Goal: Use online tool/utility: Utilize a website feature to perform a specific function

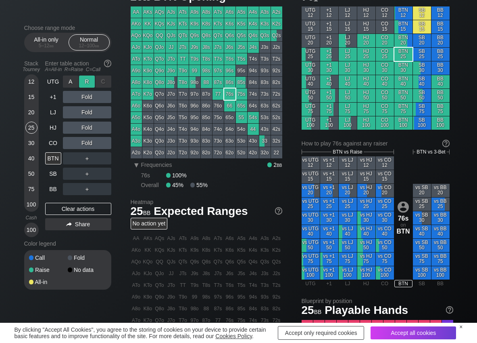
click at [88, 82] on div "R ✕" at bounding box center [87, 81] width 16 height 12
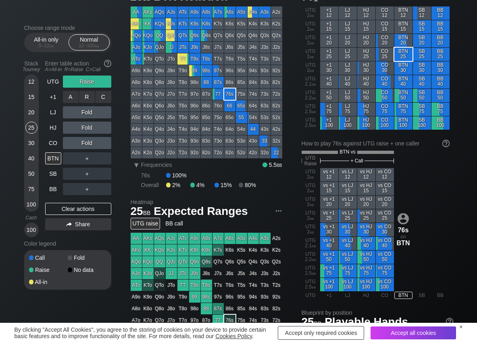
scroll to position [40, 0]
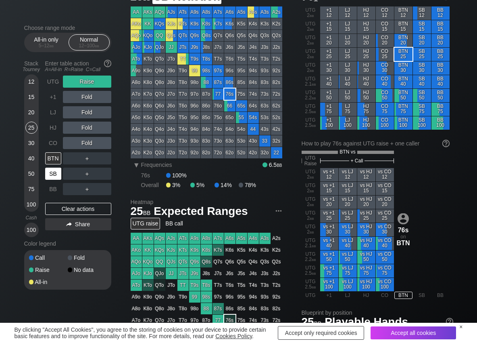
click at [56, 174] on div "SB" at bounding box center [53, 173] width 16 height 12
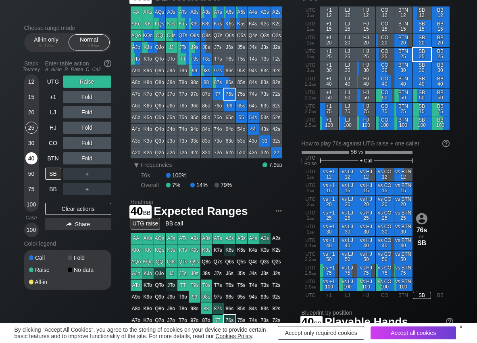
click at [29, 156] on div "40" at bounding box center [31, 158] width 12 height 12
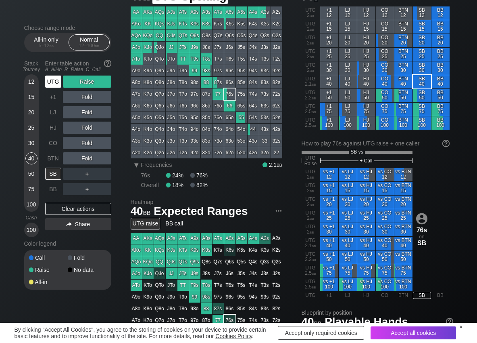
click at [52, 83] on div "UTG" at bounding box center [53, 81] width 16 height 12
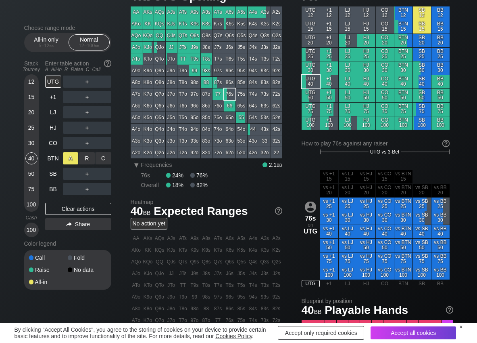
click at [85, 161] on div "R ✕" at bounding box center [87, 158] width 16 height 12
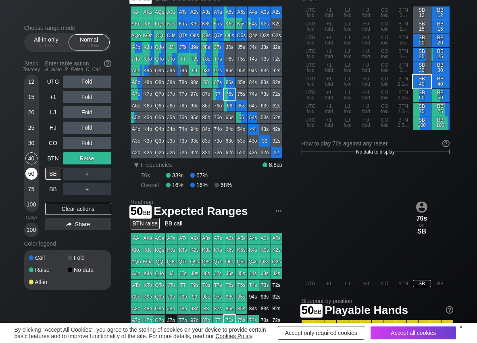
drag, startPoint x: 31, startPoint y: 171, endPoint x: 32, endPoint y: 176, distance: 5.0
click at [31, 172] on div "50" at bounding box center [31, 173] width 12 height 12
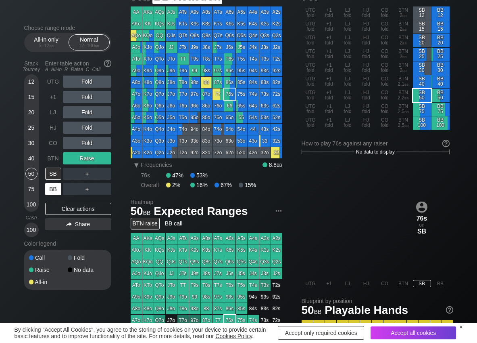
click at [46, 188] on div "BB" at bounding box center [53, 189] width 16 height 12
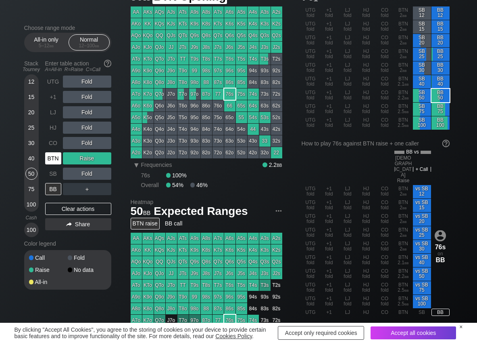
click at [48, 158] on div "BTN" at bounding box center [53, 158] width 16 height 12
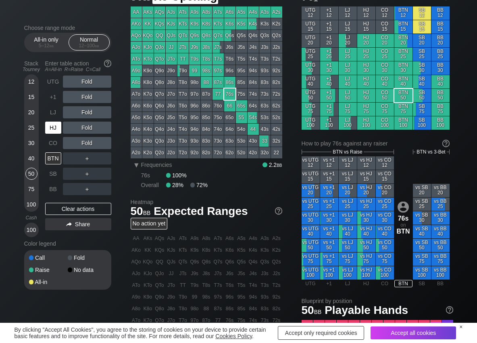
click at [56, 126] on div "HJ" at bounding box center [53, 127] width 16 height 12
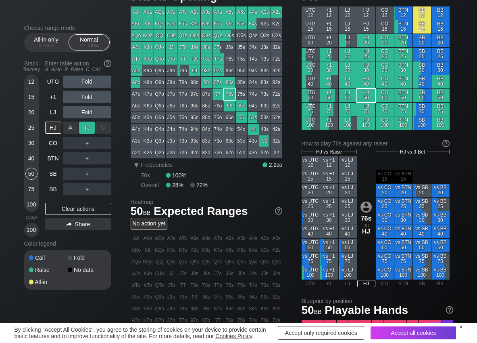
click at [88, 132] on div "R ✕" at bounding box center [87, 127] width 16 height 12
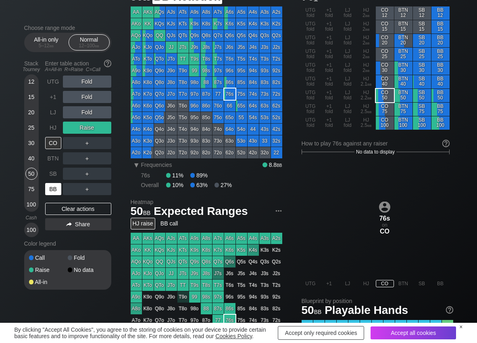
click at [51, 194] on div "BB" at bounding box center [53, 189] width 16 height 12
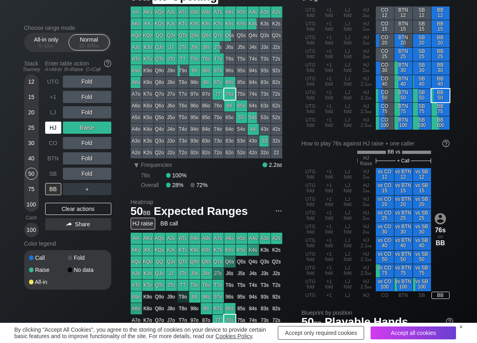
click at [51, 125] on div "HJ" at bounding box center [53, 127] width 16 height 12
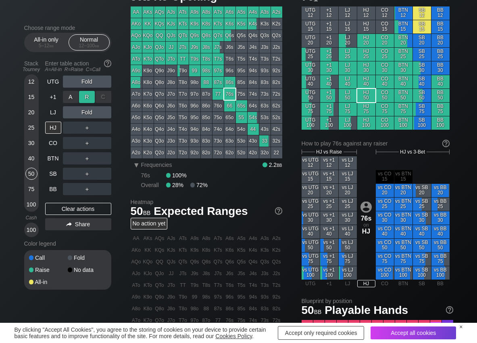
click at [90, 96] on div "R ✕" at bounding box center [87, 97] width 16 height 12
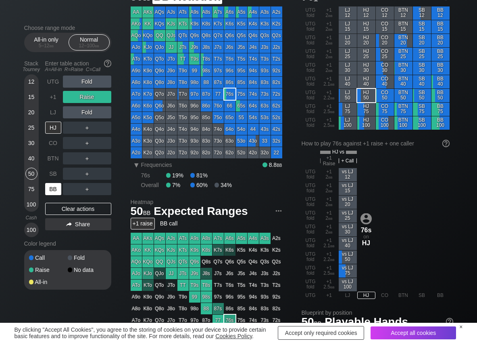
click at [49, 191] on div "BB" at bounding box center [53, 189] width 16 height 12
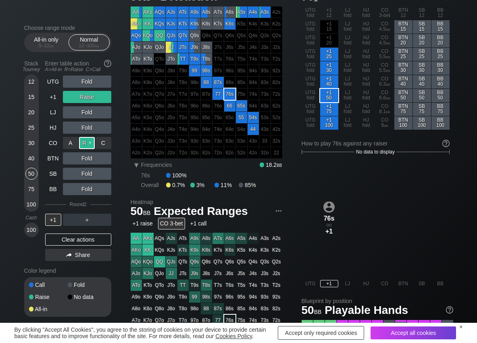
click at [85, 141] on div "R ✕" at bounding box center [87, 143] width 16 height 12
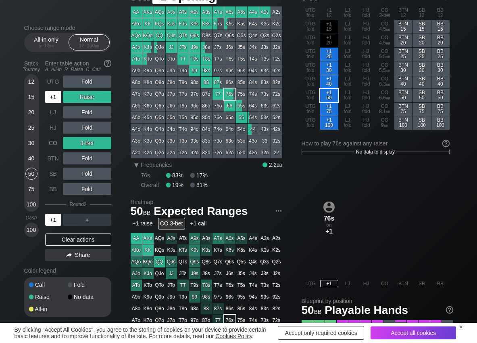
click at [53, 94] on div "+1" at bounding box center [53, 97] width 16 height 12
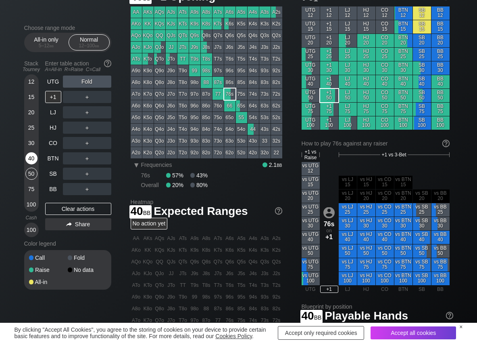
click at [27, 162] on div "40" at bounding box center [31, 158] width 12 height 12
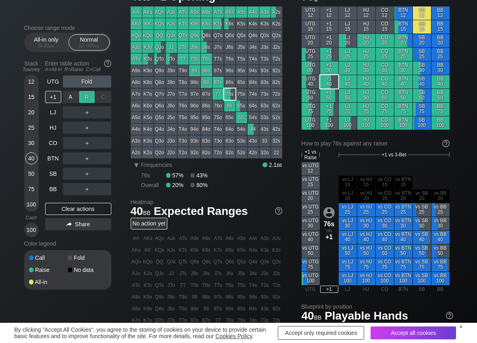
click at [87, 96] on div "R ✕" at bounding box center [87, 97] width 16 height 12
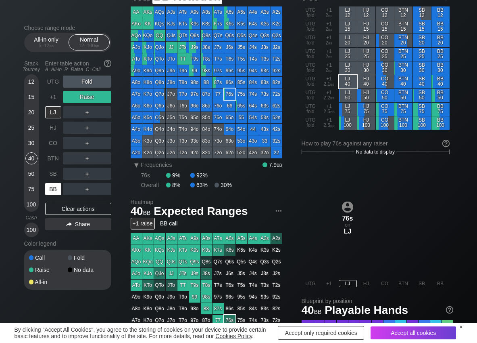
click at [51, 195] on div "BB" at bounding box center [53, 189] width 16 height 12
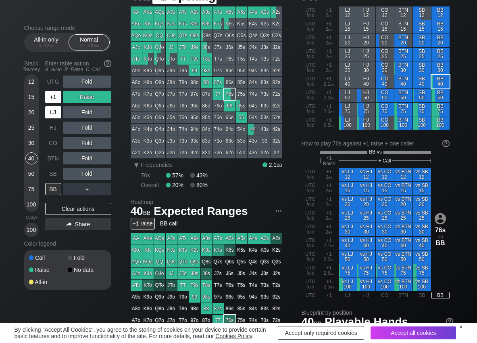
click at [48, 98] on div "+1" at bounding box center [53, 97] width 16 height 12
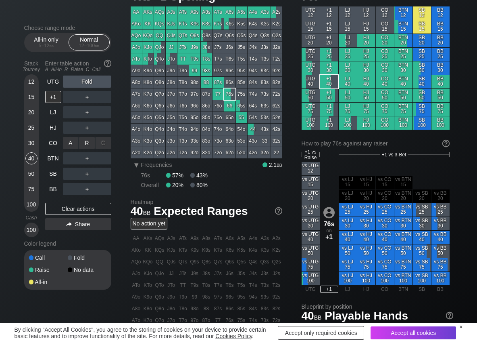
click at [86, 147] on div "R ✕" at bounding box center [87, 143] width 16 height 12
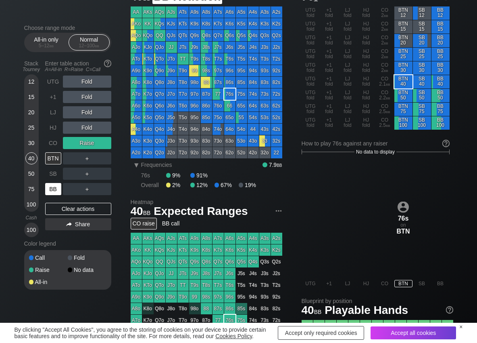
click at [55, 186] on div "BB" at bounding box center [53, 189] width 16 height 12
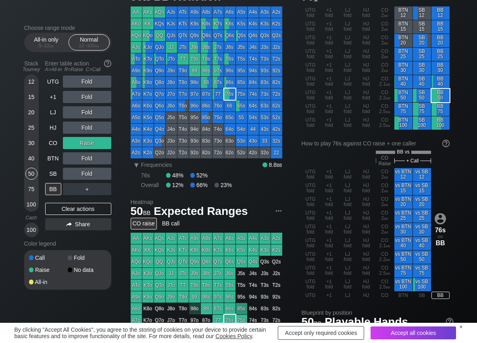
drag, startPoint x: 35, startPoint y: 174, endPoint x: 3, endPoint y: 178, distance: 31.7
click at [33, 175] on div "50" at bounding box center [31, 173] width 12 height 12
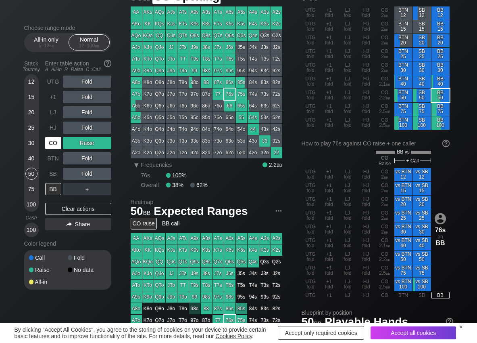
click at [56, 144] on div "CO" at bounding box center [53, 143] width 16 height 12
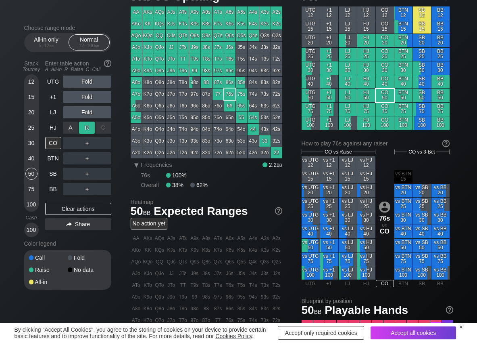
click at [82, 123] on div "R ✕" at bounding box center [87, 127] width 16 height 12
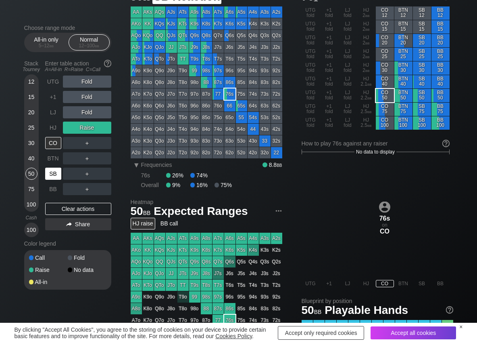
click at [49, 174] on div "SB" at bounding box center [53, 173] width 16 height 12
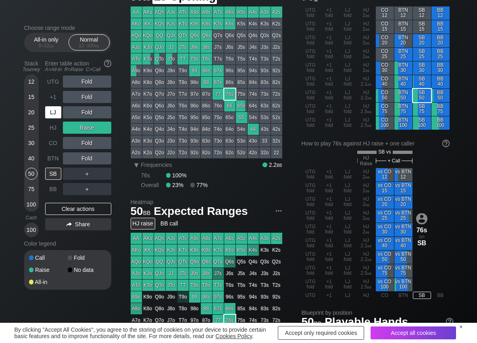
click at [61, 113] on div "LJ" at bounding box center [53, 112] width 16 height 12
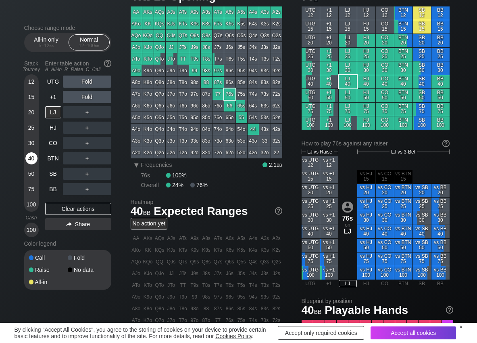
click at [37, 155] on div "40" at bounding box center [31, 158] width 12 height 12
click at [81, 110] on div "R ✕" at bounding box center [87, 112] width 16 height 12
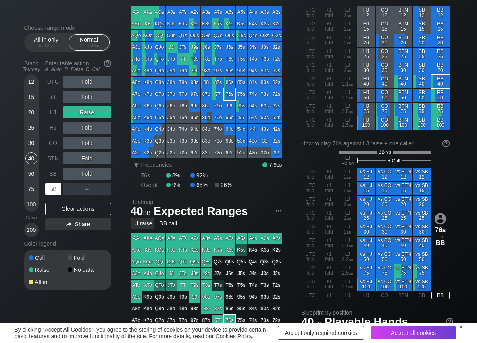
click at [56, 188] on div "BB" at bounding box center [53, 189] width 16 height 12
click at [59, 208] on div "Clear actions" at bounding box center [78, 209] width 66 height 12
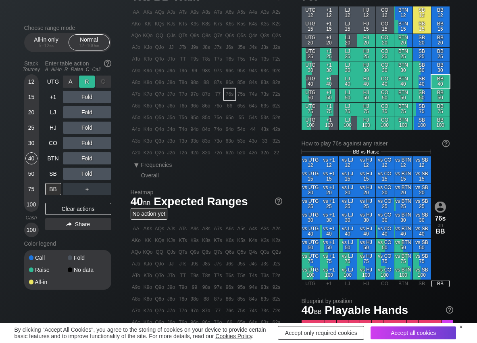
click at [91, 83] on div "R ✕" at bounding box center [87, 81] width 16 height 12
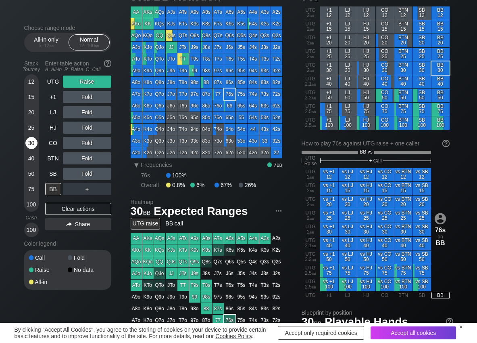
click at [36, 142] on div "30" at bounding box center [31, 143] width 12 height 12
click at [106, 159] on div "C ✕" at bounding box center [104, 158] width 16 height 12
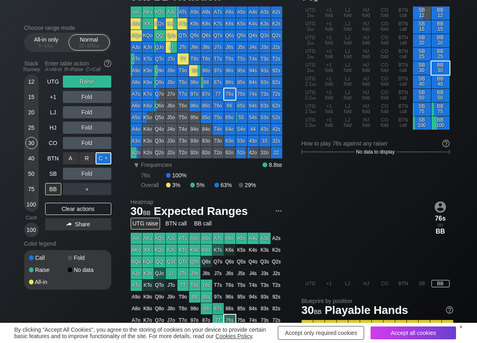
click at [106, 159] on div "C ✕" at bounding box center [104, 158] width 16 height 12
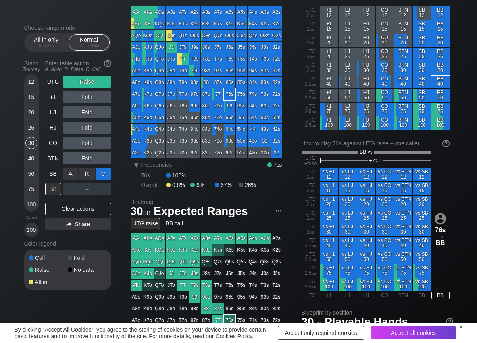
click at [105, 171] on div "C ✕" at bounding box center [104, 173] width 16 height 12
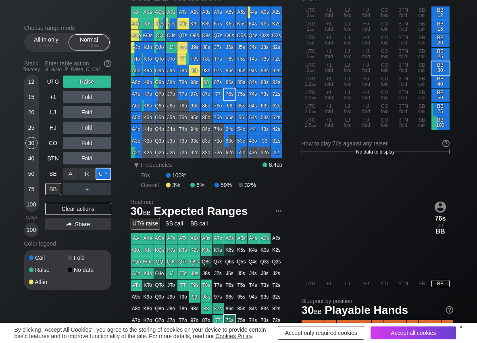
click at [105, 171] on div "C ✕" at bounding box center [104, 173] width 16 height 12
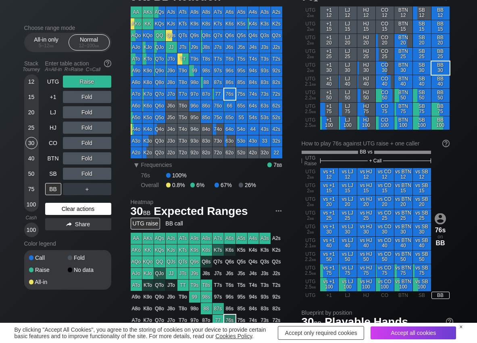
click at [68, 205] on div "Clear actions" at bounding box center [78, 209] width 66 height 12
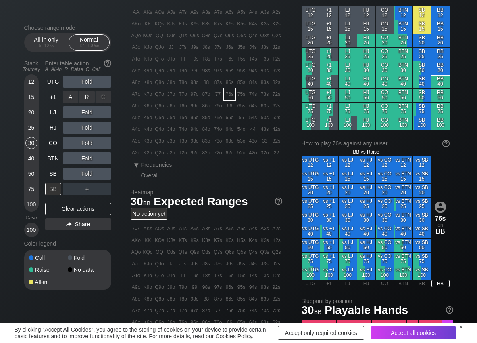
click at [89, 94] on div "R ✕" at bounding box center [87, 97] width 16 height 12
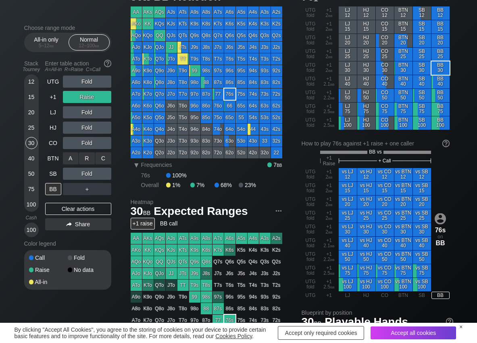
click at [101, 153] on div "C ✕" at bounding box center [104, 158] width 16 height 12
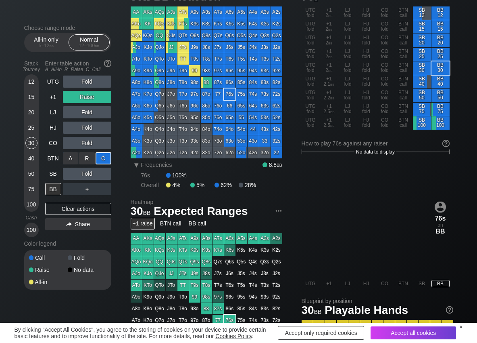
click at [101, 153] on div "C ✕" at bounding box center [104, 158] width 16 height 12
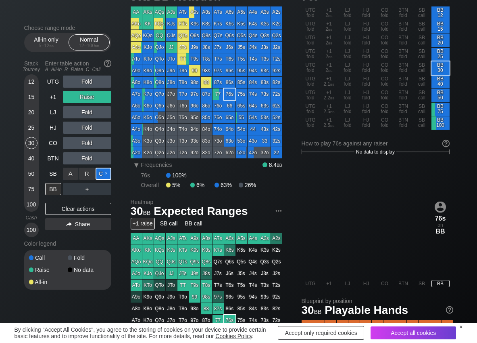
click at [104, 168] on div "C ✕" at bounding box center [104, 173] width 16 height 12
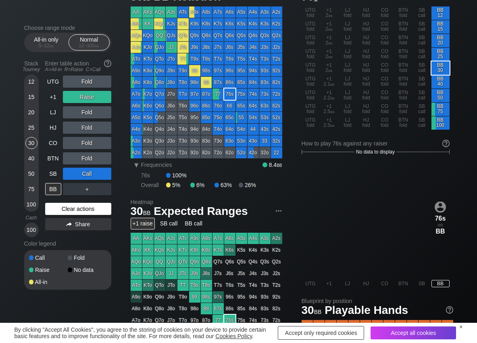
click at [66, 203] on div "Clear actions" at bounding box center [78, 209] width 66 height 12
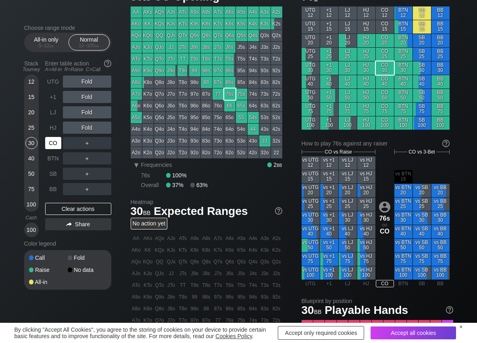
click at [57, 144] on div "CO" at bounding box center [53, 143] width 16 height 12
click at [87, 133] on div "R ✕" at bounding box center [87, 127] width 16 height 12
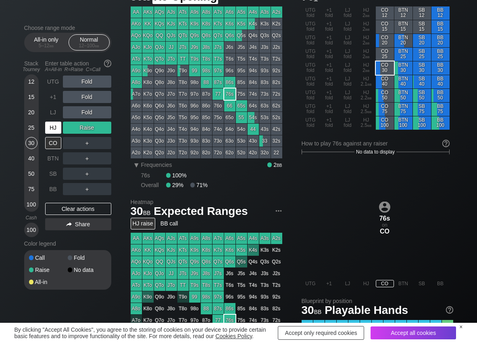
click at [58, 132] on div "HJ" at bounding box center [53, 127] width 16 height 12
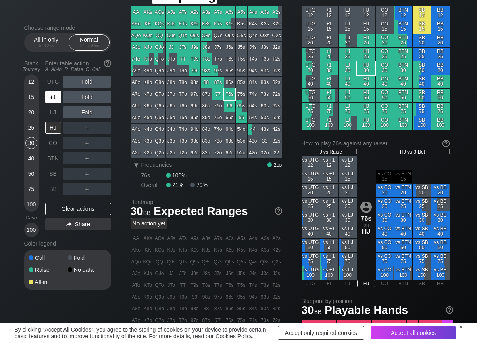
click at [47, 96] on div "+1" at bounding box center [53, 97] width 16 height 12
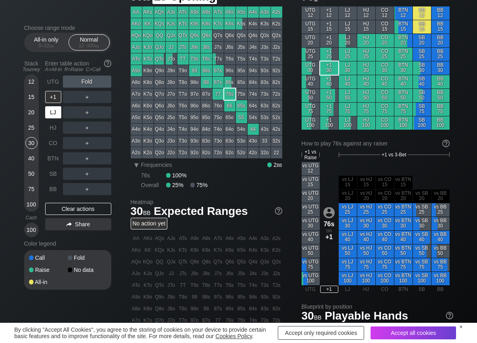
drag, startPoint x: 54, startPoint y: 111, endPoint x: 40, endPoint y: 111, distance: 13.7
click at [52, 111] on div "LJ" at bounding box center [53, 112] width 16 height 12
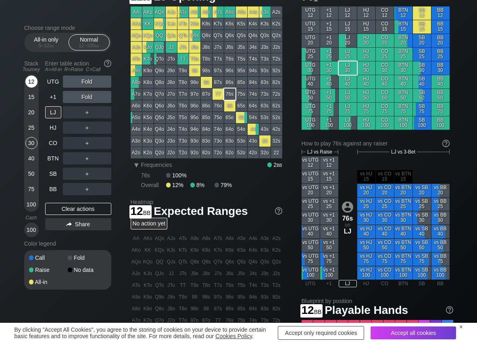
click at [28, 82] on div "12" at bounding box center [31, 81] width 12 height 12
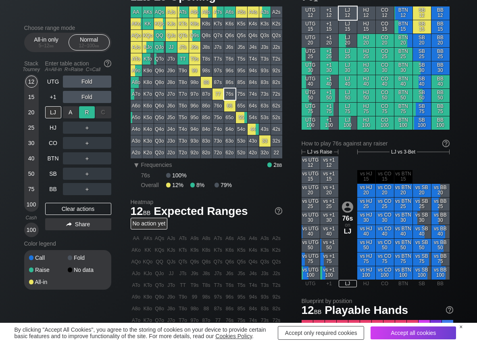
click at [87, 109] on div "R ✕" at bounding box center [87, 112] width 16 height 12
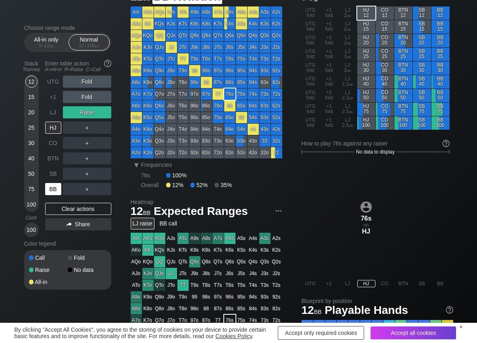
click at [48, 191] on div "BB" at bounding box center [53, 189] width 16 height 12
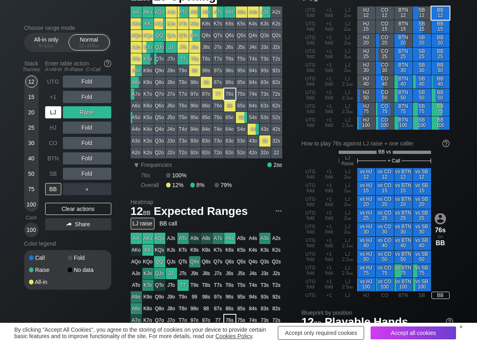
click at [53, 113] on div "LJ" at bounding box center [53, 112] width 16 height 12
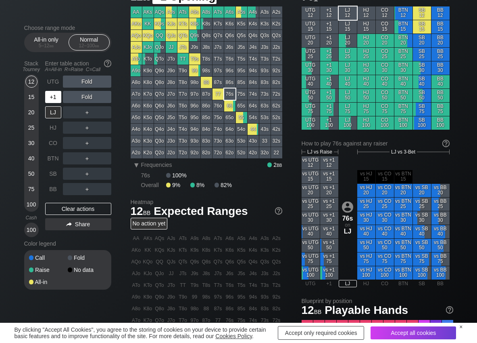
click at [52, 100] on div "+1" at bounding box center [53, 97] width 16 height 12
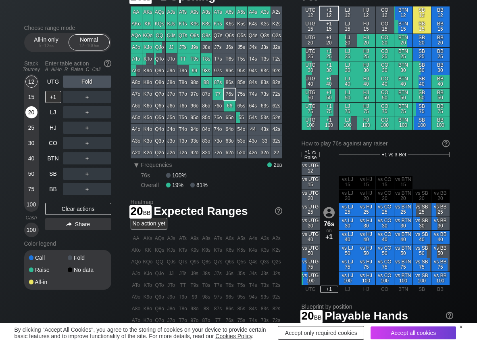
click at [28, 113] on div "20" at bounding box center [31, 112] width 12 height 12
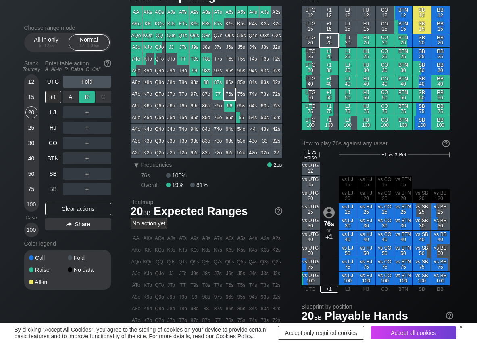
click at [83, 97] on div "R ✕" at bounding box center [87, 97] width 16 height 12
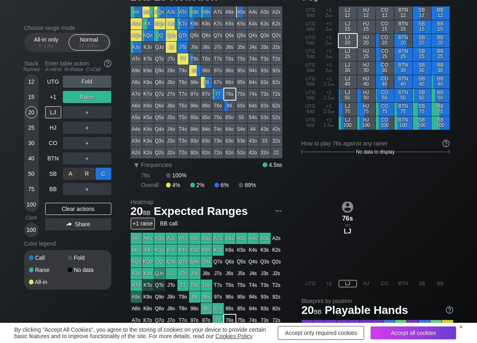
click at [105, 171] on div "C ✕" at bounding box center [104, 173] width 16 height 12
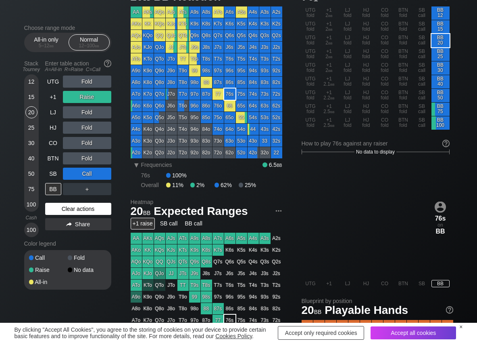
click at [69, 207] on div "Clear actions" at bounding box center [78, 209] width 66 height 12
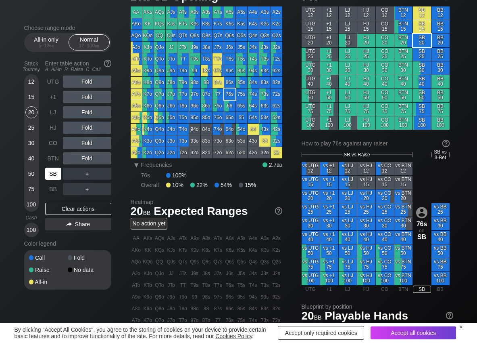
click at [52, 176] on div "SB" at bounding box center [53, 173] width 16 height 12
click at [81, 99] on div "R ✕" at bounding box center [87, 97] width 16 height 12
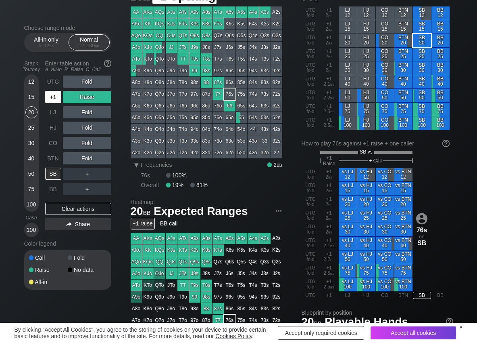
drag, startPoint x: 58, startPoint y: 96, endPoint x: 59, endPoint y: 108, distance: 11.7
click at [57, 97] on div "+1" at bounding box center [53, 97] width 16 height 12
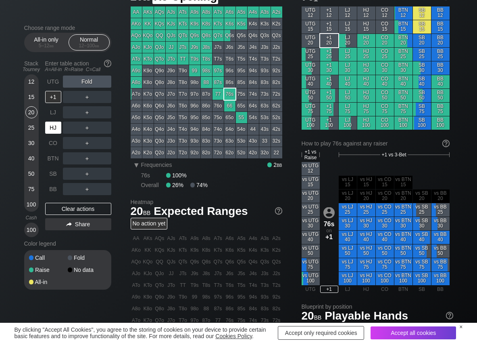
click at [57, 128] on div "HJ" at bounding box center [53, 127] width 16 height 12
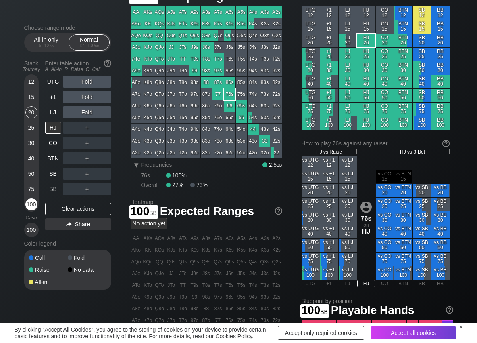
click at [26, 208] on div "100" at bounding box center [31, 204] width 12 height 12
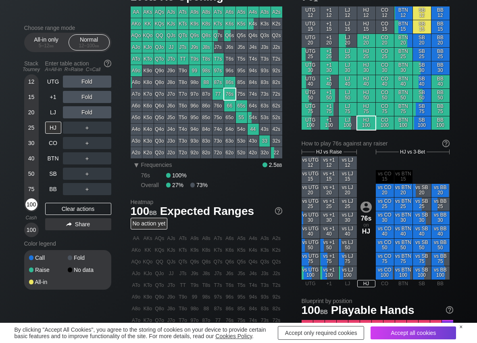
click at [33, 206] on div "100" at bounding box center [31, 204] width 12 height 12
drag, startPoint x: 82, startPoint y: 127, endPoint x: 77, endPoint y: 153, distance: 26.7
click at [83, 128] on div "R ✕" at bounding box center [87, 127] width 16 height 12
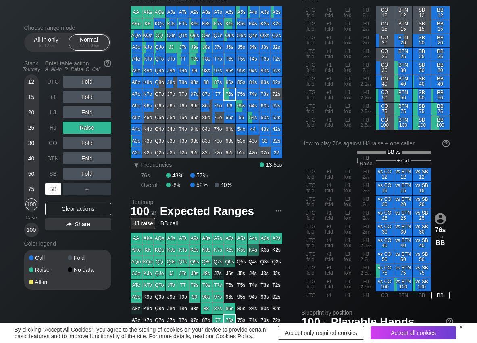
click at [48, 192] on div "BB" at bounding box center [53, 189] width 16 height 12
click at [71, 203] on div "Clear actions" at bounding box center [78, 209] width 66 height 12
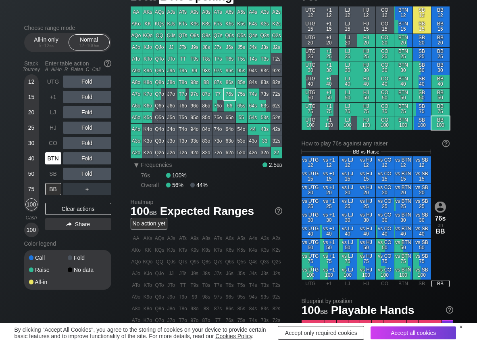
click at [54, 161] on div "BTN" at bounding box center [53, 158] width 16 height 12
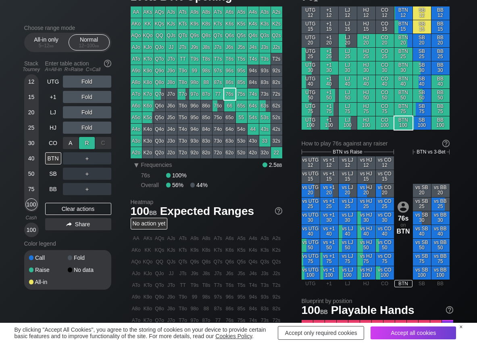
click at [94, 142] on div "R ✕" at bounding box center [87, 143] width 16 height 12
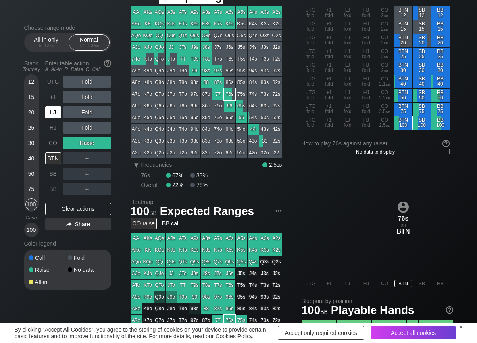
click at [55, 112] on div "LJ" at bounding box center [53, 112] width 16 height 12
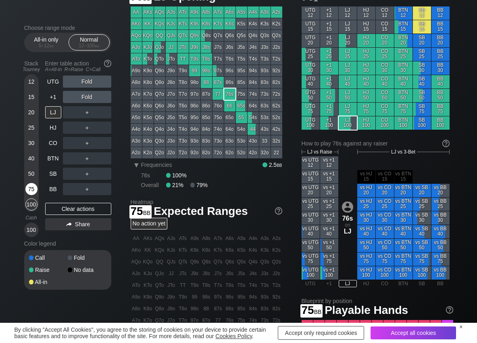
click at [33, 188] on div "75" at bounding box center [31, 189] width 12 height 12
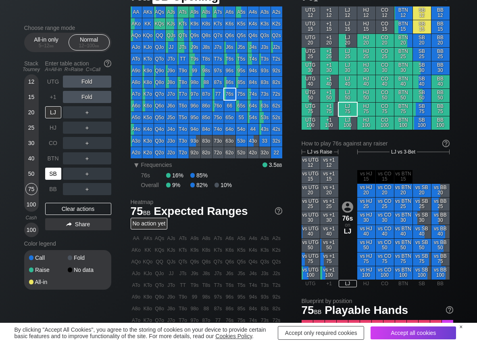
click at [54, 178] on div "SB" at bounding box center [53, 173] width 16 height 12
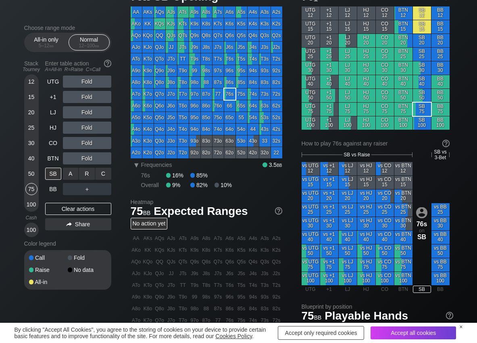
click at [80, 177] on div "R ✕" at bounding box center [87, 173] width 16 height 12
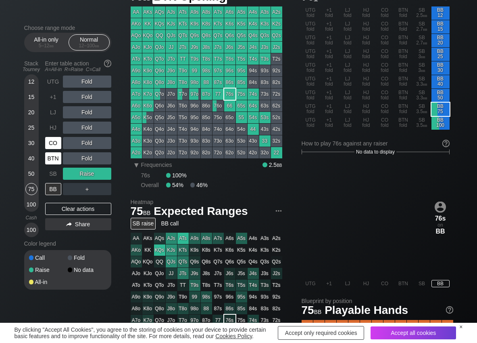
click at [50, 158] on div "BTN" at bounding box center [53, 158] width 16 height 12
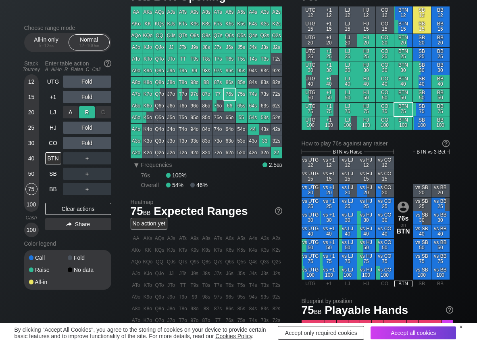
click at [92, 111] on div "R ✕" at bounding box center [87, 112] width 16 height 12
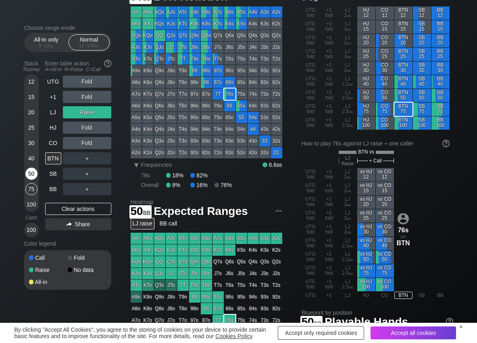
click at [31, 173] on div "50" at bounding box center [31, 173] width 12 height 12
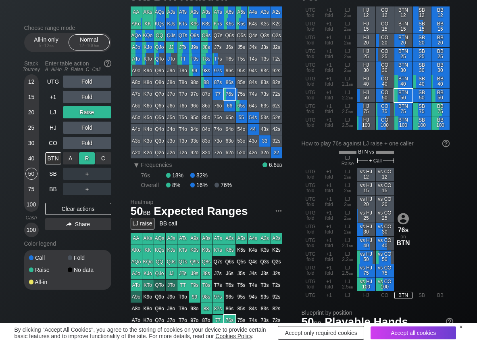
click at [91, 155] on div "R ✕" at bounding box center [87, 158] width 16 height 12
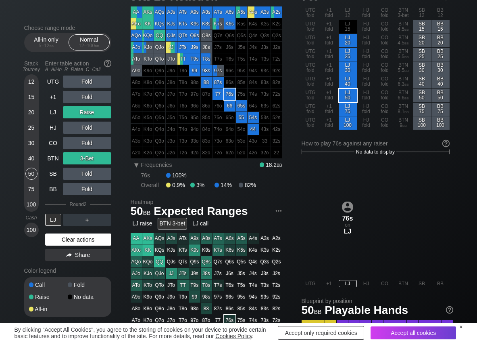
click at [81, 242] on div "Clear actions" at bounding box center [78, 239] width 66 height 12
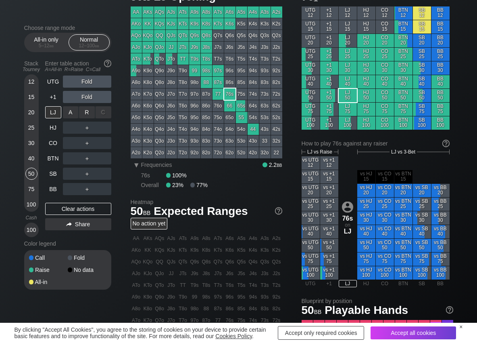
click at [87, 115] on div "R ✕" at bounding box center [87, 112] width 16 height 12
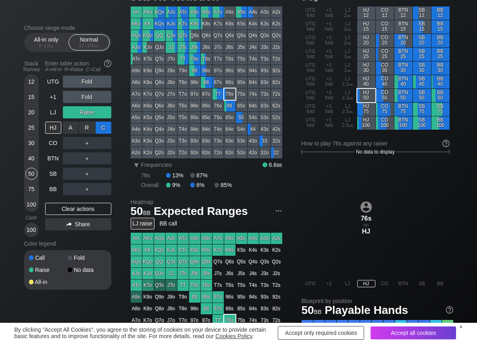
click at [101, 131] on div "C ✕" at bounding box center [104, 127] width 16 height 12
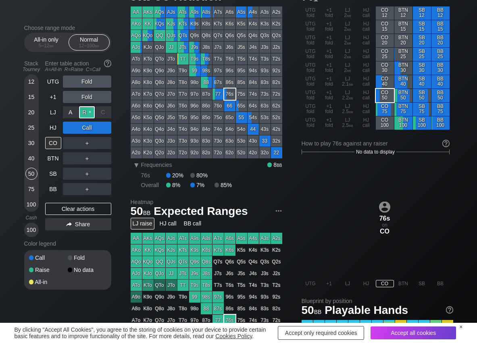
click at [89, 111] on div "R ✕" at bounding box center [87, 112] width 16 height 12
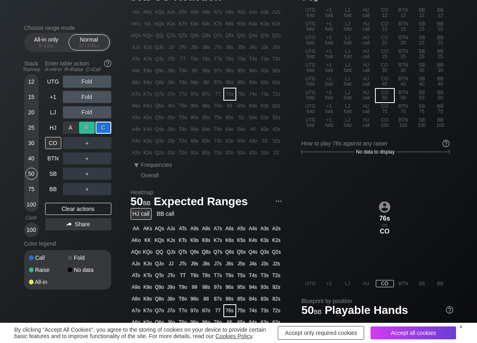
click at [88, 128] on div "R ✕" at bounding box center [87, 127] width 16 height 12
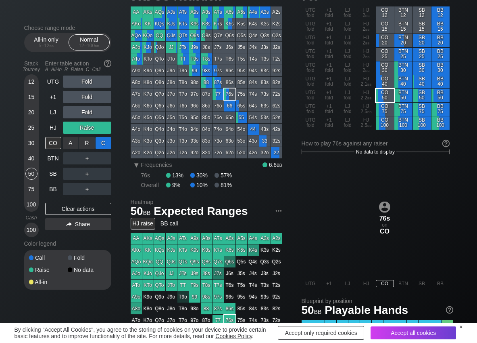
click at [100, 141] on div "C ✕" at bounding box center [104, 143] width 16 height 12
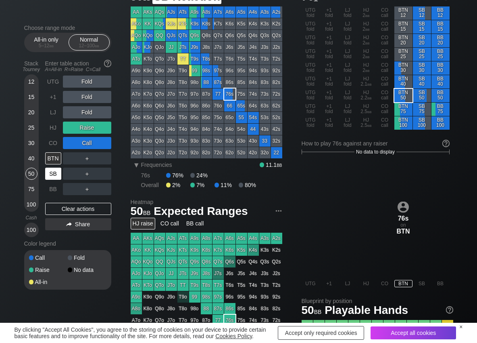
click at [57, 171] on div "SB" at bounding box center [53, 173] width 16 height 12
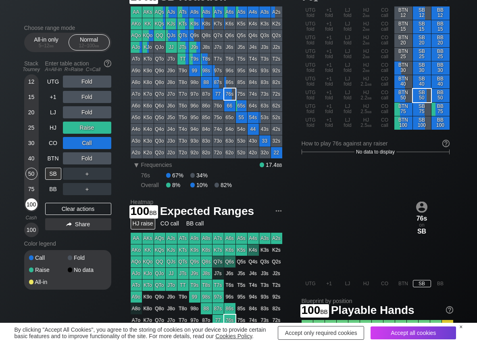
click at [33, 204] on div "100" at bounding box center [31, 204] width 12 height 12
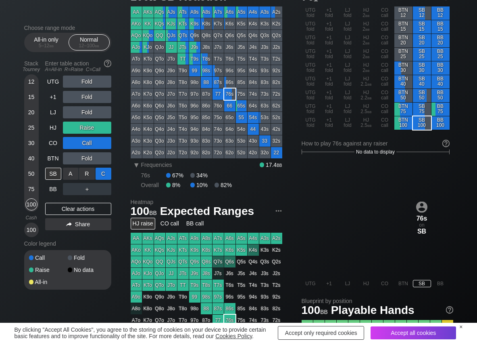
click at [106, 174] on div "C ✕" at bounding box center [104, 173] width 16 height 12
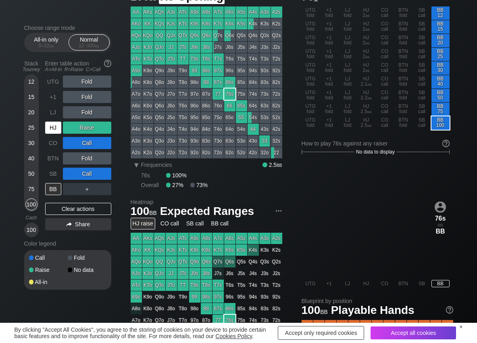
click at [54, 124] on div "HJ" at bounding box center [53, 127] width 16 height 12
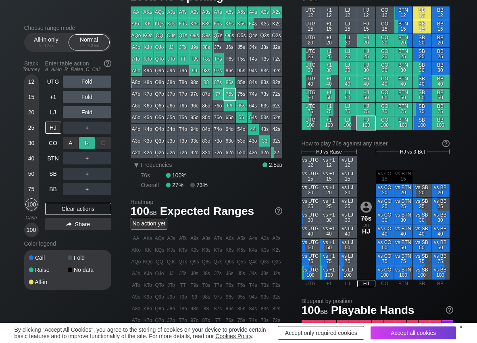
click at [87, 145] on div "R ✕" at bounding box center [87, 143] width 16 height 12
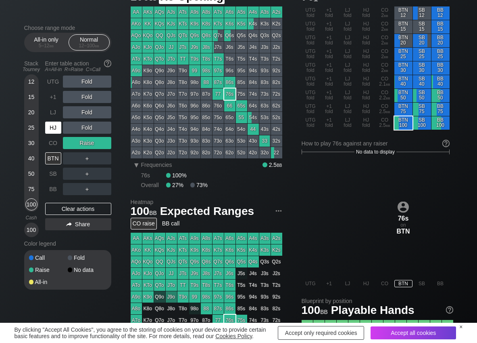
click at [52, 130] on div "HJ" at bounding box center [53, 127] width 16 height 12
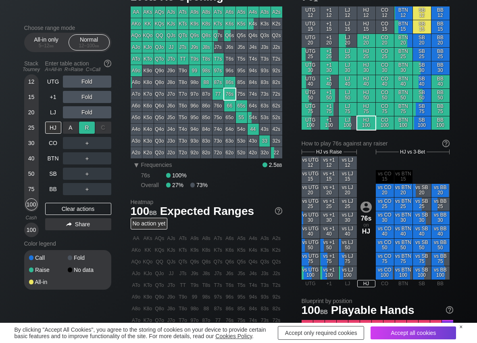
click at [86, 129] on div "R ✕" at bounding box center [87, 127] width 16 height 12
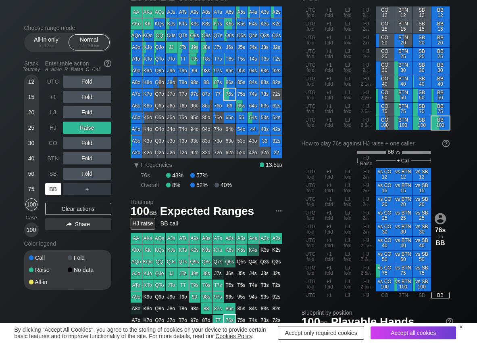
click at [50, 188] on div "BB" at bounding box center [53, 189] width 16 height 12
click at [62, 209] on div "Clear actions" at bounding box center [78, 209] width 66 height 12
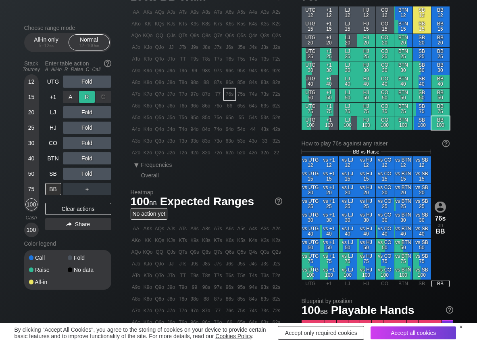
click at [86, 98] on div "R ✕" at bounding box center [87, 97] width 16 height 12
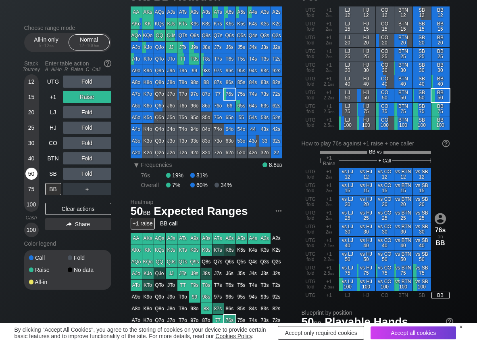
click at [30, 174] on div "50" at bounding box center [31, 173] width 12 height 12
drag, startPoint x: 53, startPoint y: 206, endPoint x: 53, endPoint y: 190, distance: 16.5
click at [53, 206] on div "Clear actions" at bounding box center [78, 209] width 66 height 12
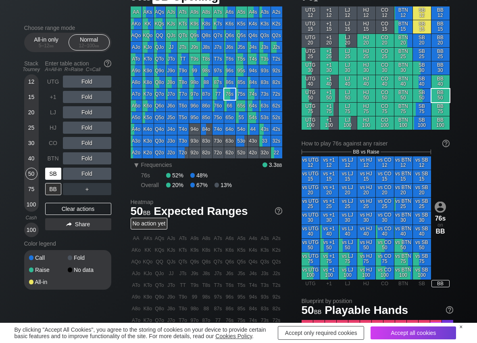
click at [53, 175] on div "SB" at bounding box center [53, 173] width 16 height 12
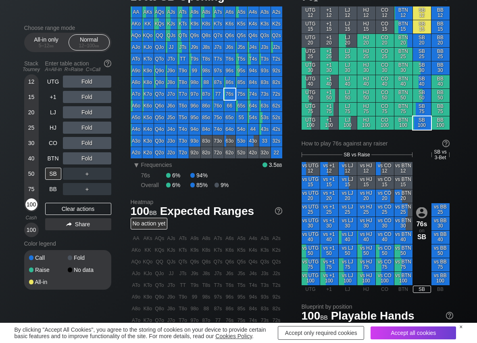
click at [31, 201] on div "100" at bounding box center [31, 204] width 12 height 12
click at [105, 175] on div "C ✕" at bounding box center [104, 173] width 16 height 12
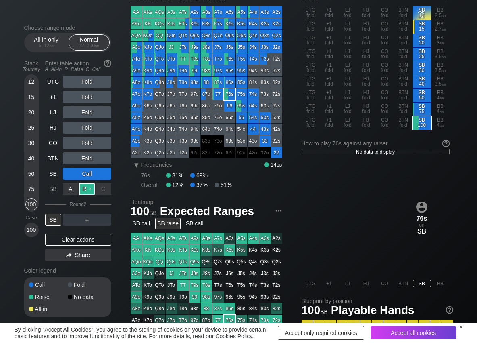
click at [83, 187] on div "R ✕" at bounding box center [87, 189] width 16 height 12
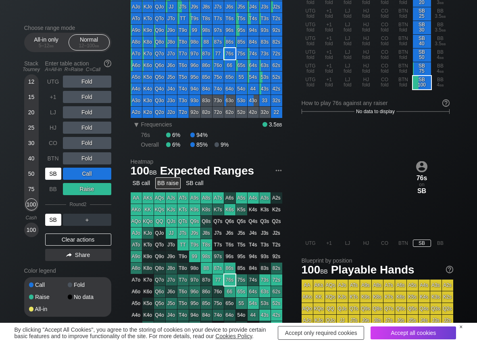
scroll to position [40, 0]
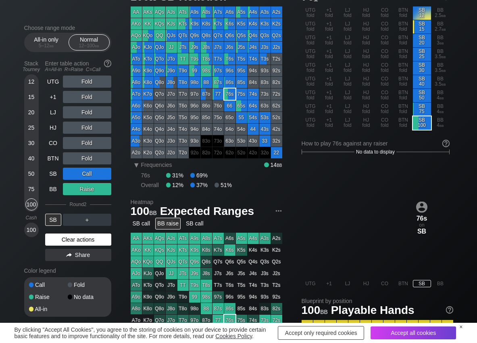
click at [58, 239] on div "Clear actions" at bounding box center [78, 239] width 66 height 12
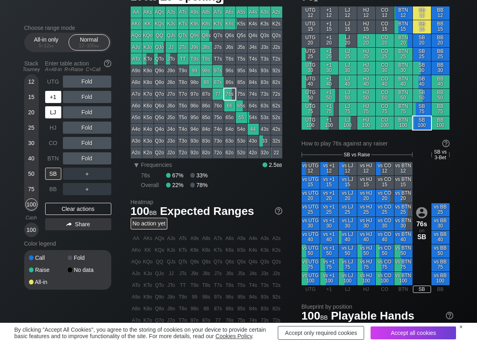
click at [52, 99] on div "+1" at bounding box center [53, 97] width 16 height 12
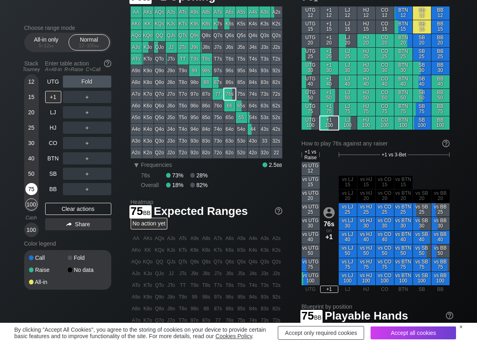
click at [31, 189] on div "75" at bounding box center [31, 189] width 12 height 12
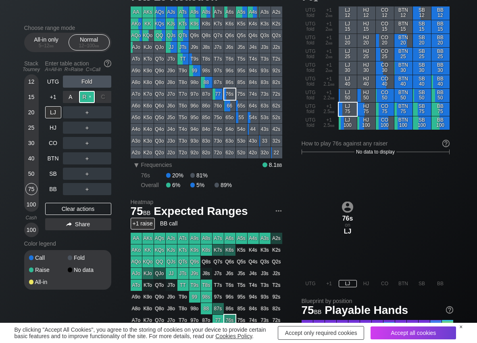
click at [84, 96] on div "R ✕" at bounding box center [87, 97] width 16 height 12
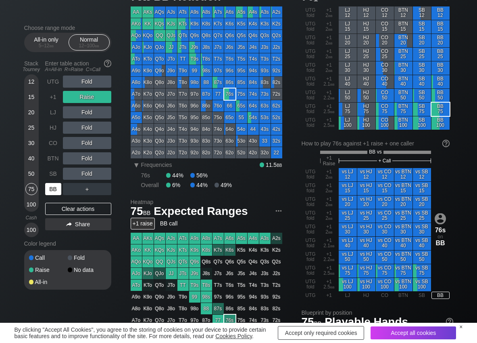
click at [55, 186] on div "BB" at bounding box center [53, 189] width 16 height 12
click at [91, 130] on div "R ✕" at bounding box center [87, 127] width 16 height 12
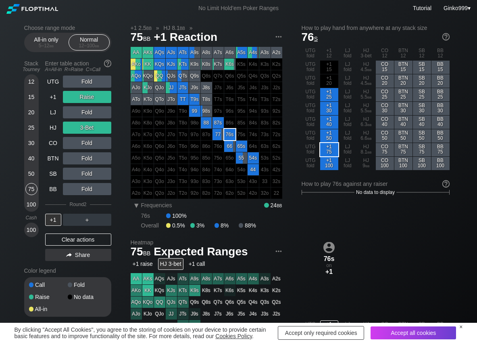
scroll to position [40, 0]
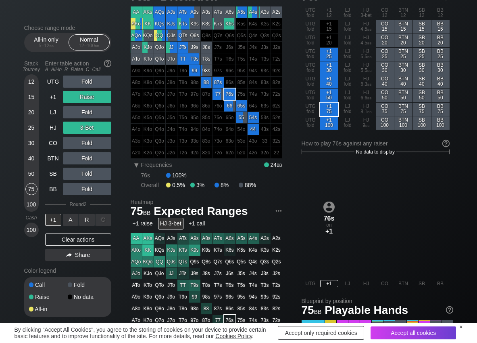
click at [89, 216] on div "R ✕" at bounding box center [87, 219] width 16 height 12
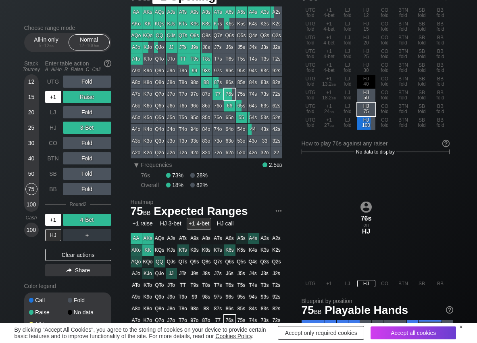
click at [47, 91] on div "+1" at bounding box center [53, 97] width 16 height 12
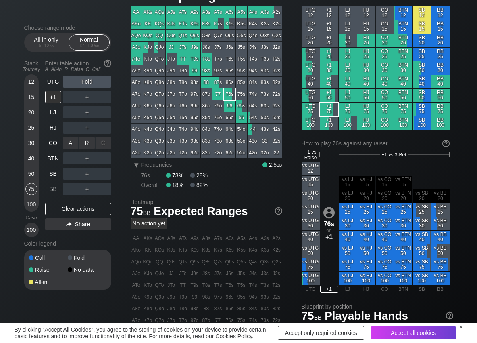
drag, startPoint x: 84, startPoint y: 141, endPoint x: 88, endPoint y: 151, distance: 11.0
click at [84, 144] on div "R ✕" at bounding box center [87, 143] width 16 height 12
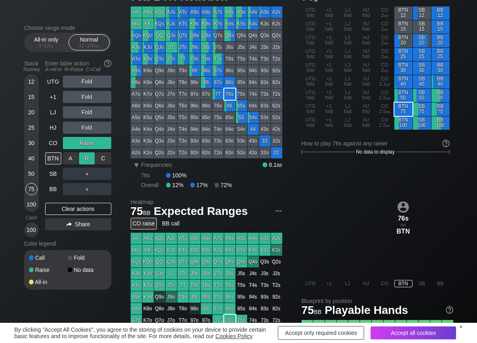
click at [91, 157] on div "R ✕" at bounding box center [87, 158] width 16 height 12
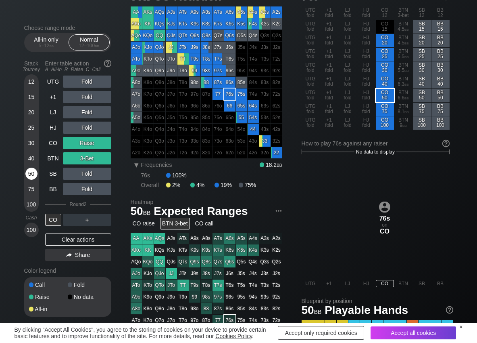
click at [29, 171] on div "50" at bounding box center [31, 173] width 12 height 12
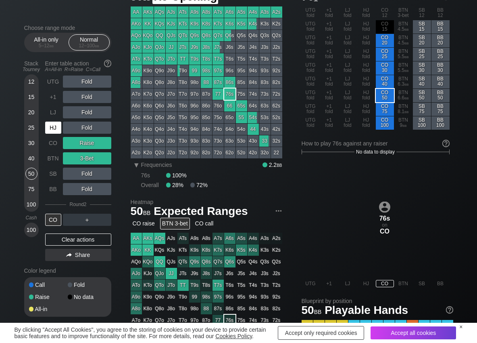
click at [50, 129] on div "HJ" at bounding box center [53, 127] width 16 height 12
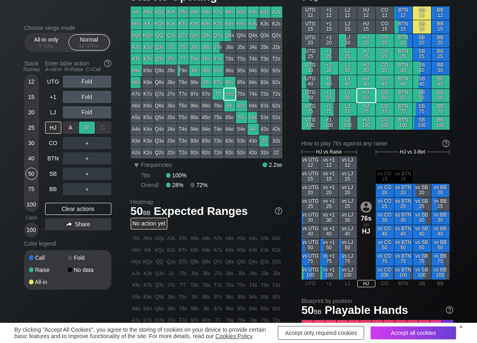
click at [93, 126] on div "R ✕" at bounding box center [87, 127] width 16 height 12
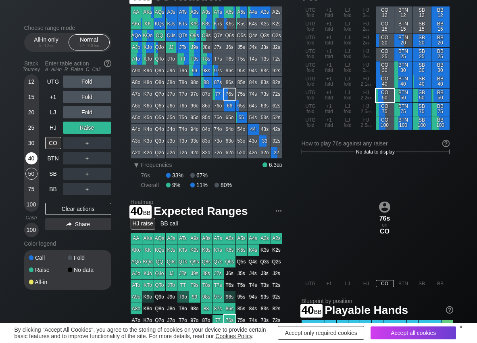
click at [31, 161] on div "40" at bounding box center [31, 158] width 12 height 12
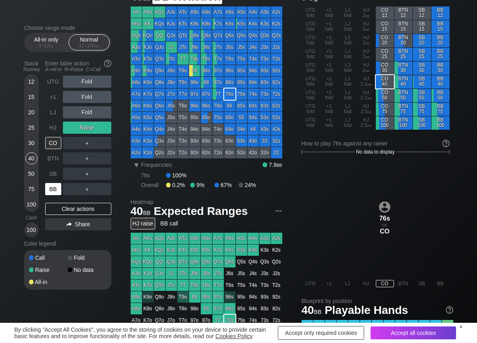
click at [50, 192] on div "BB" at bounding box center [53, 189] width 16 height 12
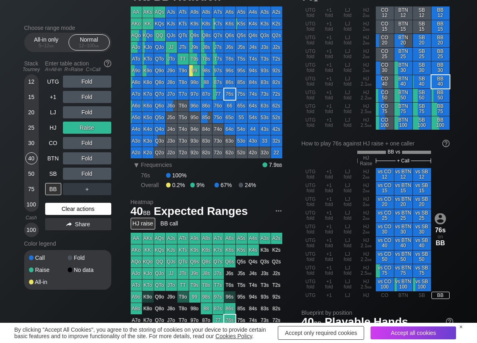
click at [50, 210] on div "Clear actions" at bounding box center [78, 209] width 66 height 12
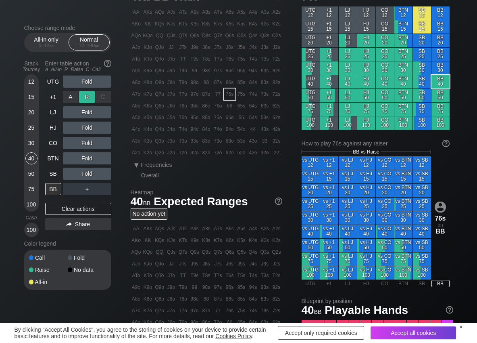
click at [88, 95] on div "R ✕" at bounding box center [87, 97] width 16 height 12
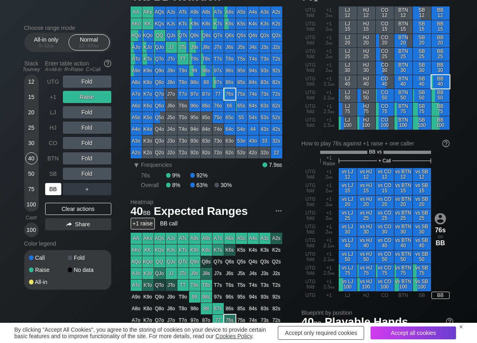
click at [54, 184] on div "BB" at bounding box center [53, 189] width 16 height 12
click at [52, 204] on div "Clear actions" at bounding box center [78, 209] width 66 height 12
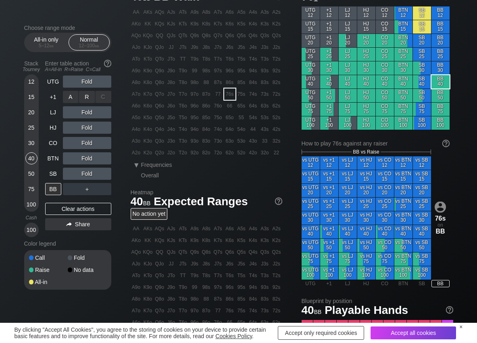
click at [83, 96] on div "R ✕" at bounding box center [87, 97] width 16 height 12
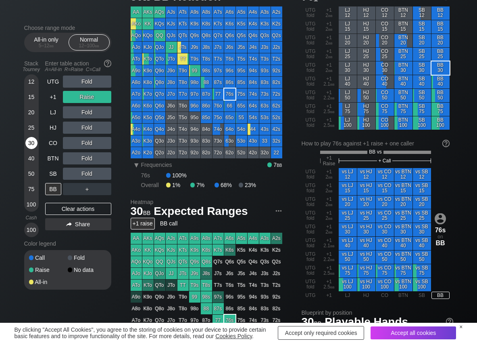
click at [31, 144] on div "30" at bounding box center [31, 143] width 12 height 12
click at [90, 127] on div "R ✕" at bounding box center [87, 127] width 16 height 12
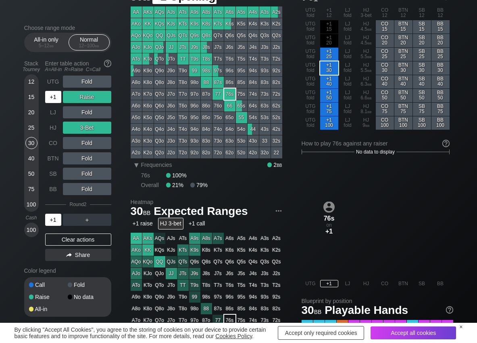
click at [54, 100] on div "+1" at bounding box center [53, 97] width 16 height 12
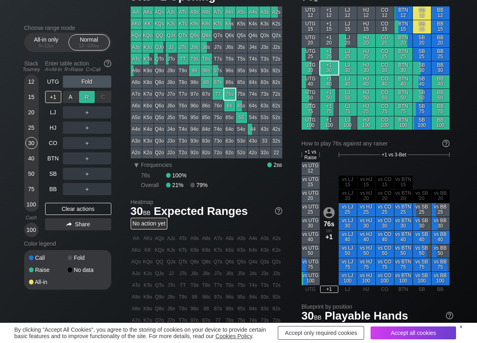
click at [89, 99] on div "R ✕" at bounding box center [87, 97] width 16 height 12
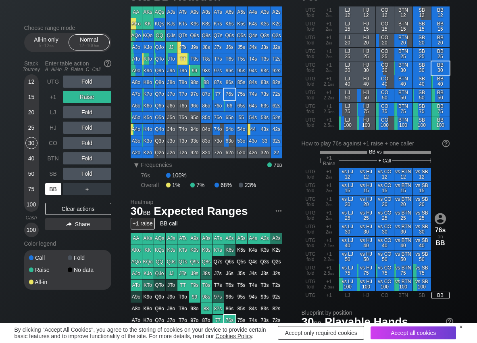
click at [52, 190] on div "BB" at bounding box center [53, 189] width 16 height 12
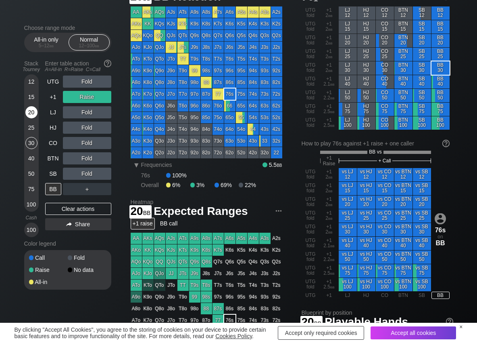
click at [33, 114] on div "20" at bounding box center [31, 112] width 12 height 12
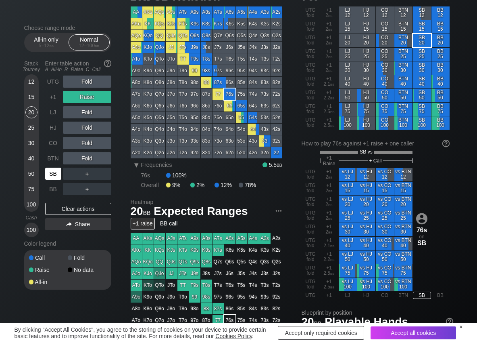
click at [49, 175] on div "SB" at bounding box center [53, 173] width 16 height 12
click at [65, 214] on div "Clear actions" at bounding box center [78, 209] width 66 height 12
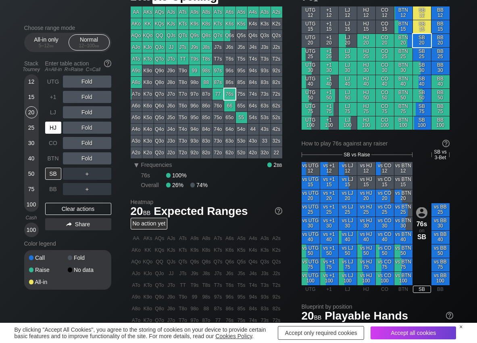
click at [50, 127] on div "HJ" at bounding box center [53, 127] width 16 height 12
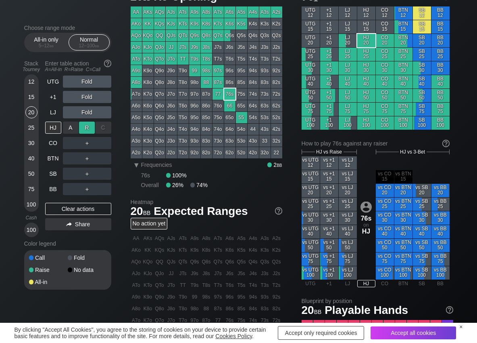
click at [90, 125] on div "R ✕" at bounding box center [87, 127] width 16 height 12
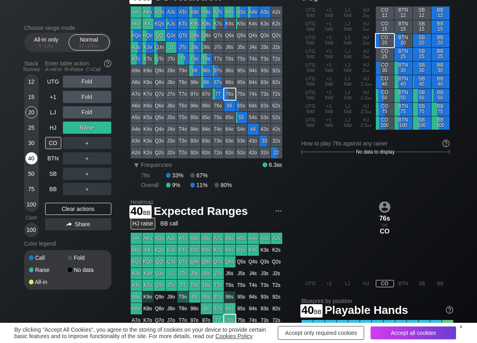
click at [31, 158] on div "40" at bounding box center [31, 158] width 12 height 12
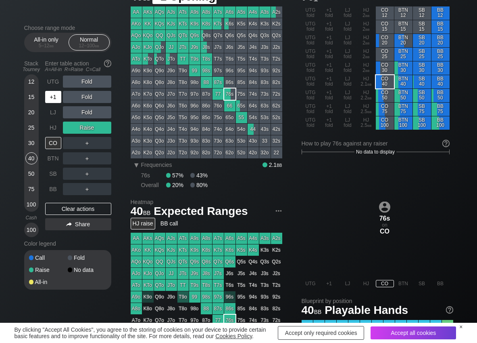
click at [55, 97] on div "+1" at bounding box center [53, 97] width 16 height 12
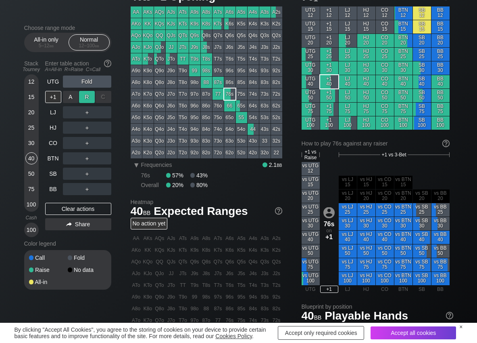
click at [85, 97] on div "R ✕" at bounding box center [87, 97] width 16 height 12
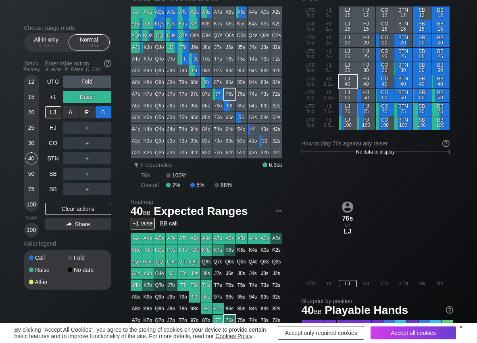
click at [102, 108] on div "C ✕" at bounding box center [104, 112] width 16 height 12
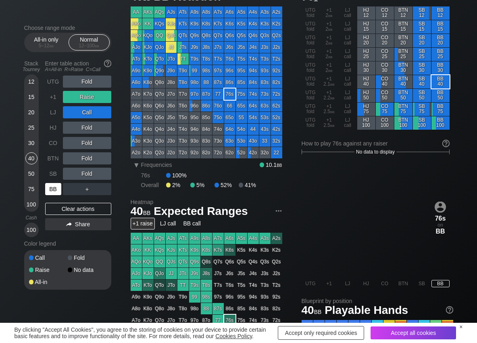
click at [49, 188] on div "BB" at bounding box center [53, 189] width 16 height 12
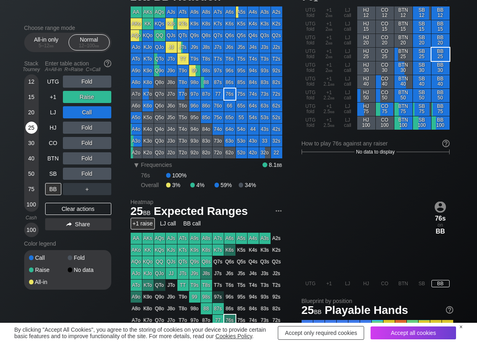
click at [26, 127] on div "25" at bounding box center [31, 127] width 12 height 12
click at [75, 192] on div "A ✕" at bounding box center [71, 189] width 16 height 12
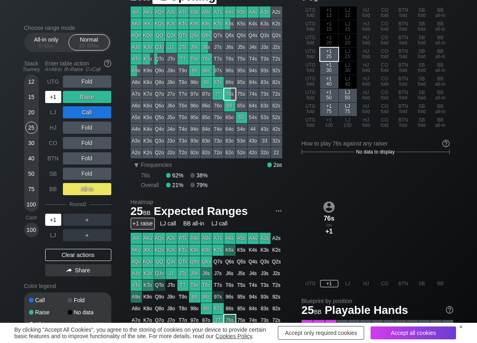
click at [51, 93] on div "+1" at bounding box center [53, 97] width 16 height 12
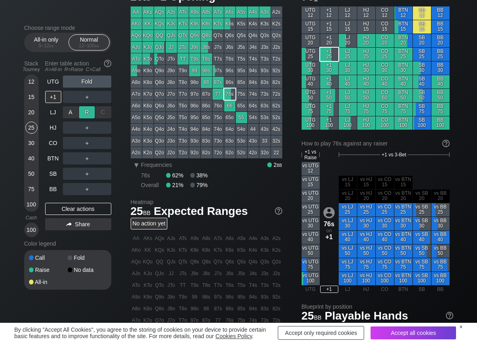
click at [94, 115] on div "R ✕" at bounding box center [87, 112] width 16 height 12
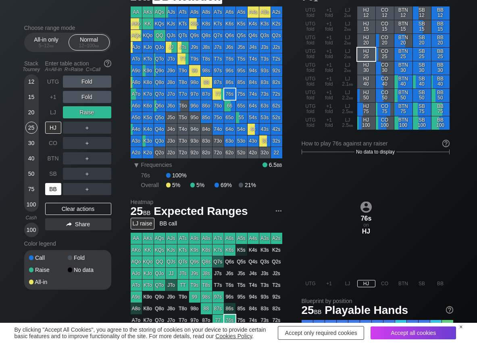
click at [51, 192] on div "BB" at bounding box center [53, 189] width 16 height 12
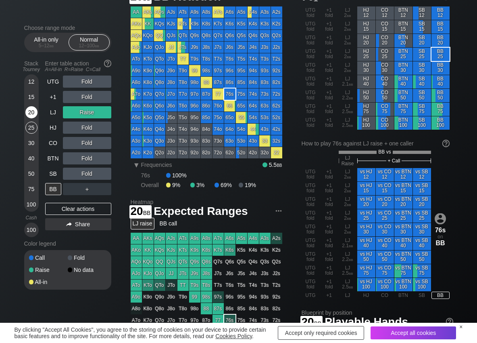
click at [32, 112] on div "20" at bounding box center [31, 112] width 12 height 12
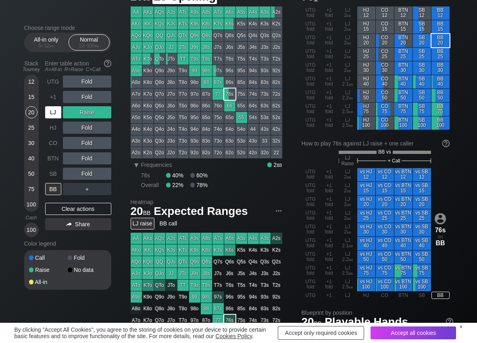
click at [51, 112] on div "LJ" at bounding box center [53, 112] width 16 height 12
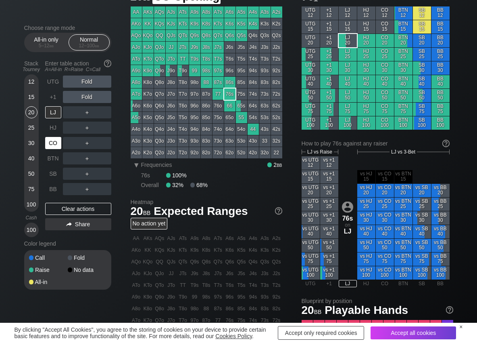
click at [49, 148] on div "CO" at bounding box center [53, 143] width 16 height 12
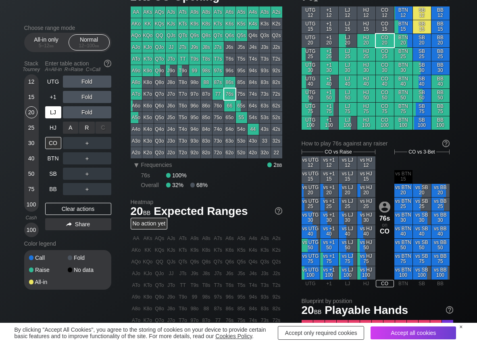
click at [73, 128] on div "A ✕" at bounding box center [71, 127] width 16 height 12
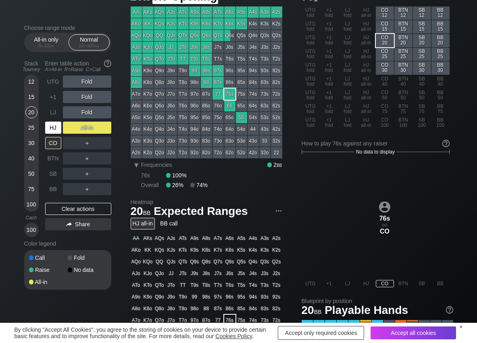
drag, startPoint x: 54, startPoint y: 126, endPoint x: 46, endPoint y: 168, distance: 43.1
click at [51, 130] on div "HJ" at bounding box center [53, 127] width 16 height 12
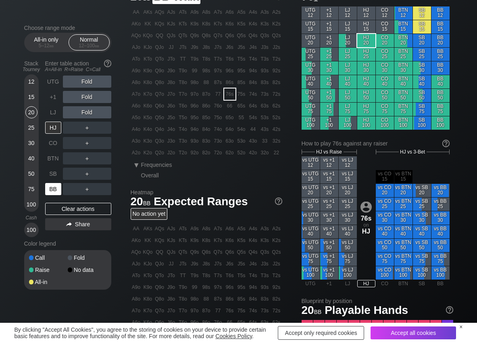
click at [50, 187] on div "BB" at bounding box center [53, 189] width 16 height 12
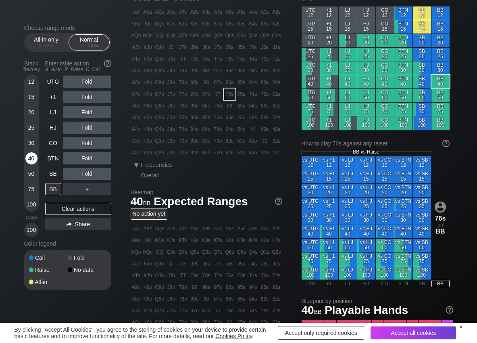
click at [27, 156] on div "40" at bounding box center [31, 158] width 12 height 12
drag, startPoint x: 72, startPoint y: 154, endPoint x: 75, endPoint y: 164, distance: 10.6
click at [89, 160] on div "R ✕" at bounding box center [87, 158] width 16 height 12
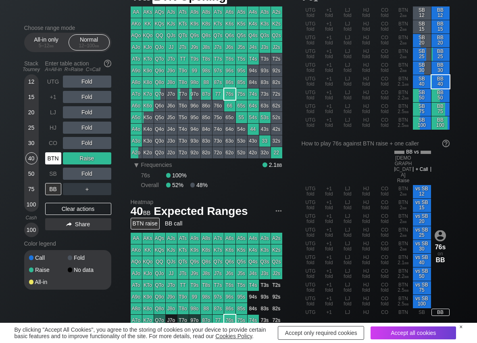
click at [54, 163] on div "BTN" at bounding box center [53, 158] width 16 height 12
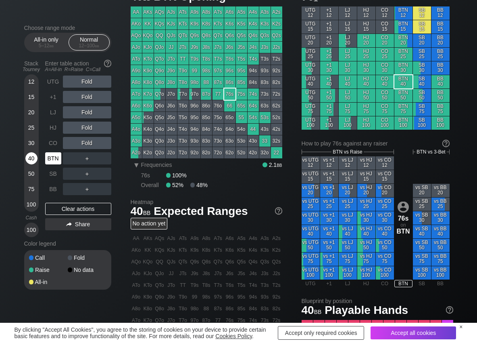
click at [50, 170] on div "SB" at bounding box center [53, 173] width 16 height 12
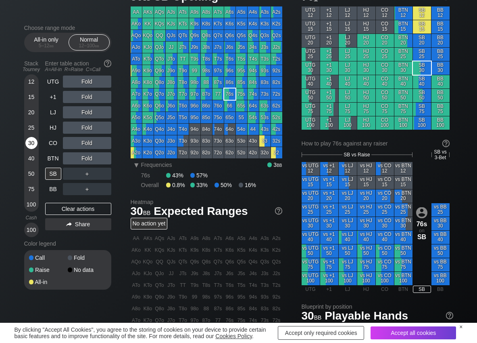
click at [28, 142] on div "30" at bounding box center [31, 143] width 12 height 12
click at [92, 174] on div "R ✕" at bounding box center [87, 173] width 16 height 12
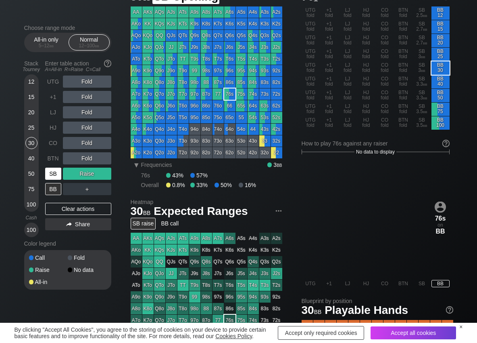
click at [49, 172] on div "SB" at bounding box center [53, 173] width 16 height 12
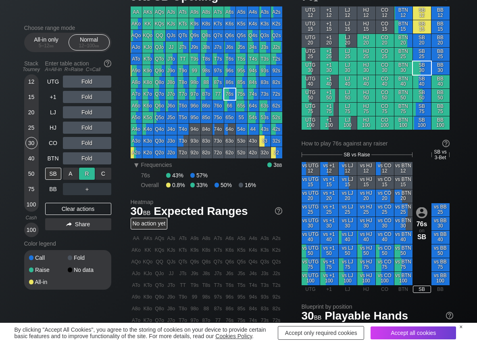
click at [93, 175] on div "R ✕" at bounding box center [87, 173] width 16 height 12
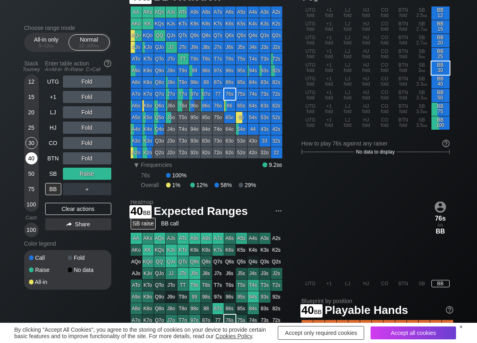
click at [30, 159] on div "40" at bounding box center [31, 158] width 12 height 12
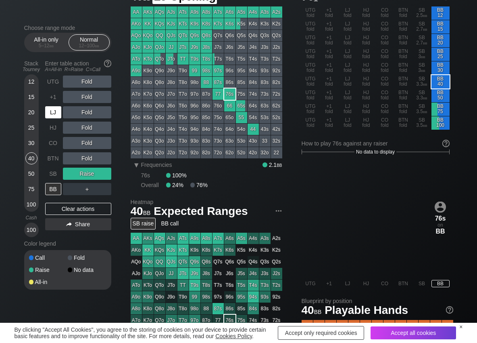
click at [56, 114] on div "LJ" at bounding box center [53, 112] width 16 height 12
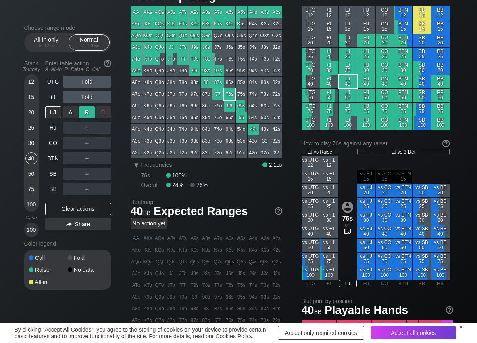
click at [88, 114] on div "R ✕" at bounding box center [87, 112] width 16 height 12
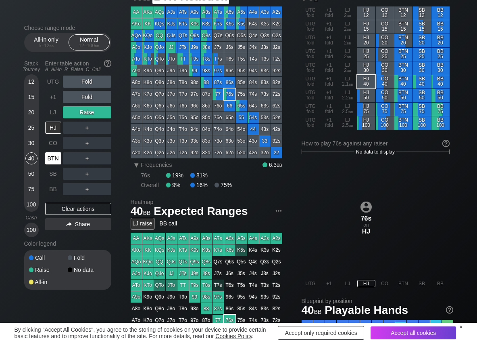
click at [58, 160] on div "BTN" at bounding box center [53, 158] width 16 height 12
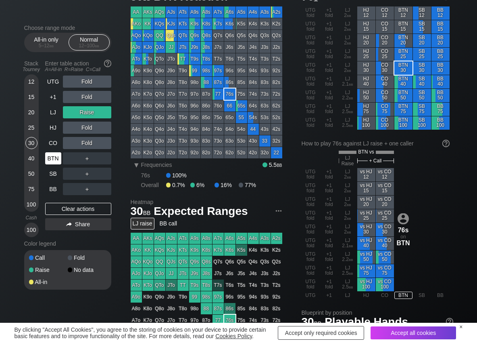
drag, startPoint x: 33, startPoint y: 142, endPoint x: 47, endPoint y: 155, distance: 18.8
click at [36, 143] on div "30" at bounding box center [31, 143] width 12 height 12
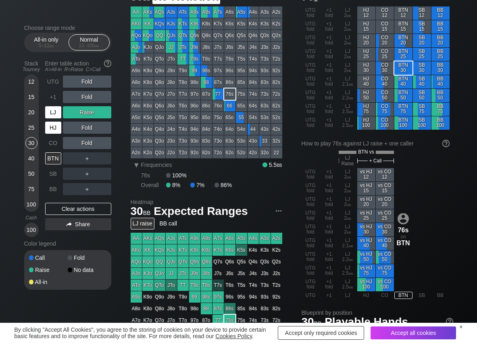
click at [59, 113] on div "LJ" at bounding box center [53, 112] width 16 height 12
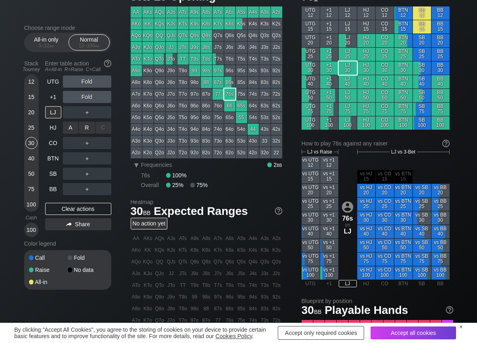
click at [86, 128] on div "R ✕" at bounding box center [87, 127] width 16 height 12
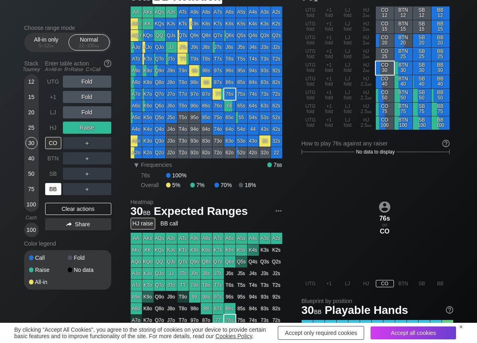
click at [54, 190] on div "BB" at bounding box center [53, 189] width 16 height 12
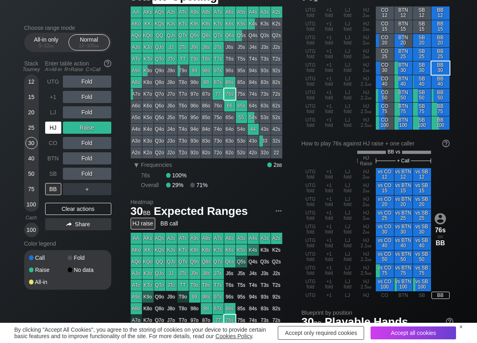
click at [50, 125] on div "HJ" at bounding box center [53, 127] width 16 height 12
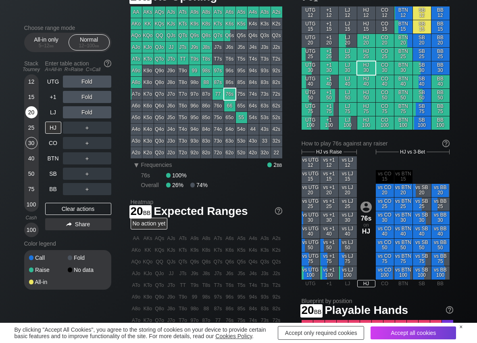
click at [31, 110] on div "20" at bounding box center [31, 112] width 12 height 12
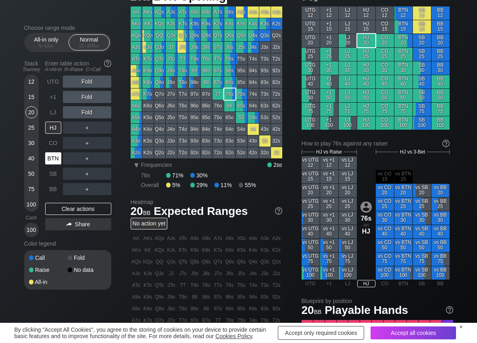
click at [49, 157] on div "BTN" at bounding box center [53, 158] width 16 height 12
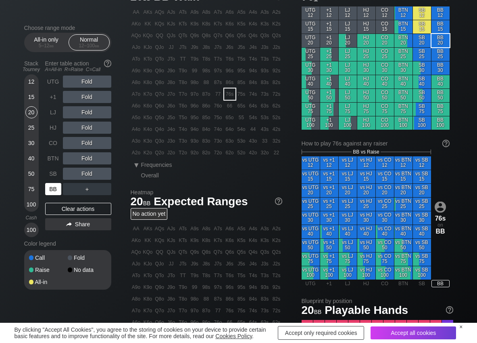
click at [46, 188] on div "BB" at bounding box center [53, 189] width 16 height 12
click at [83, 158] on div "R ✕" at bounding box center [87, 158] width 16 height 12
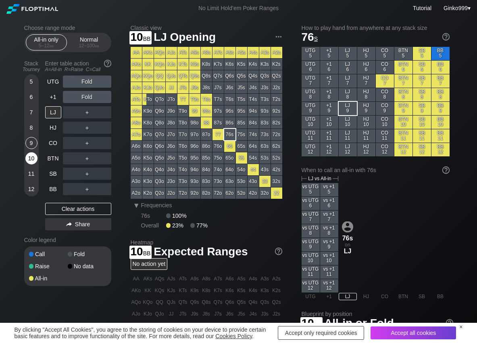
click at [32, 156] on div "10" at bounding box center [31, 158] width 12 height 12
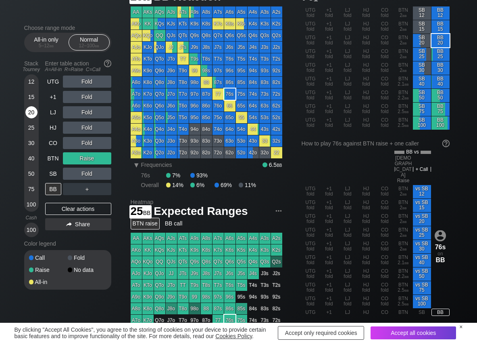
scroll to position [40, 0]
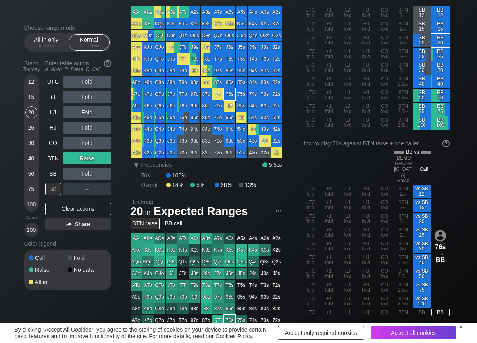
click at [44, 161] on div "Stack Tourney Enter table action A=All-in R=Raise C=Call 12 15 20 25 30 40 50 7…" at bounding box center [67, 147] width 87 height 180
click at [47, 160] on div "BTN" at bounding box center [53, 158] width 16 height 12
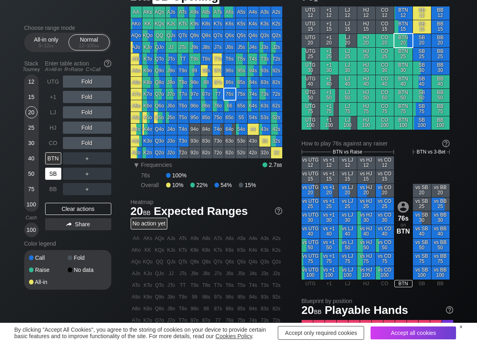
click at [50, 172] on div "SB" at bounding box center [53, 173] width 16 height 12
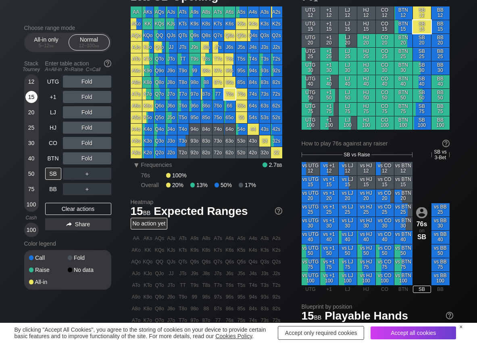
click at [34, 96] on div "15" at bounding box center [31, 97] width 12 height 12
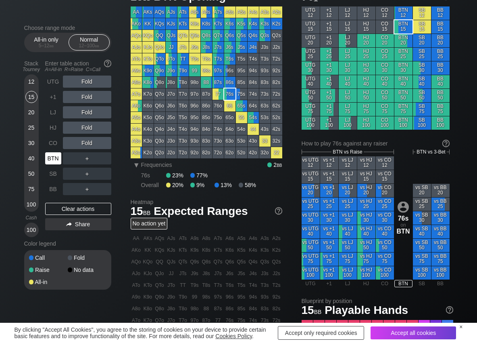
click at [49, 156] on div "BTN" at bounding box center [53, 158] width 16 height 12
click at [88, 97] on div "R ✕" at bounding box center [87, 97] width 16 height 12
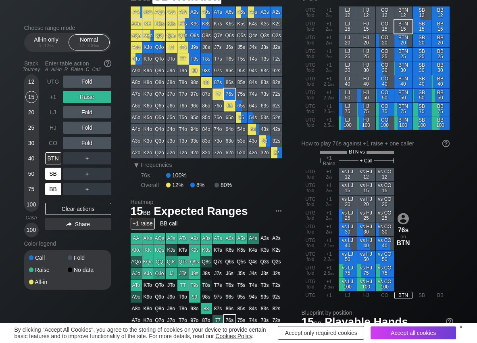
click at [50, 187] on div "BB" at bounding box center [53, 189] width 16 height 12
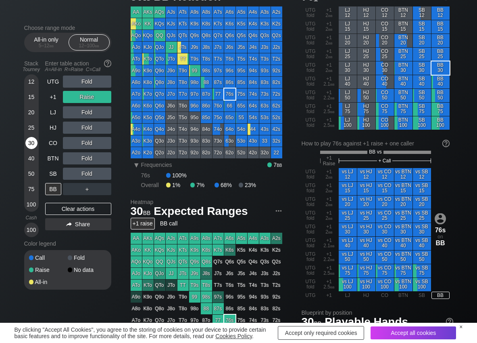
click at [33, 146] on div "30" at bounding box center [31, 143] width 12 height 12
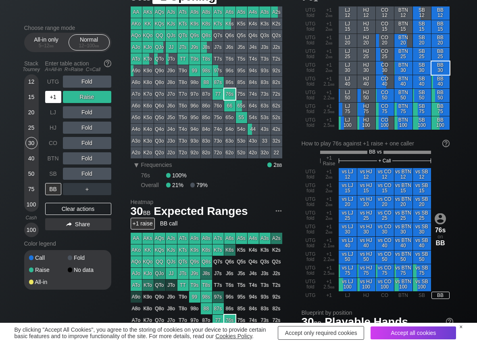
click at [48, 93] on div "+1" at bounding box center [53, 97] width 16 height 12
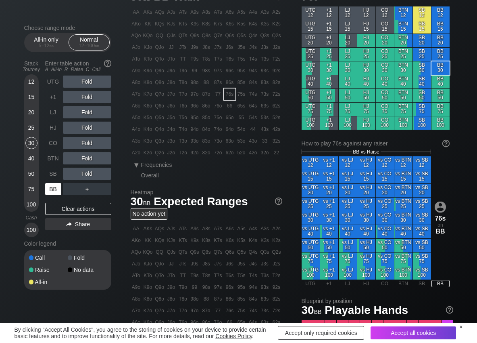
click at [54, 188] on div "BB" at bounding box center [53, 189] width 16 height 12
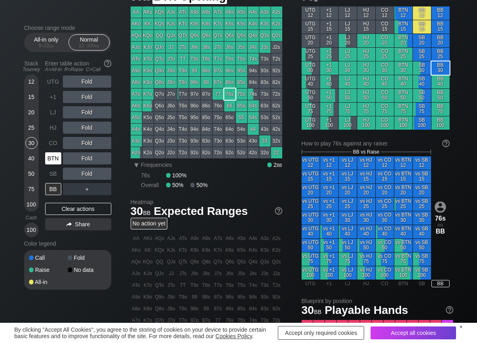
click at [55, 164] on div "BTN" at bounding box center [53, 158] width 16 height 12
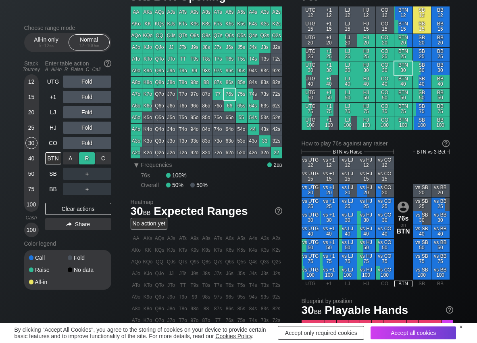
click at [91, 159] on div "R ✕" at bounding box center [87, 158] width 16 height 12
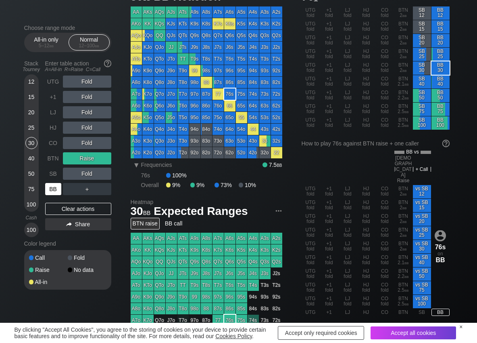
click at [48, 189] on div "BB" at bounding box center [53, 189] width 16 height 12
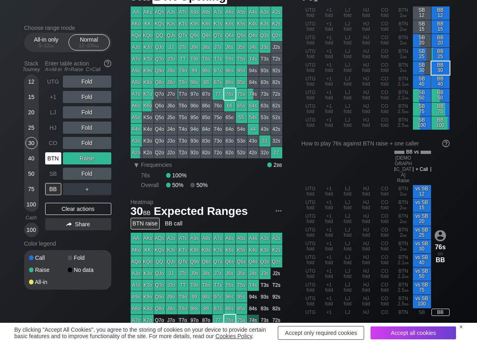
click at [48, 158] on div "BTN" at bounding box center [53, 158] width 16 height 12
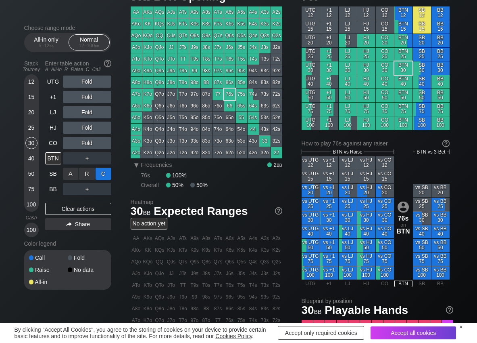
click at [102, 177] on div "C ✕" at bounding box center [104, 173] width 16 height 12
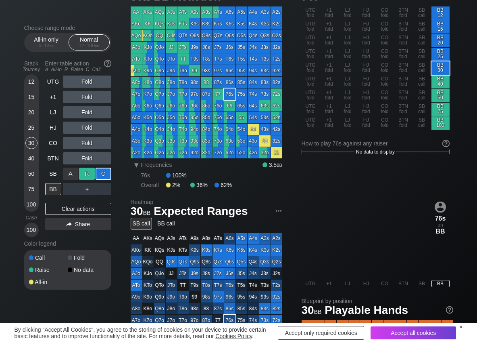
click at [88, 177] on div "R ✕" at bounding box center [87, 173] width 16 height 12
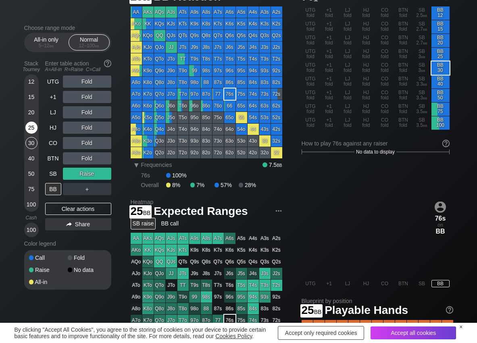
click at [27, 126] on div "25" at bounding box center [31, 127] width 12 height 12
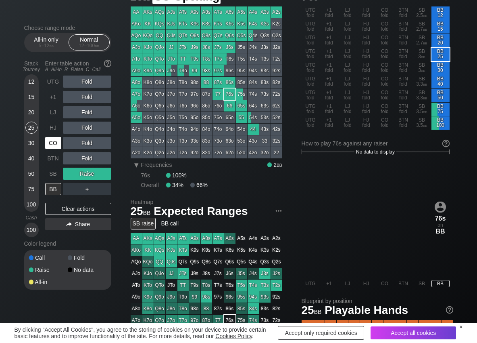
click at [49, 139] on div "CO" at bounding box center [53, 143] width 16 height 12
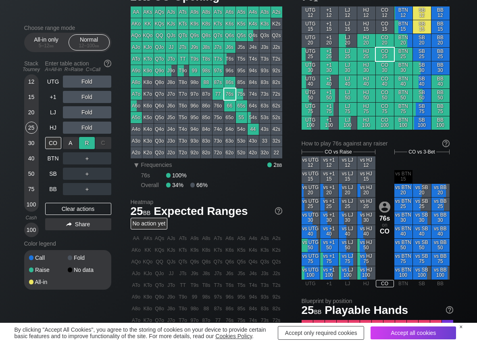
click at [83, 142] on div "R ✕" at bounding box center [87, 143] width 16 height 12
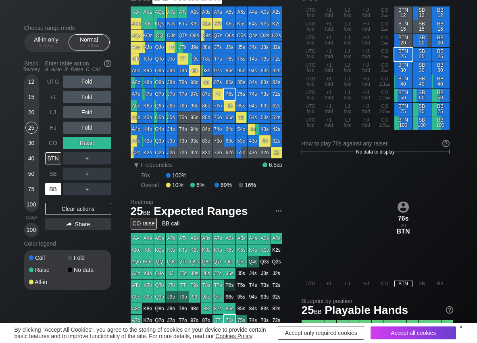
drag, startPoint x: 55, startPoint y: 189, endPoint x: 17, endPoint y: 158, distance: 49.3
click at [47, 184] on div "BB" at bounding box center [53, 189] width 16 height 12
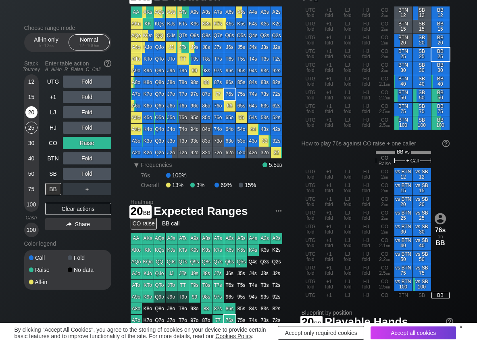
click at [27, 113] on div "20" at bounding box center [31, 112] width 12 height 12
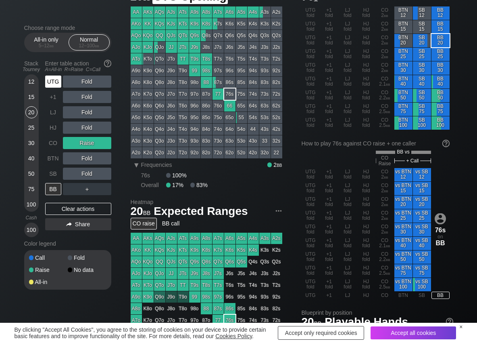
click at [48, 83] on div "UTG" at bounding box center [53, 81] width 16 height 12
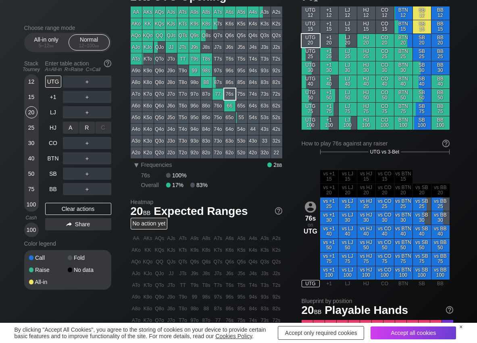
click at [88, 133] on div "R ✕" at bounding box center [87, 127] width 16 height 12
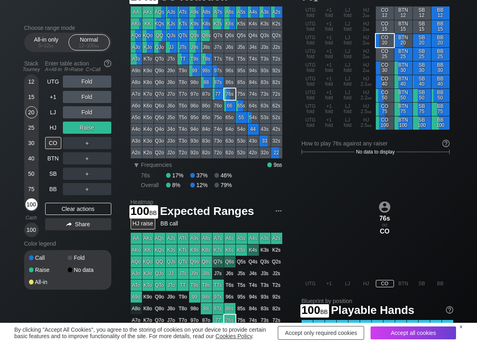
click at [31, 209] on div "100" at bounding box center [31, 204] width 12 height 12
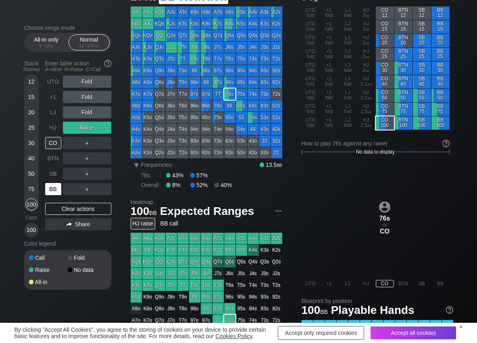
click at [49, 189] on div "BB" at bounding box center [53, 189] width 16 height 12
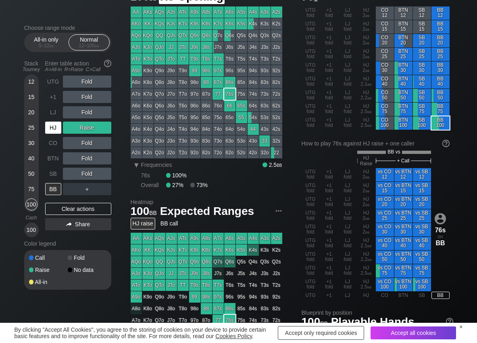
click at [51, 125] on div "HJ" at bounding box center [53, 127] width 16 height 12
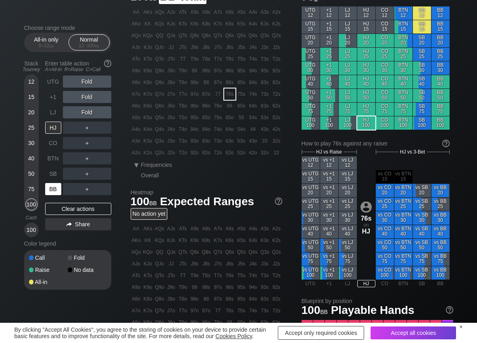
click at [54, 187] on div "BB" at bounding box center [53, 189] width 16 height 12
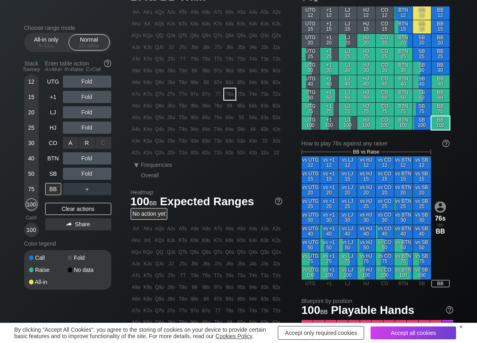
click at [87, 144] on div "R ✕" at bounding box center [87, 143] width 16 height 12
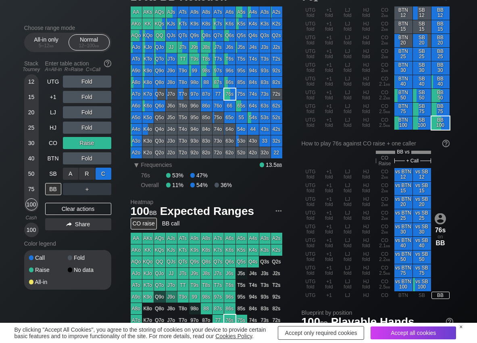
click at [105, 174] on div "C ✕" at bounding box center [104, 173] width 16 height 12
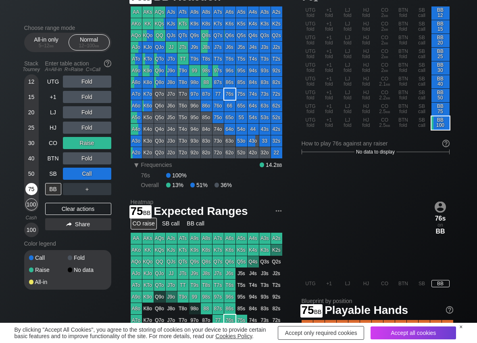
click at [34, 188] on div "75" at bounding box center [31, 189] width 12 height 12
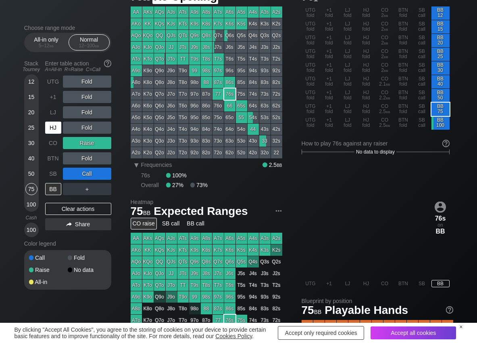
drag, startPoint x: 56, startPoint y: 127, endPoint x: 69, endPoint y: 127, distance: 13.3
click at [59, 127] on div "HJ" at bounding box center [53, 127] width 16 height 12
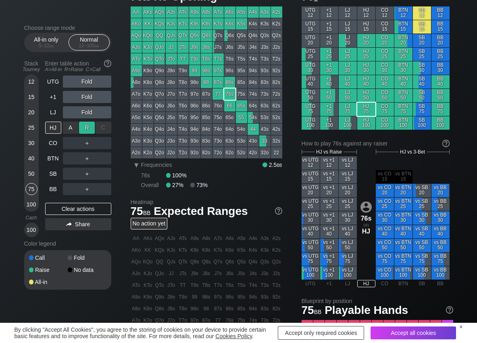
drag, startPoint x: 87, startPoint y: 126, endPoint x: 74, endPoint y: 135, distance: 15.7
click at [82, 129] on div "R ✕" at bounding box center [87, 127] width 16 height 12
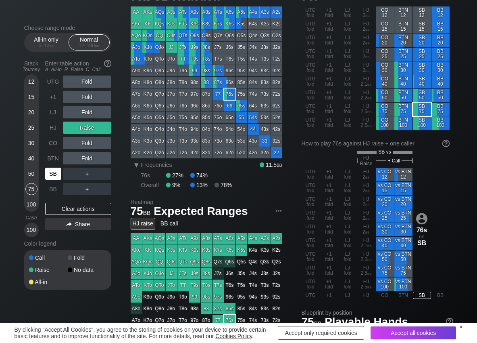
click at [48, 176] on div "SB" at bounding box center [53, 173] width 16 height 12
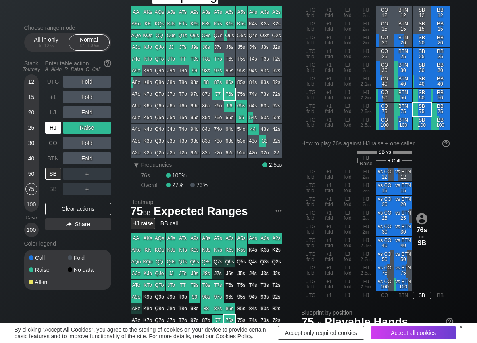
click at [50, 125] on div "HJ" at bounding box center [53, 127] width 16 height 12
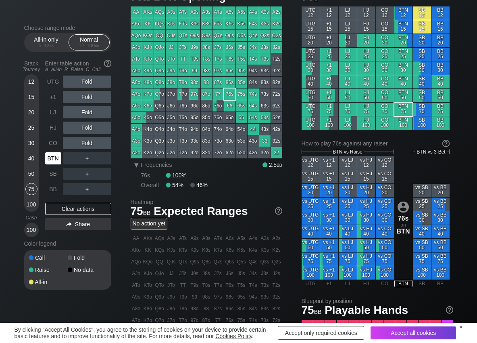
click at [52, 161] on div "BTN" at bounding box center [53, 158] width 16 height 12
click at [94, 155] on div "R ✕" at bounding box center [87, 158] width 16 height 12
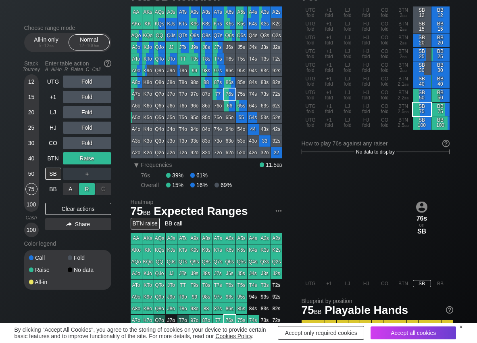
click at [86, 190] on div "R ✕" at bounding box center [87, 189] width 16 height 12
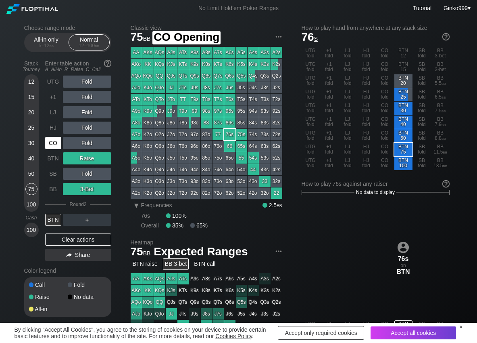
click at [56, 141] on div "CO" at bounding box center [53, 143] width 16 height 12
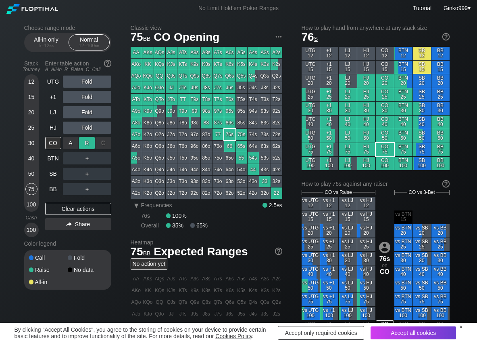
click at [84, 142] on div "R ✕" at bounding box center [87, 143] width 16 height 12
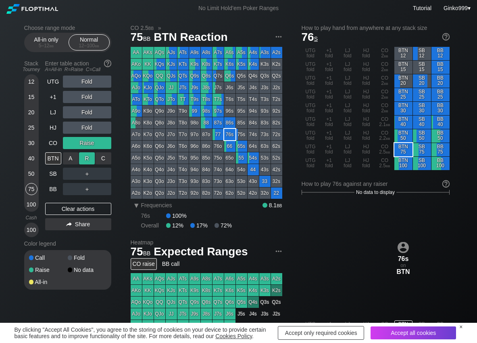
click at [86, 154] on div "R ✕" at bounding box center [87, 158] width 16 height 12
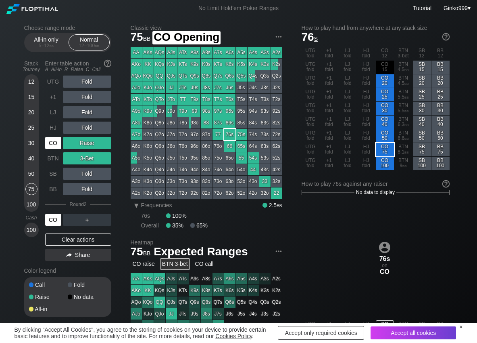
click at [48, 142] on div "CO" at bounding box center [53, 143] width 16 height 12
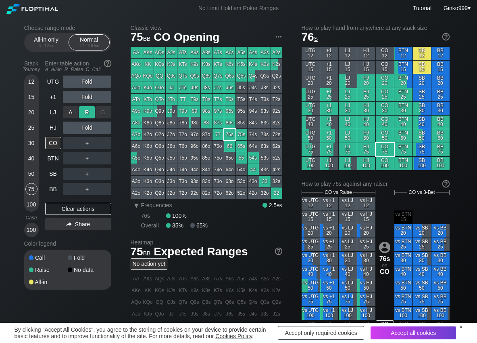
click at [87, 109] on div "R ✕" at bounding box center [87, 112] width 16 height 12
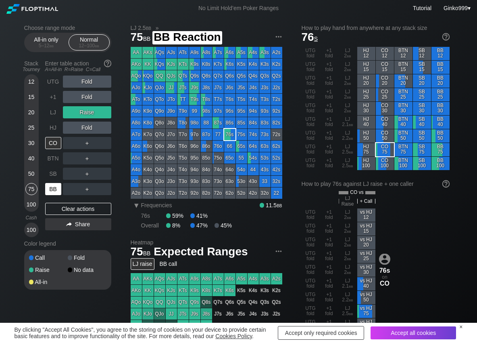
click at [54, 189] on div "BB" at bounding box center [53, 189] width 16 height 12
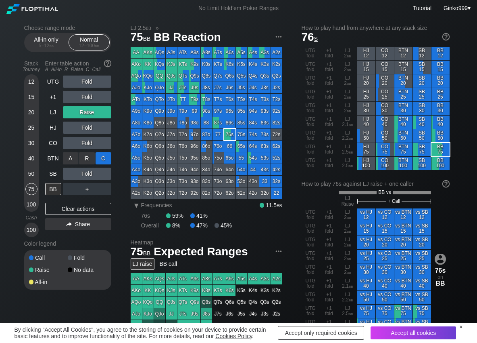
click at [110, 158] on div "C ✕" at bounding box center [104, 158] width 16 height 12
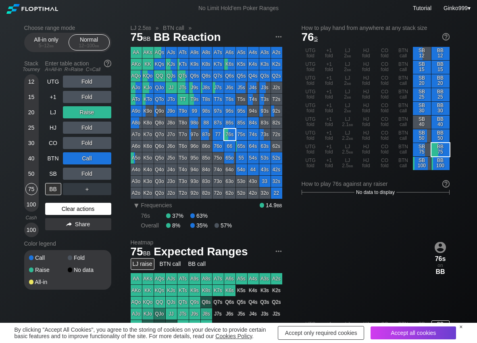
click at [104, 213] on div "Clear actions" at bounding box center [78, 209] width 66 height 12
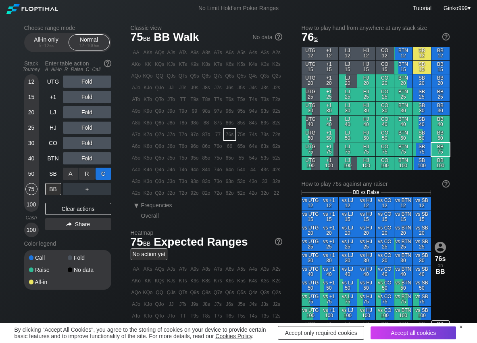
click at [102, 177] on div "C ✕" at bounding box center [104, 173] width 16 height 12
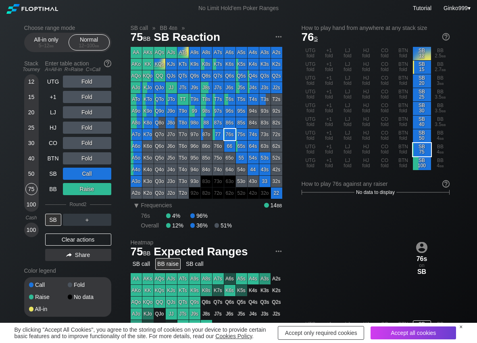
scroll to position [40, 0]
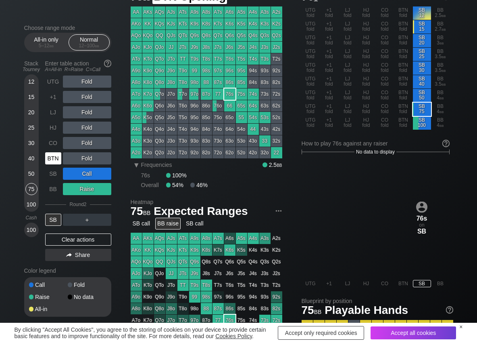
click at [52, 160] on div "BTN" at bounding box center [53, 158] width 16 height 12
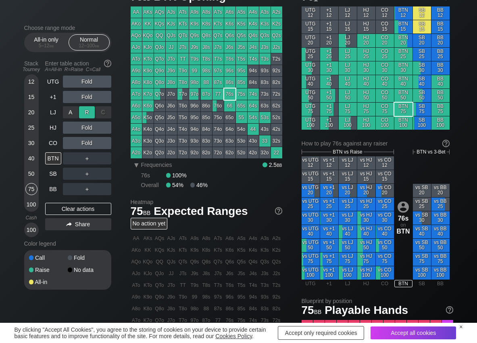
click at [91, 111] on div "R ✕" at bounding box center [87, 112] width 16 height 12
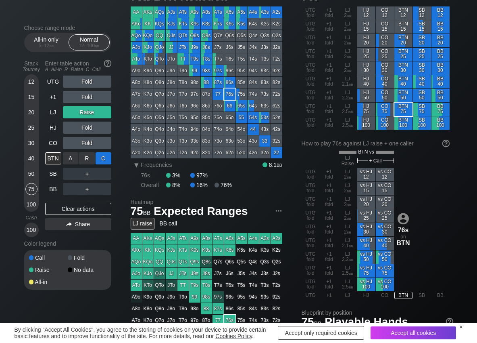
click at [104, 157] on div "C ✕" at bounding box center [104, 158] width 16 height 12
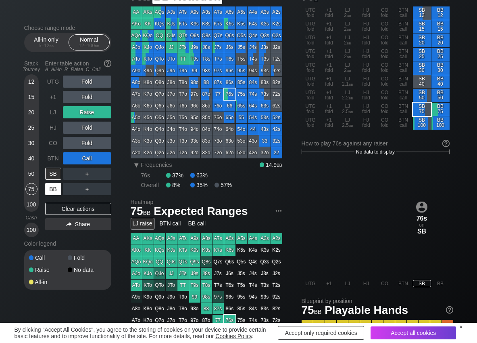
click at [55, 189] on div "BB" at bounding box center [53, 189] width 16 height 12
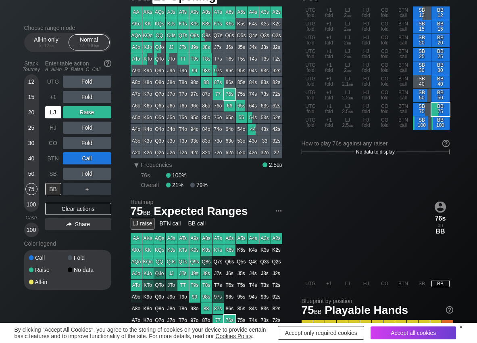
click at [50, 116] on div "LJ" at bounding box center [53, 112] width 16 height 12
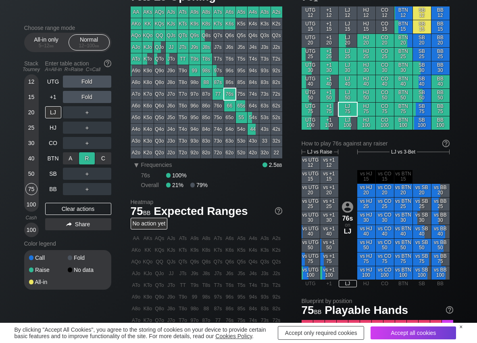
click at [82, 159] on div "R ✕" at bounding box center [87, 158] width 16 height 12
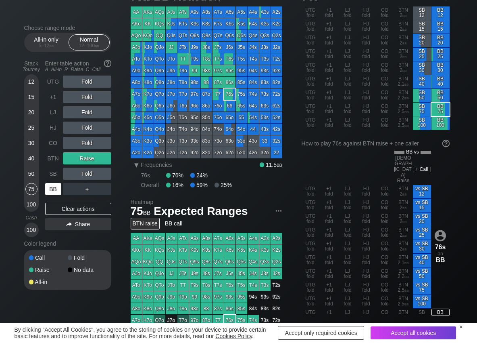
click at [50, 184] on div "BB" at bounding box center [53, 189] width 16 height 12
click at [48, 156] on div "BTN" at bounding box center [53, 158] width 16 height 12
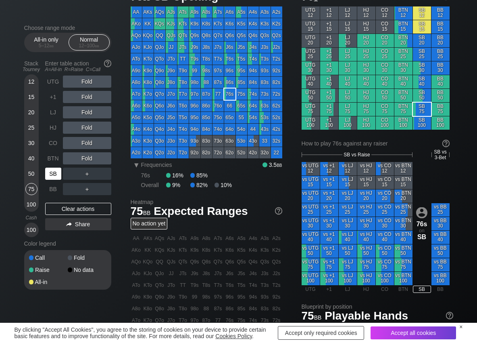
click at [54, 172] on div "SB" at bounding box center [53, 173] width 16 height 12
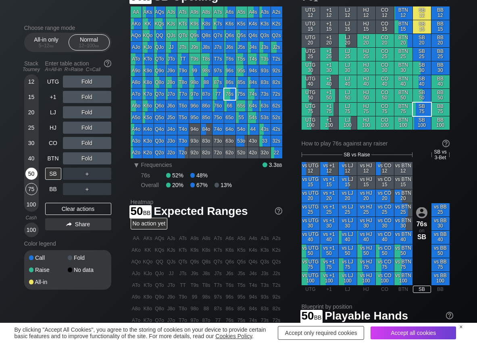
click at [33, 174] on div "50" at bounding box center [31, 173] width 12 height 12
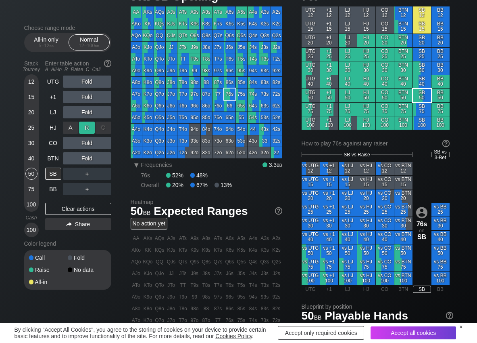
click at [89, 128] on div "R ✕" at bounding box center [87, 127] width 16 height 12
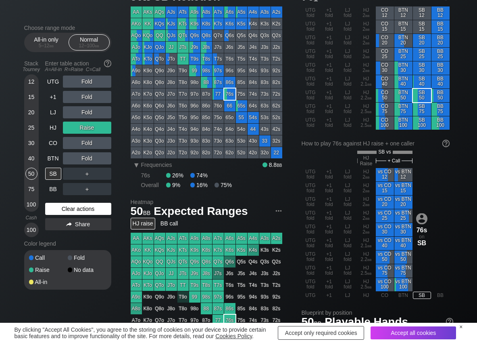
click at [59, 213] on div "Clear actions" at bounding box center [78, 209] width 66 height 12
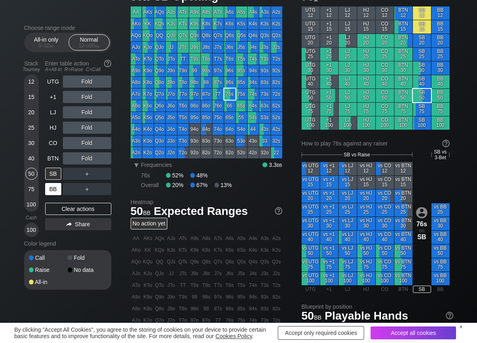
click at [45, 188] on div "BB" at bounding box center [53, 189] width 16 height 12
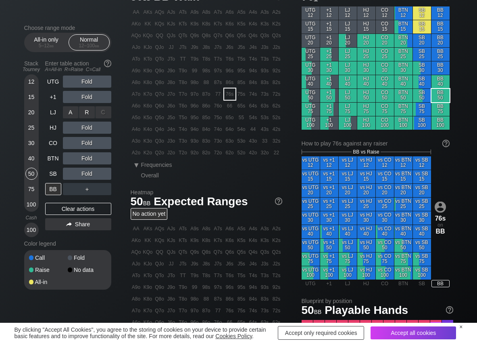
click at [90, 113] on div "R ✕" at bounding box center [87, 112] width 16 height 12
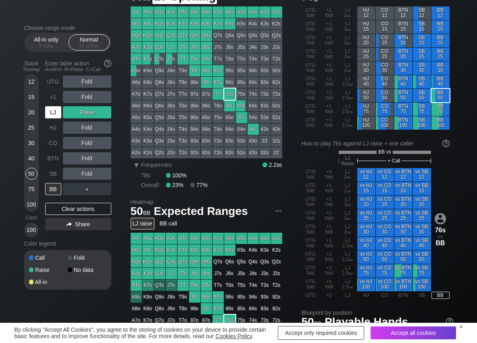
click at [52, 111] on div "LJ" at bounding box center [53, 112] width 16 height 12
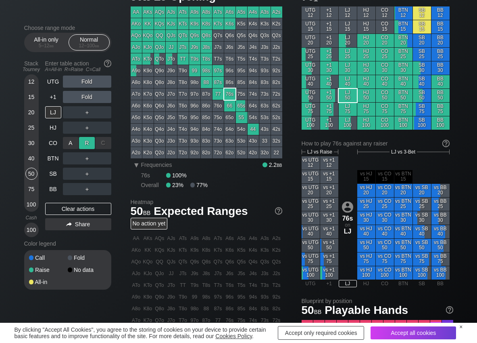
drag, startPoint x: 82, startPoint y: 142, endPoint x: 88, endPoint y: 148, distance: 8.6
click at [84, 144] on div "R ✕" at bounding box center [87, 143] width 16 height 12
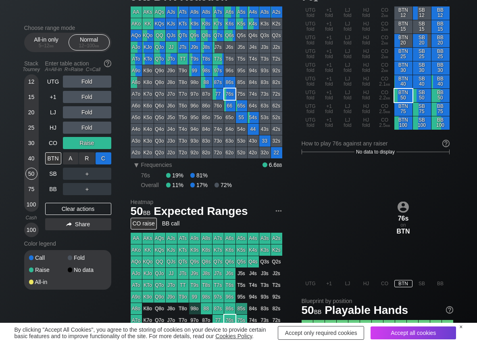
click at [99, 157] on div "C ✕" at bounding box center [104, 158] width 16 height 12
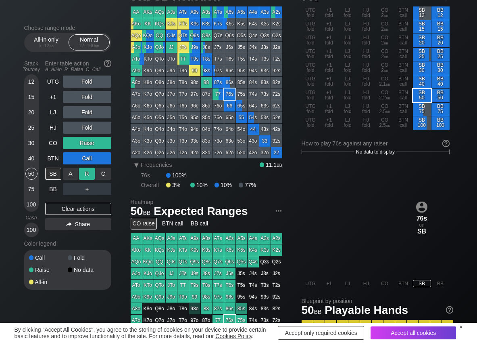
click at [90, 178] on div "R ✕" at bounding box center [87, 173] width 16 height 12
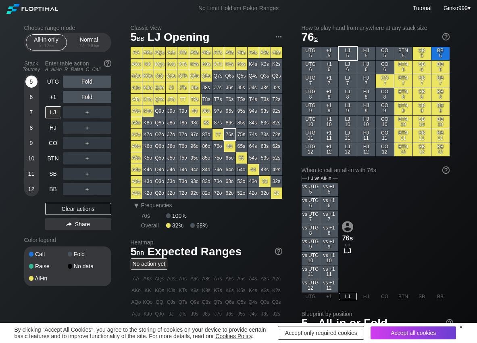
click at [31, 83] on div "5" at bounding box center [31, 81] width 12 height 12
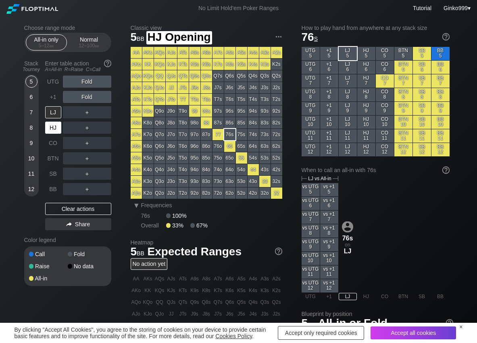
click at [55, 125] on div "HJ" at bounding box center [53, 127] width 16 height 12
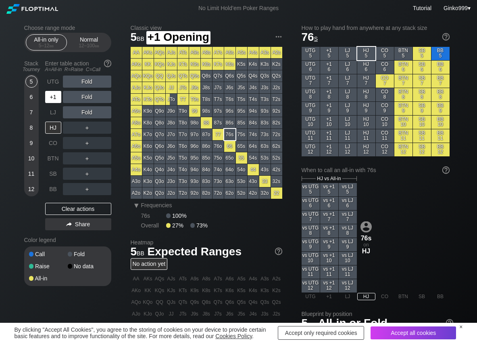
click at [57, 97] on div "+1" at bounding box center [53, 97] width 16 height 12
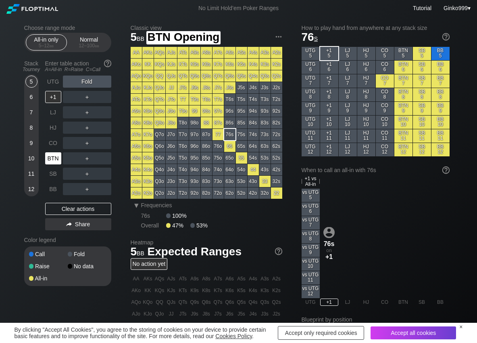
click at [54, 155] on div "BTN" at bounding box center [53, 158] width 16 height 12
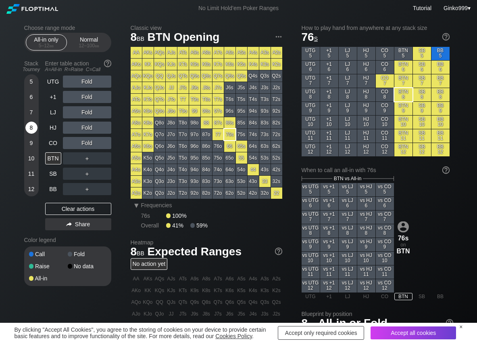
click at [31, 128] on div "8" at bounding box center [31, 127] width 12 height 12
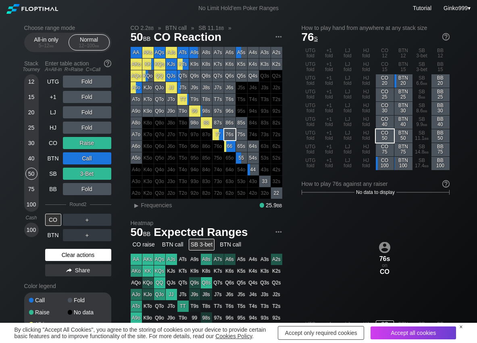
click at [61, 252] on div "Clear actions" at bounding box center [78, 255] width 66 height 12
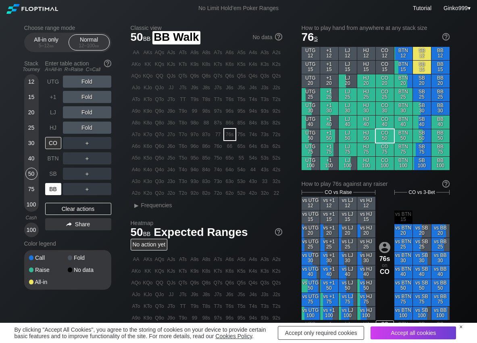
click at [47, 192] on div "BB" at bounding box center [53, 189] width 16 height 12
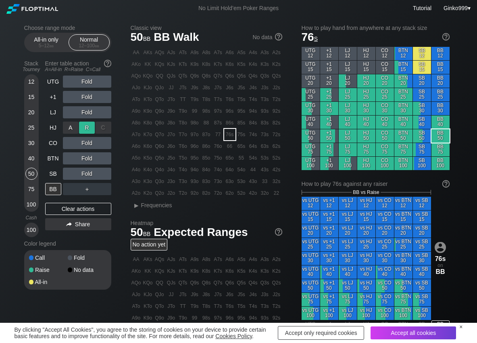
click at [87, 125] on div "R ✕" at bounding box center [87, 127] width 16 height 12
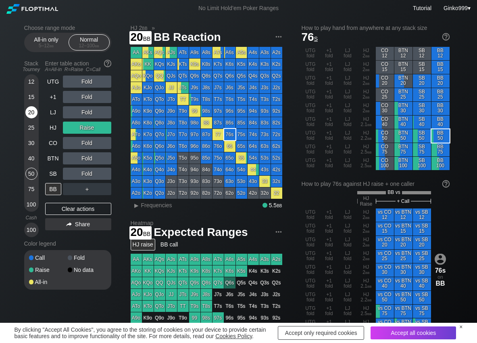
click at [33, 116] on div "20" at bounding box center [31, 112] width 12 height 12
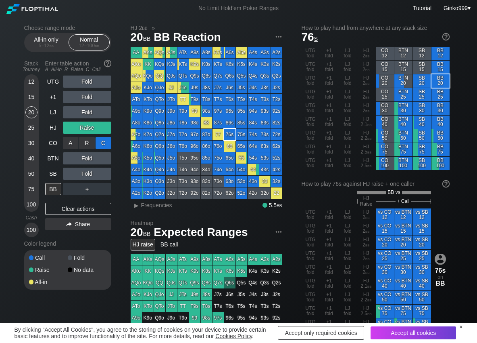
click at [103, 144] on div "C ✕" at bounding box center [104, 143] width 16 height 12
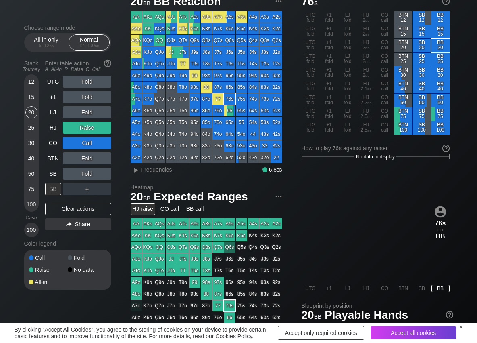
scroll to position [40, 0]
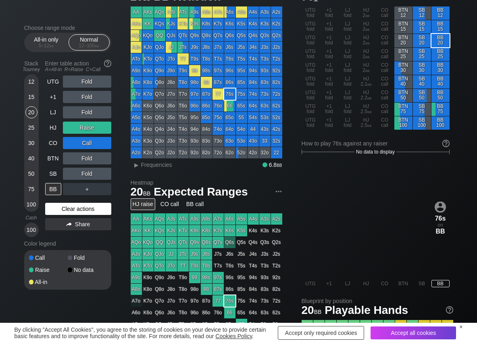
click at [92, 203] on div "Clear actions" at bounding box center [78, 209] width 66 height 12
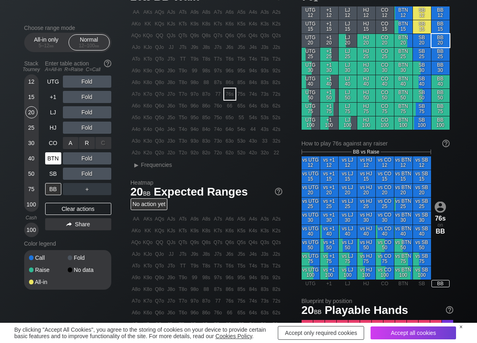
drag, startPoint x: 86, startPoint y: 145, endPoint x: 60, endPoint y: 165, distance: 33.0
click at [84, 145] on div "R ✕" at bounding box center [87, 143] width 16 height 12
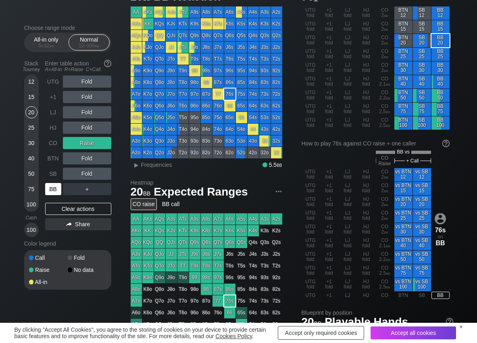
click at [49, 192] on div "BB" at bounding box center [53, 189] width 16 height 12
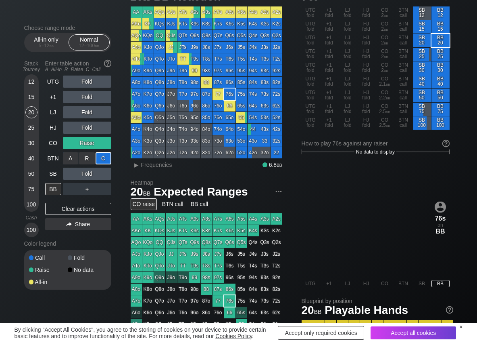
click at [107, 159] on div "C ✕" at bounding box center [104, 158] width 16 height 12
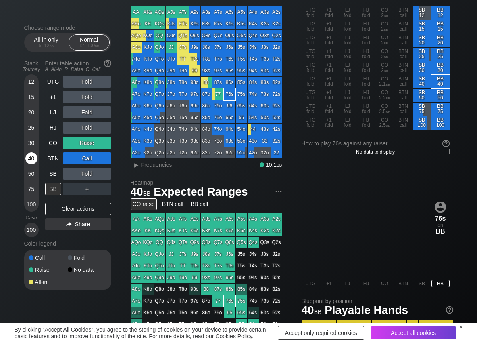
click at [34, 160] on div "40" at bounding box center [31, 158] width 12 height 12
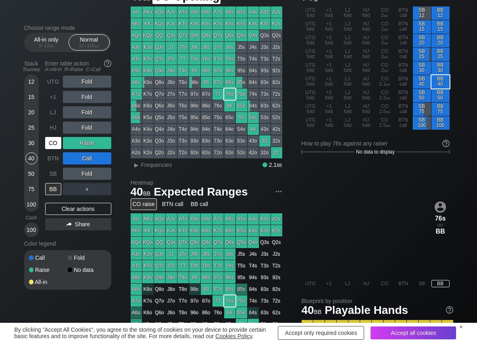
click at [54, 146] on div "CO" at bounding box center [53, 143] width 16 height 12
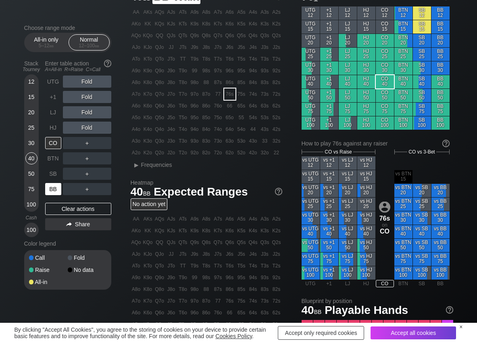
click at [49, 190] on div "BB" at bounding box center [53, 189] width 16 height 12
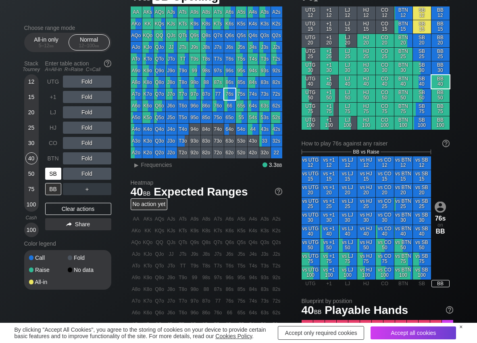
click at [55, 167] on div "SB" at bounding box center [53, 173] width 16 height 12
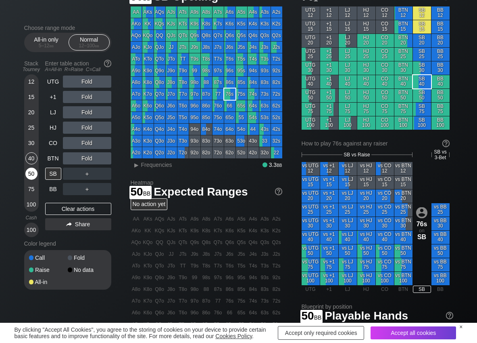
click at [27, 176] on div "50" at bounding box center [31, 173] width 12 height 12
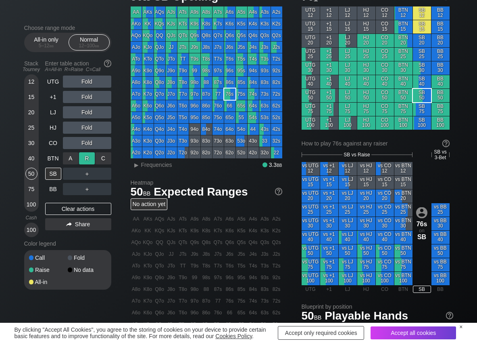
click at [86, 155] on div "R ✕" at bounding box center [87, 158] width 16 height 12
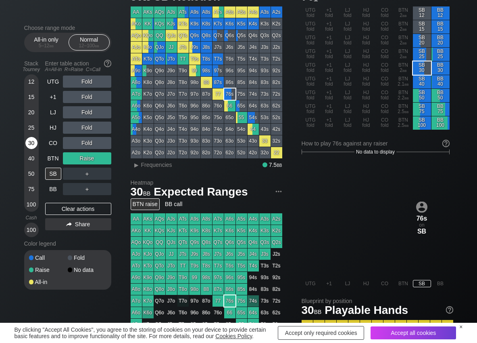
click at [31, 140] on div "30" at bounding box center [31, 143] width 12 height 12
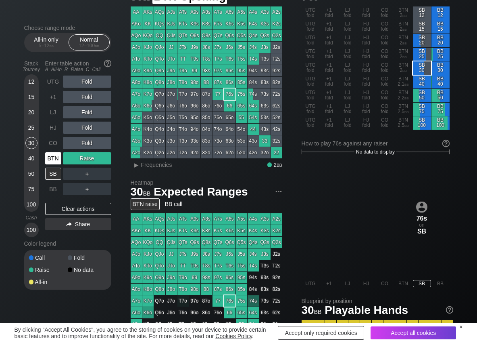
click at [52, 160] on div "BTN" at bounding box center [53, 158] width 16 height 12
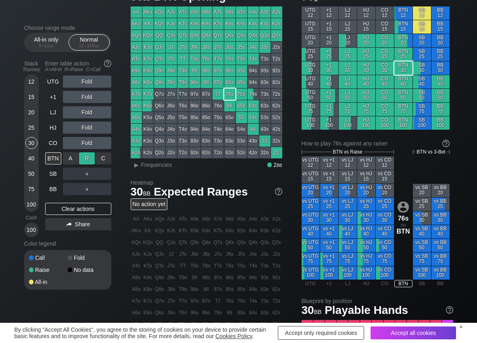
drag, startPoint x: 84, startPoint y: 160, endPoint x: 80, endPoint y: 167, distance: 7.8
click at [84, 160] on div "R ✕" at bounding box center [87, 158] width 16 height 12
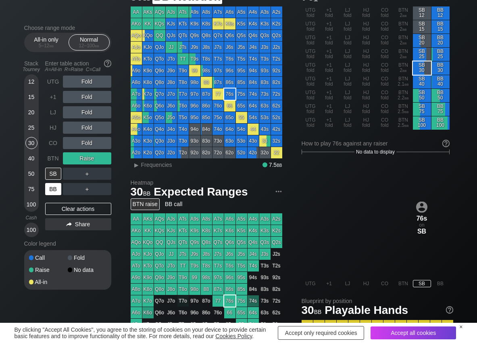
click at [55, 186] on div "BB" at bounding box center [53, 189] width 16 height 12
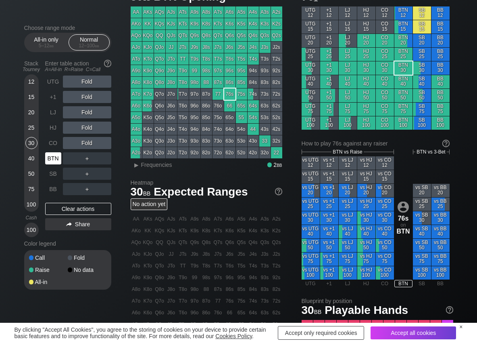
click at [50, 161] on div "BTN" at bounding box center [53, 158] width 16 height 12
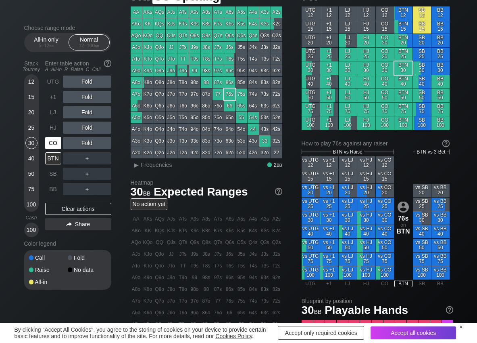
click at [52, 140] on div "CO" at bounding box center [53, 143] width 16 height 12
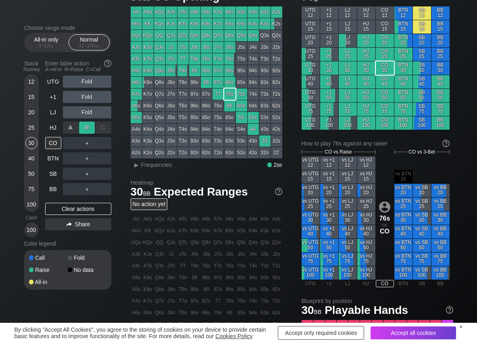
click at [89, 126] on div "R ✕" at bounding box center [87, 127] width 16 height 12
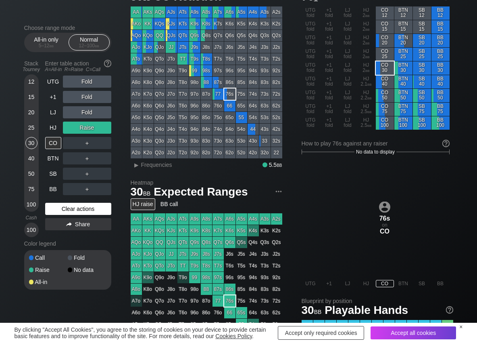
click at [67, 209] on div "Clear actions" at bounding box center [78, 209] width 66 height 12
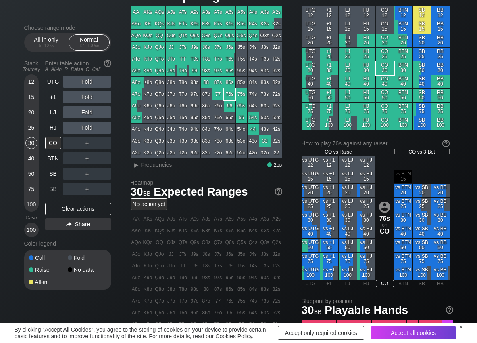
click at [163, 169] on div "Classic view 30 bb CO Opening AA AKs AQs AJs ATs A9s A8s A7s A6s A5s A4s A3s A2…" at bounding box center [292, 237] width 323 height 507
click at [163, 165] on span "Frequencies" at bounding box center [156, 164] width 31 height 6
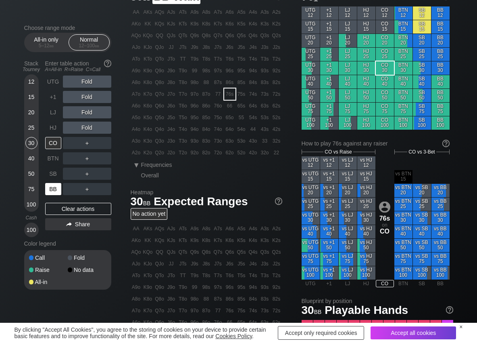
click at [56, 192] on div "BB" at bounding box center [53, 189] width 16 height 12
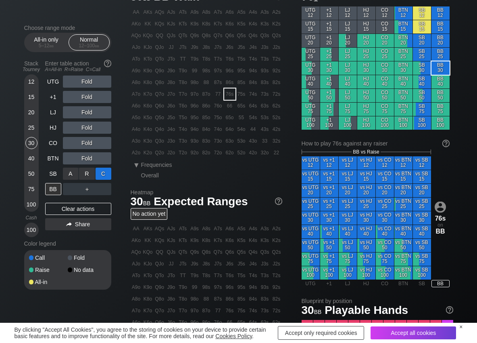
click at [109, 172] on div "C ✕" at bounding box center [104, 173] width 16 height 12
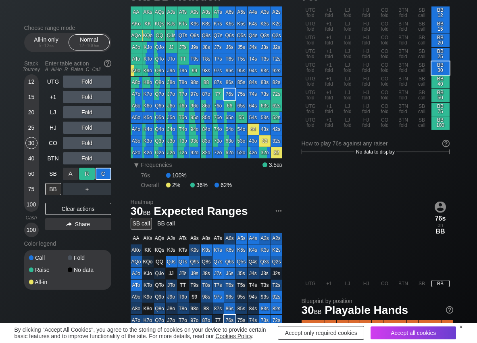
click at [92, 174] on div "R ✕" at bounding box center [87, 173] width 16 height 12
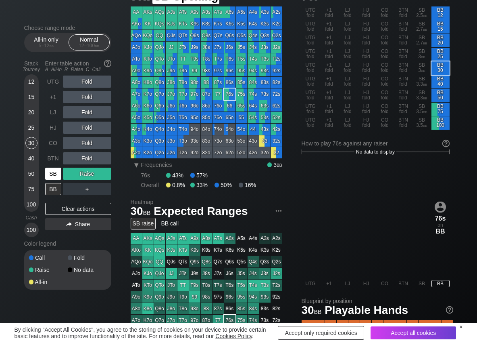
click at [54, 171] on div "SB" at bounding box center [53, 173] width 16 height 12
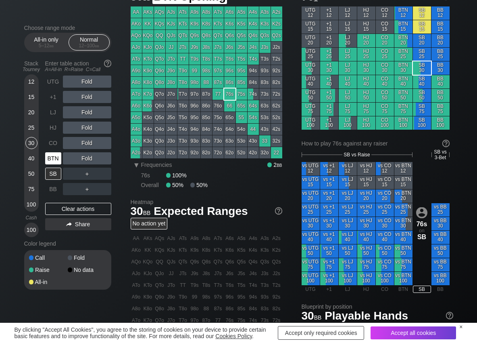
click at [55, 157] on div "BTN" at bounding box center [53, 158] width 16 height 12
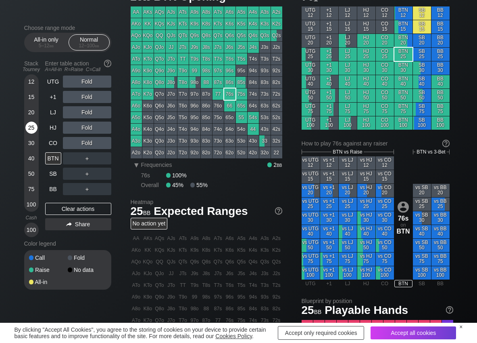
click at [28, 128] on div "25" at bounding box center [31, 127] width 12 height 12
click at [88, 143] on div "R ✕" at bounding box center [87, 143] width 16 height 12
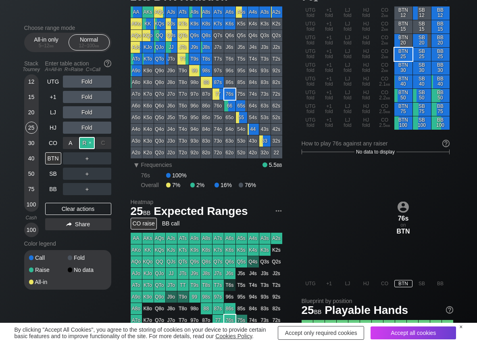
click at [88, 143] on div "R ✕" at bounding box center [87, 143] width 16 height 12
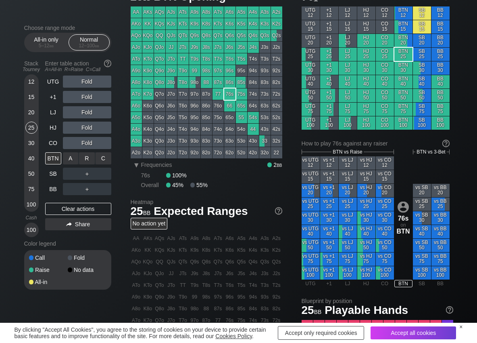
drag, startPoint x: 95, startPoint y: 152, endPoint x: 60, endPoint y: 167, distance: 37.9
click at [92, 158] on div "R ✕" at bounding box center [87, 158] width 16 height 12
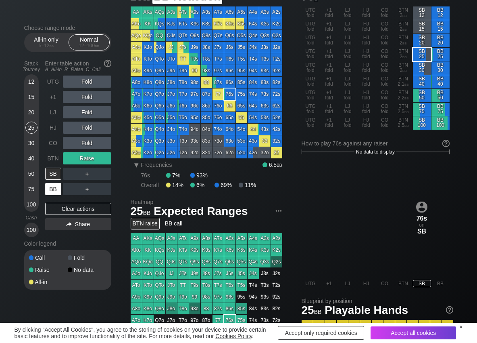
click at [50, 187] on div "BB" at bounding box center [53, 189] width 16 height 12
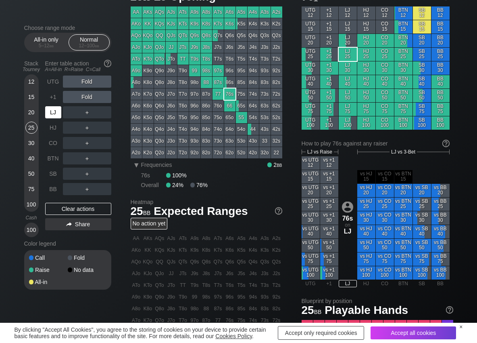
click at [54, 115] on div "LJ" at bounding box center [53, 112] width 16 height 12
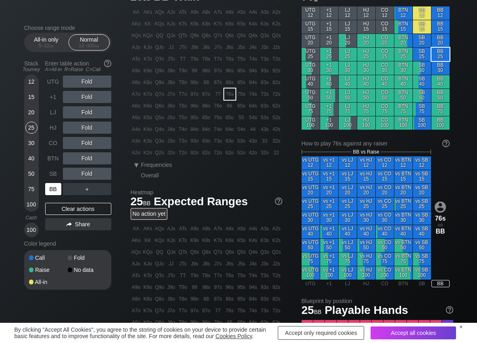
click at [54, 192] on div "BB" at bounding box center [53, 189] width 16 height 12
click at [32, 116] on div "20" at bounding box center [31, 112] width 12 height 12
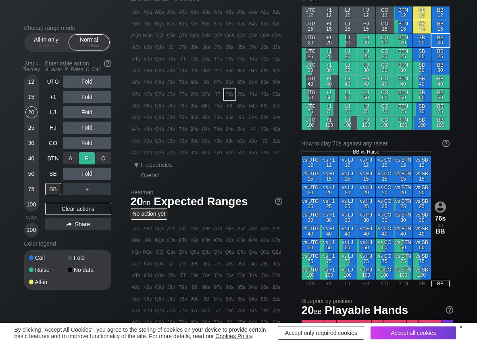
click at [88, 159] on div "R ✕" at bounding box center [87, 158] width 16 height 12
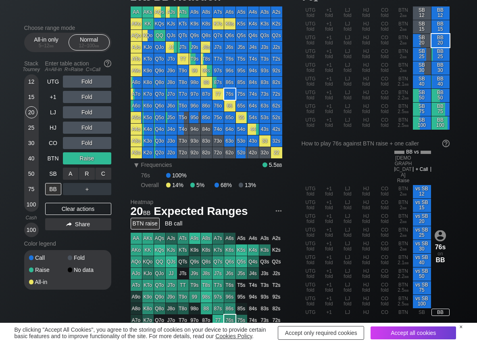
click at [106, 177] on div "C ✕" at bounding box center [104, 173] width 16 height 12
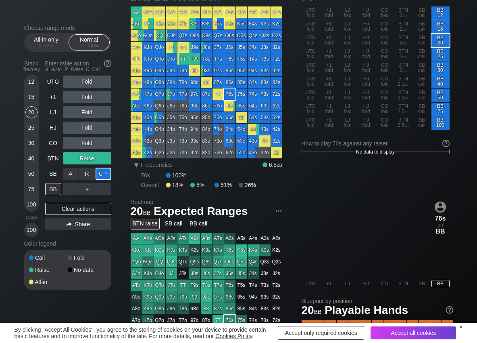
click at [107, 175] on div "C ✕" at bounding box center [104, 173] width 16 height 12
click at [73, 188] on div "A ✕" at bounding box center [71, 189] width 16 height 12
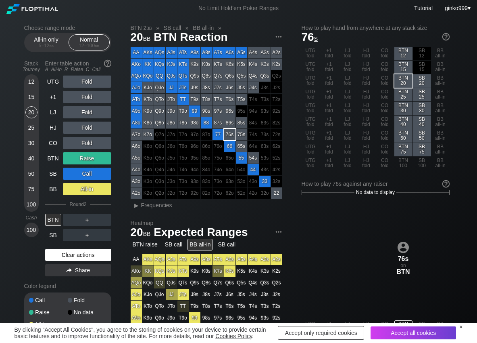
click at [86, 251] on div "Clear actions" at bounding box center [78, 255] width 66 height 12
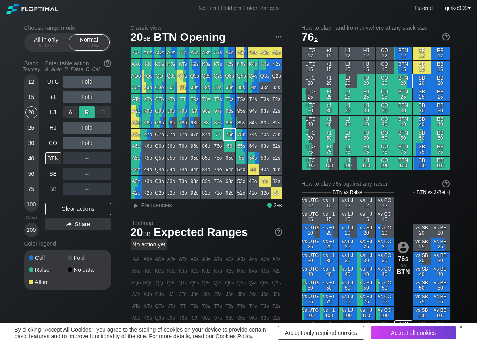
click at [81, 114] on div "R ✕" at bounding box center [87, 112] width 16 height 12
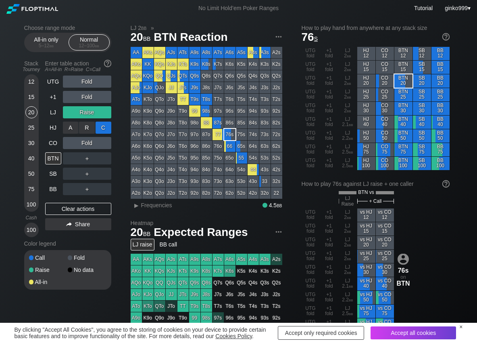
click at [101, 130] on div "C ✕" at bounding box center [104, 127] width 16 height 12
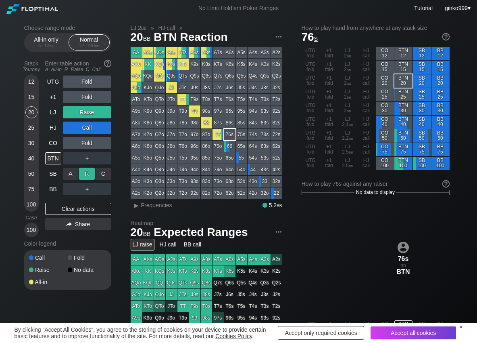
click at [88, 176] on div "R ✕" at bounding box center [87, 173] width 16 height 12
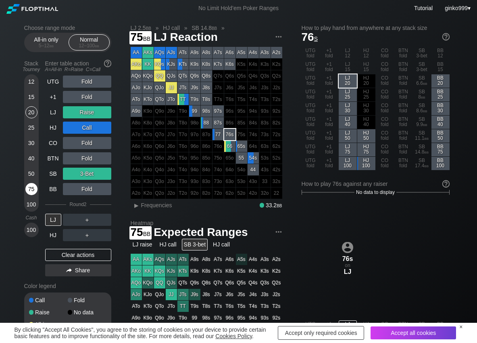
click at [31, 186] on div "75" at bounding box center [31, 189] width 12 height 12
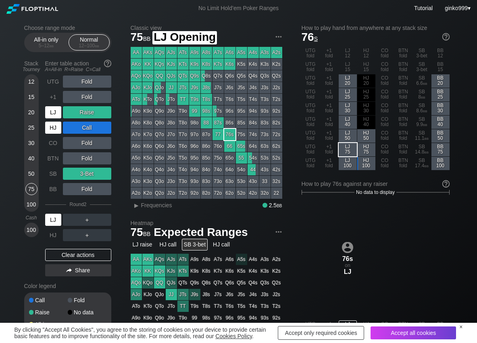
click at [54, 113] on div "LJ" at bounding box center [53, 112] width 16 height 12
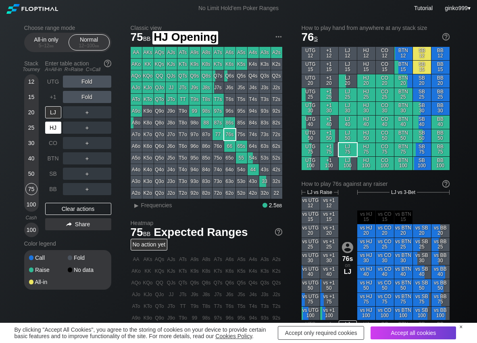
click at [55, 128] on div "HJ" at bounding box center [53, 127] width 16 height 12
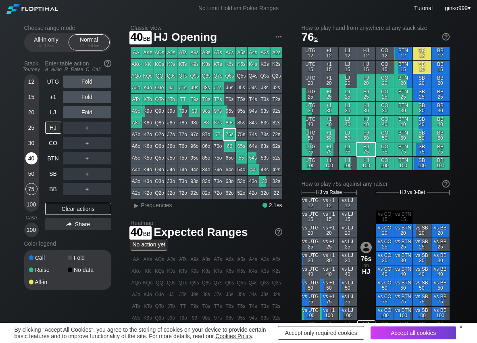
click at [33, 159] on div "40" at bounding box center [31, 158] width 12 height 12
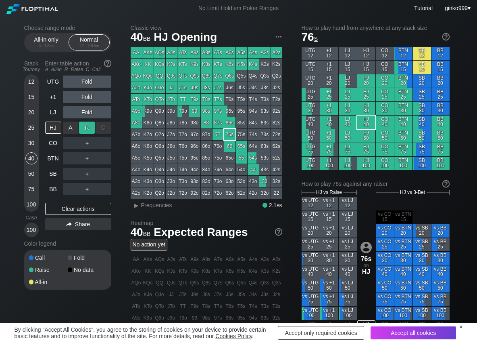
click at [86, 125] on div "R ✕" at bounding box center [87, 127] width 16 height 12
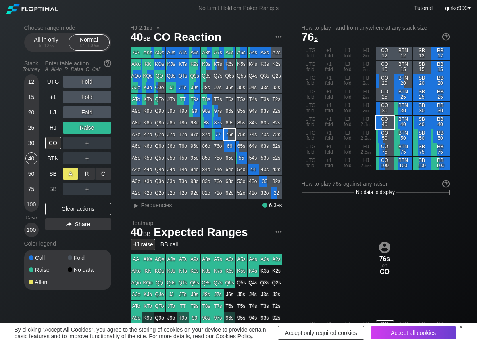
click at [65, 172] on div "A ✕" at bounding box center [71, 173] width 16 height 12
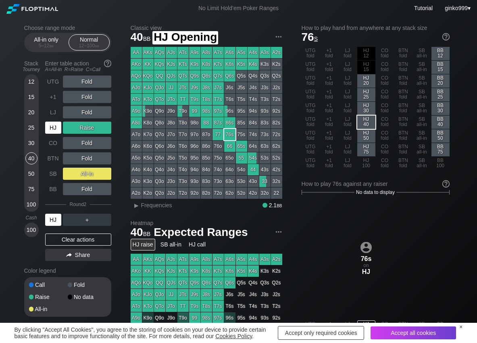
click at [53, 132] on div "HJ" at bounding box center [53, 127] width 16 height 12
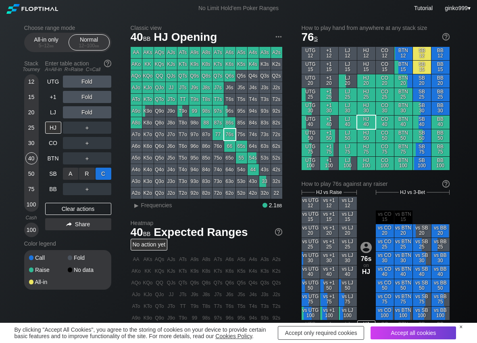
click at [102, 174] on div "C ✕" at bounding box center [104, 173] width 16 height 12
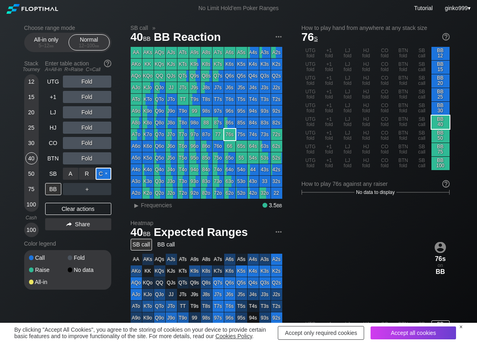
click at [103, 174] on div "C ✕" at bounding box center [104, 173] width 16 height 12
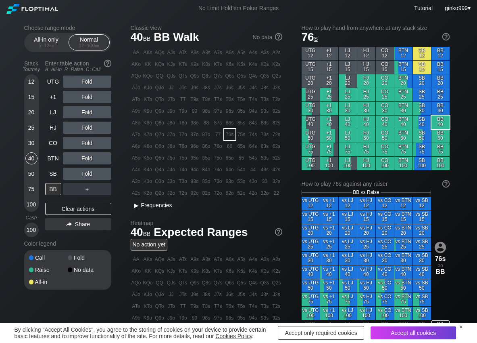
click at [164, 206] on span "Frequencies" at bounding box center [156, 205] width 31 height 6
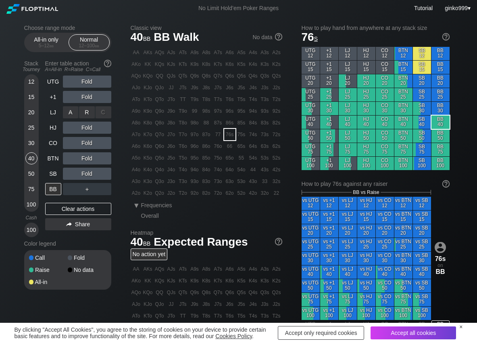
click at [91, 110] on div "R ✕" at bounding box center [87, 112] width 16 height 12
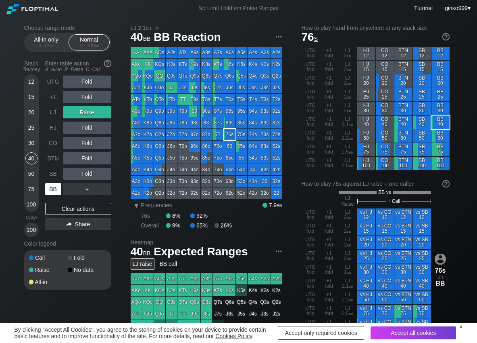
click at [54, 188] on div "BB" at bounding box center [53, 189] width 16 height 12
click at [62, 211] on div "Clear actions" at bounding box center [78, 209] width 66 height 12
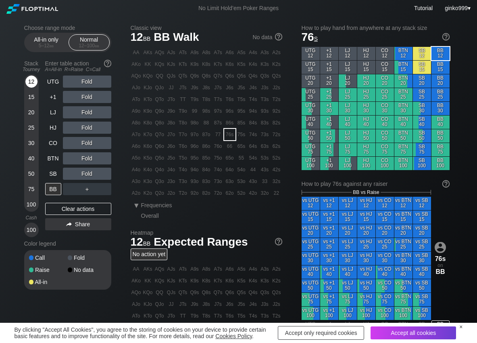
click at [35, 80] on div "12" at bounding box center [31, 81] width 12 height 12
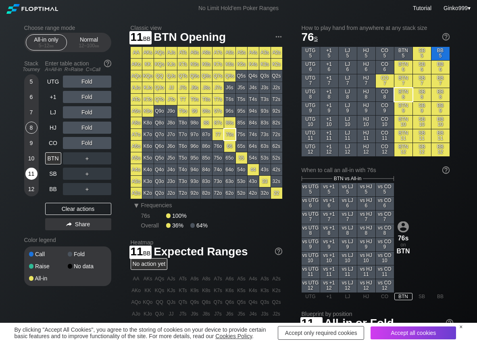
click at [27, 176] on div "11" at bounding box center [31, 173] width 12 height 12
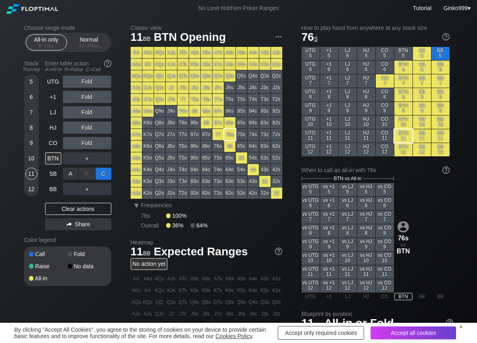
click at [107, 173] on div "C ✕" at bounding box center [104, 173] width 16 height 12
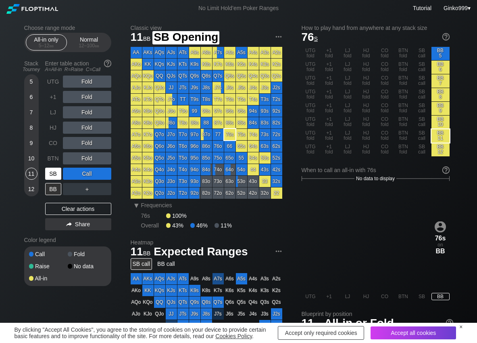
click at [47, 169] on div "SB" at bounding box center [53, 173] width 16 height 12
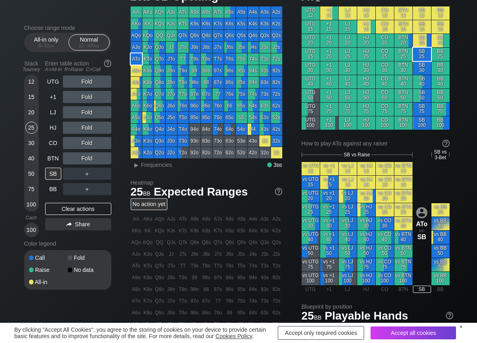
scroll to position [40, 0]
click at [55, 171] on div "SB" at bounding box center [53, 173] width 16 height 12
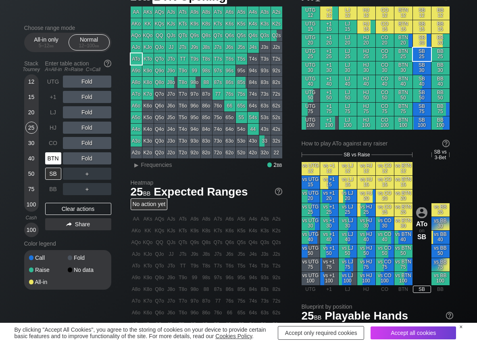
click at [47, 153] on div "BTN" at bounding box center [53, 158] width 16 height 12
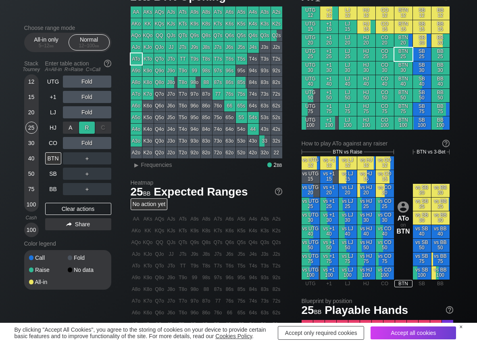
click at [81, 124] on div "R ✕" at bounding box center [87, 127] width 16 height 12
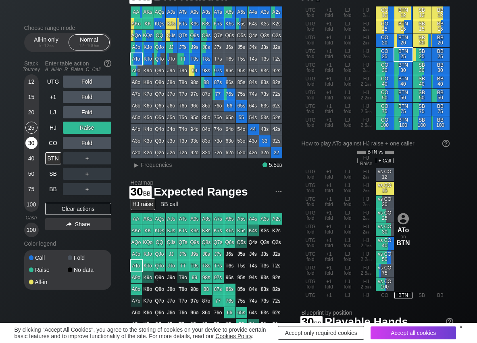
click at [25, 144] on div "30" at bounding box center [31, 143] width 12 height 12
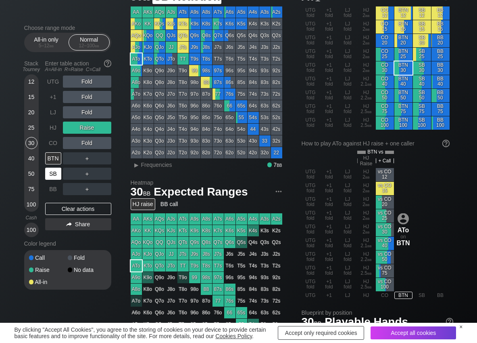
click at [53, 174] on div "SB" at bounding box center [53, 173] width 16 height 12
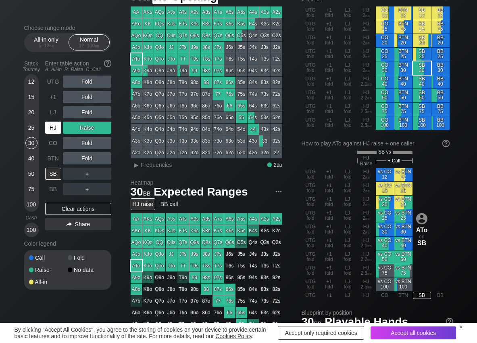
click at [56, 128] on div "HJ" at bounding box center [53, 127] width 16 height 12
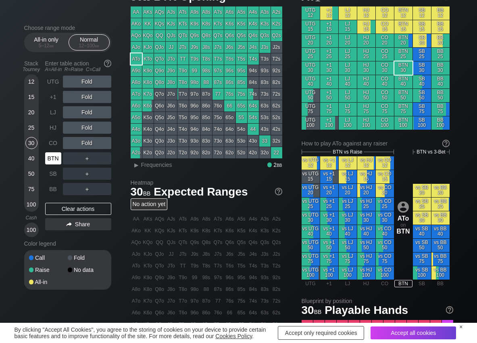
click at [55, 153] on div "BTN" at bounding box center [53, 158] width 16 height 12
click at [83, 107] on div "R ✕" at bounding box center [87, 112] width 16 height 12
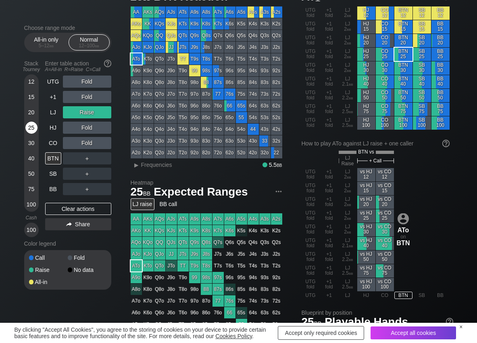
click at [31, 123] on div "25" at bounding box center [31, 127] width 12 height 12
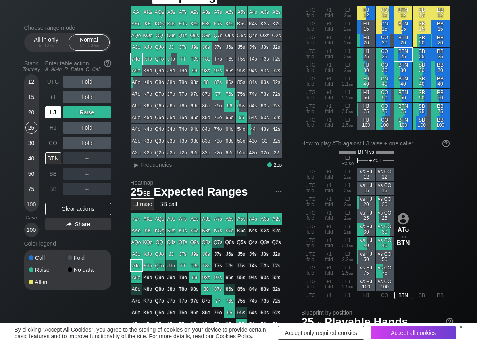
click at [56, 115] on div "LJ" at bounding box center [53, 112] width 16 height 12
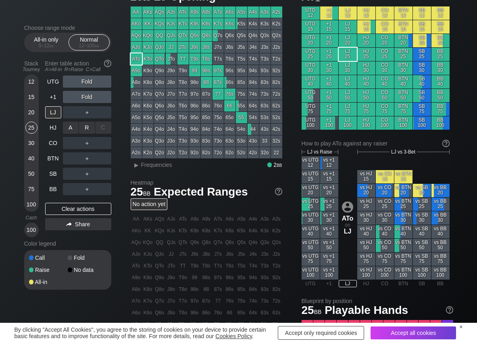
drag, startPoint x: 87, startPoint y: 126, endPoint x: 65, endPoint y: 154, distance: 35.7
click at [88, 127] on div "R ✕" at bounding box center [87, 127] width 16 height 12
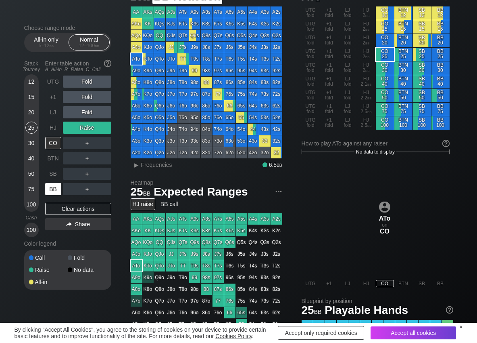
click at [58, 182] on div "BB" at bounding box center [54, 188] width 18 height 15
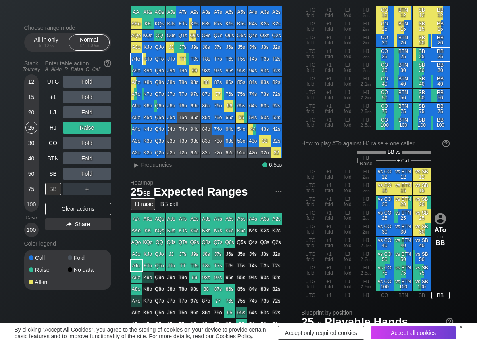
drag, startPoint x: 32, startPoint y: 128, endPoint x: 1, endPoint y: 129, distance: 31.1
click at [32, 128] on div "25" at bounding box center [31, 127] width 12 height 12
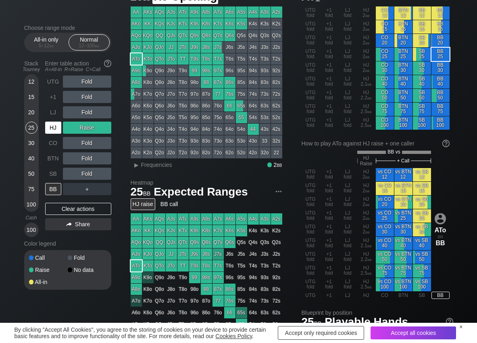
click at [50, 124] on div "HJ" at bounding box center [53, 127] width 16 height 12
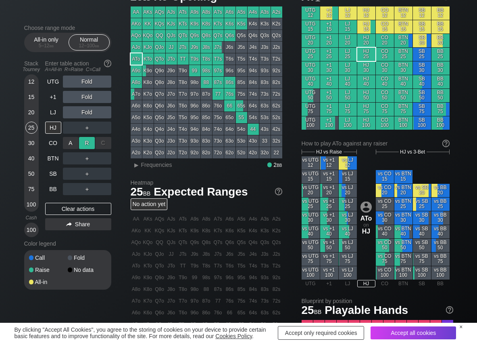
click at [87, 143] on div "R ✕" at bounding box center [87, 143] width 16 height 12
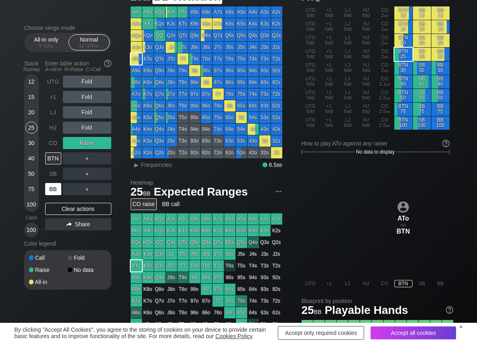
click at [56, 186] on div "BB" at bounding box center [53, 189] width 16 height 12
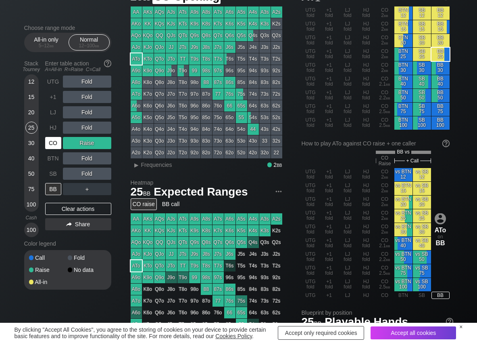
click at [48, 141] on div "CO" at bounding box center [53, 143] width 16 height 12
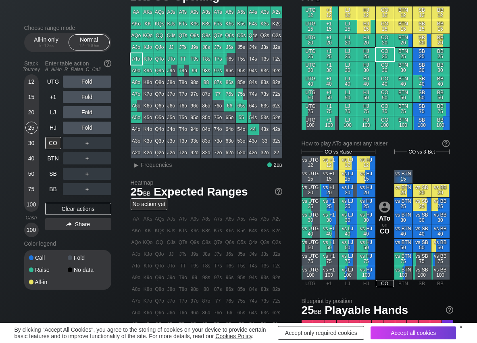
click at [54, 196] on div "UTG Fold +1 Fold LJ Fold HJ Fold CO ＋ BTN ＋ SB ＋ BB ＋ Clear actions Share" at bounding box center [78, 155] width 66 height 161
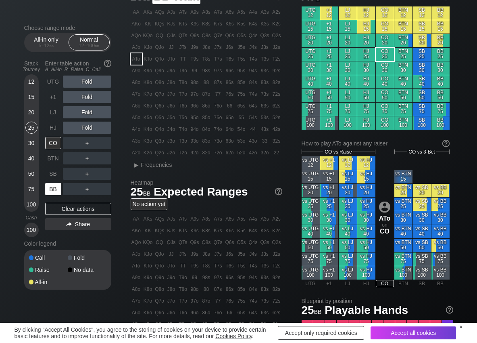
click at [52, 188] on div "BB" at bounding box center [53, 189] width 16 height 12
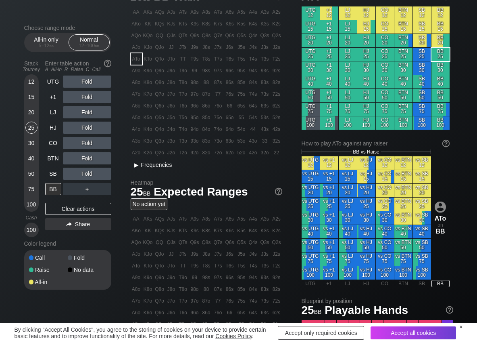
click at [143, 163] on span "Frequencies" at bounding box center [156, 164] width 31 height 6
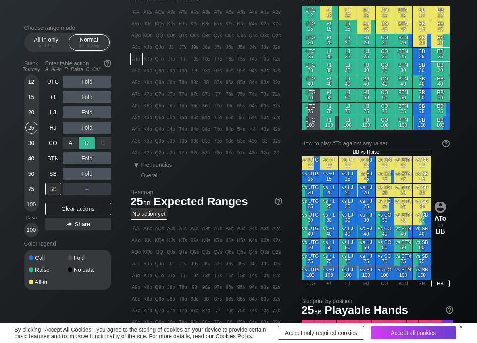
click at [85, 139] on div "R ✕" at bounding box center [87, 143] width 16 height 12
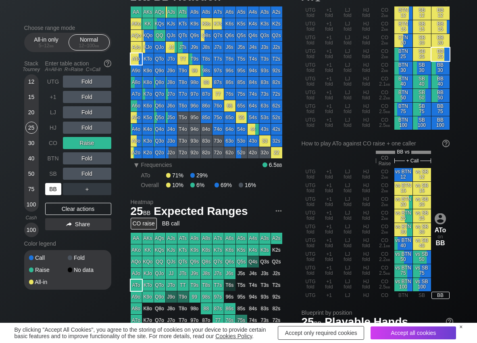
click at [57, 194] on div "BB" at bounding box center [53, 189] width 16 height 12
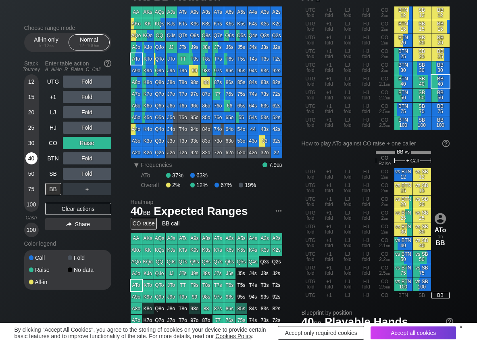
click at [31, 160] on div "40" at bounding box center [31, 158] width 12 height 12
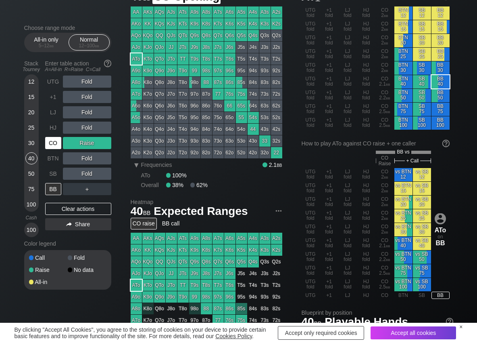
drag, startPoint x: 53, startPoint y: 140, endPoint x: 52, endPoint y: 165, distance: 25.0
click at [53, 146] on div "CO" at bounding box center [53, 143] width 16 height 12
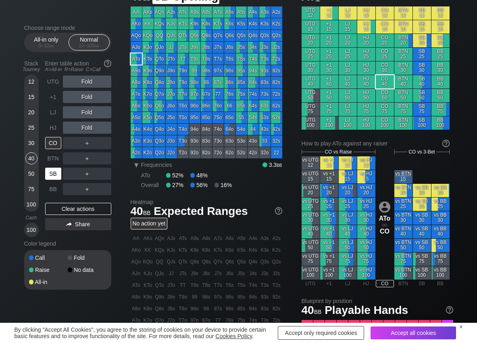
click at [51, 172] on div "SB" at bounding box center [53, 173] width 16 height 12
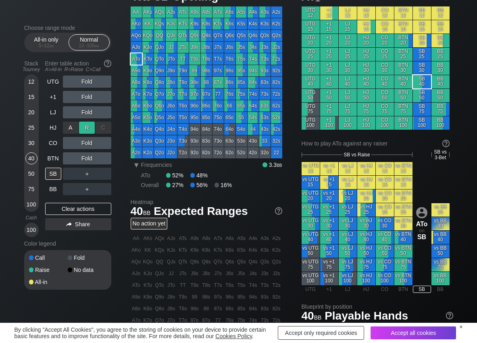
click at [91, 123] on div "R ✕" at bounding box center [87, 127] width 16 height 12
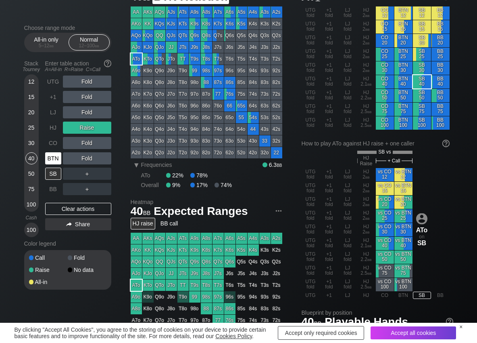
click at [59, 158] on div "BTN" at bounding box center [53, 158] width 16 height 12
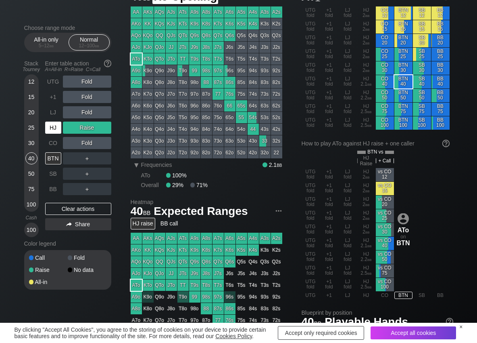
click at [49, 124] on div "HJ" at bounding box center [53, 127] width 16 height 12
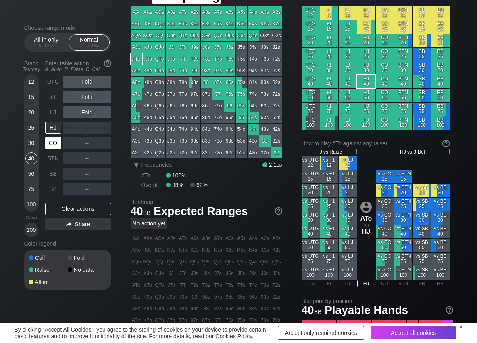
click at [49, 144] on div "CO" at bounding box center [53, 143] width 16 height 12
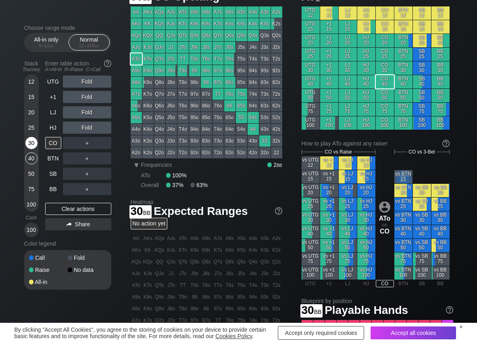
click at [32, 144] on div "30" at bounding box center [31, 143] width 12 height 12
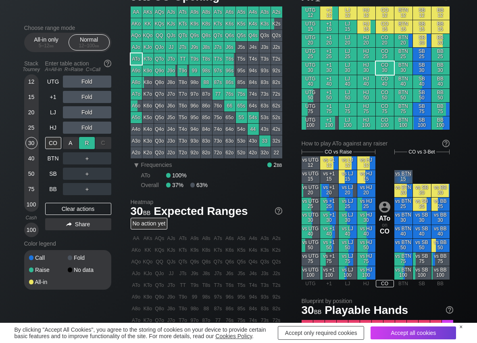
click at [82, 142] on div "R ✕" at bounding box center [87, 143] width 16 height 12
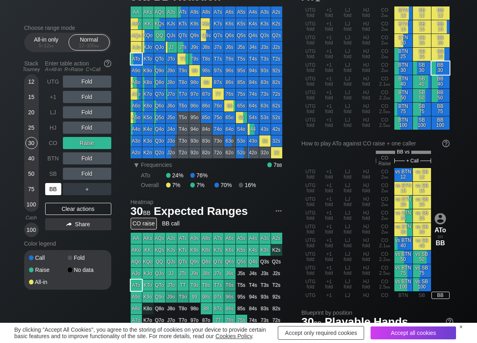
click at [48, 185] on div "BB" at bounding box center [53, 189] width 16 height 12
click at [66, 175] on div "A ✕" at bounding box center [71, 173] width 16 height 12
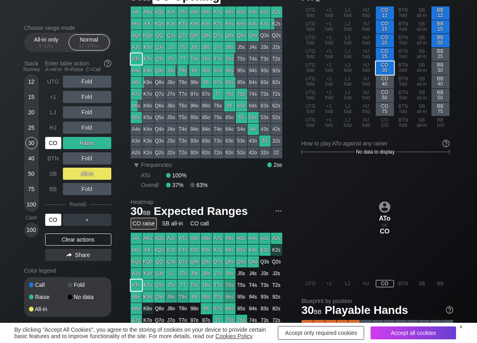
click at [48, 143] on div "CO" at bounding box center [53, 143] width 16 height 12
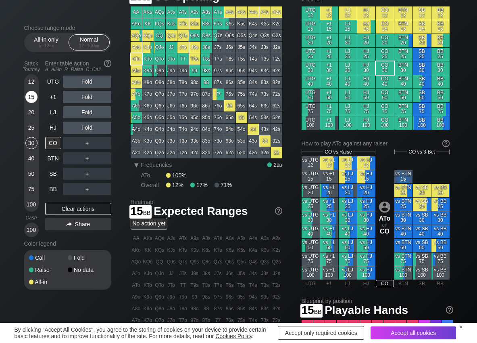
click at [31, 102] on div "15" at bounding box center [31, 97] width 12 height 12
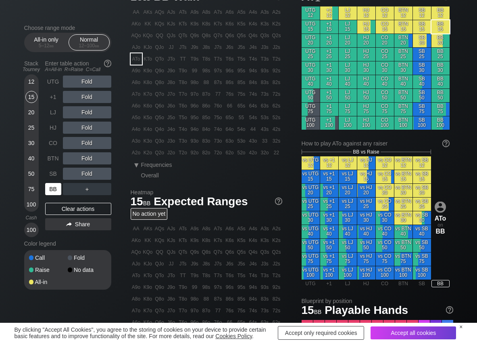
click at [54, 186] on div "BB" at bounding box center [53, 189] width 16 height 12
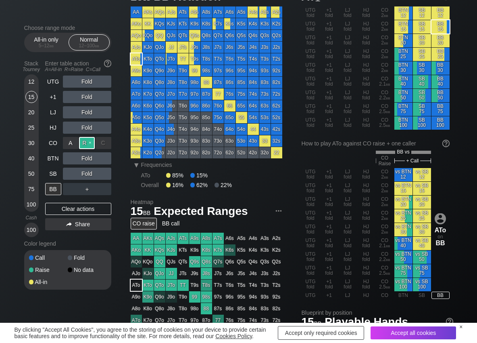
click at [88, 144] on div "R ✕" at bounding box center [87, 143] width 16 height 12
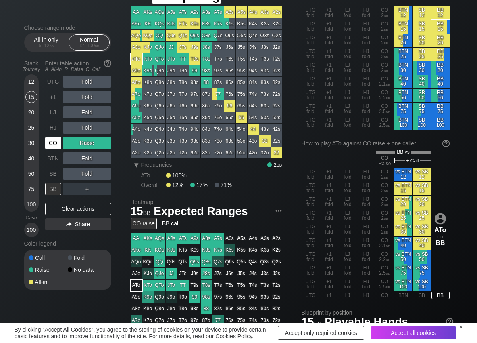
click at [48, 142] on div "CO" at bounding box center [53, 143] width 16 height 12
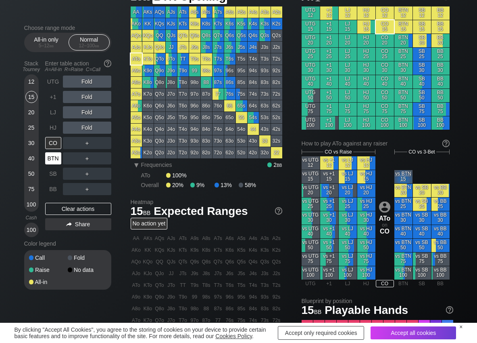
drag, startPoint x: 51, startPoint y: 157, endPoint x: 41, endPoint y: 144, distance: 16.1
click at [50, 156] on div "BTN" at bounding box center [53, 158] width 16 height 12
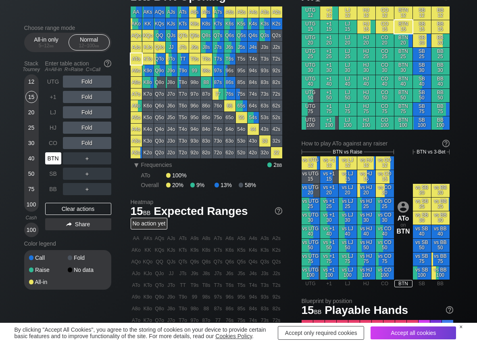
click at [50, 162] on div "BTN" at bounding box center [53, 158] width 16 height 12
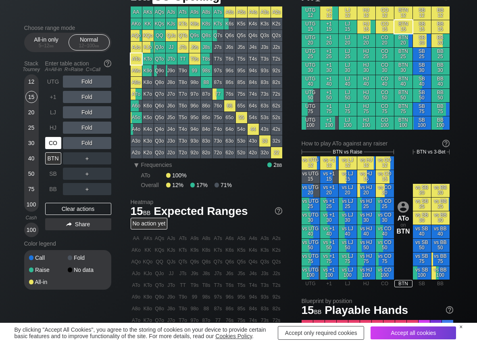
click at [54, 140] on div "CO" at bounding box center [53, 143] width 16 height 12
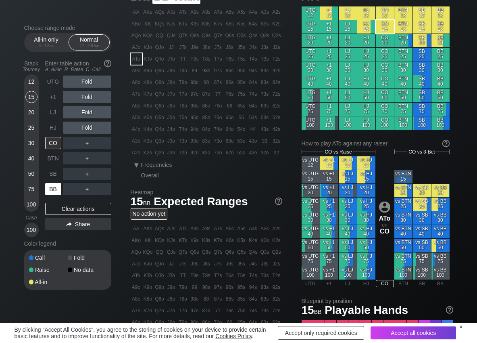
click at [50, 186] on div "BB" at bounding box center [53, 189] width 16 height 12
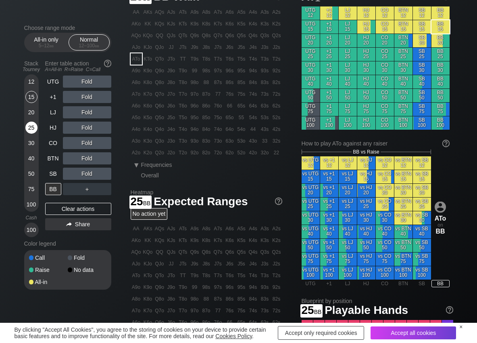
click at [31, 131] on div "25" at bounding box center [31, 127] width 12 height 12
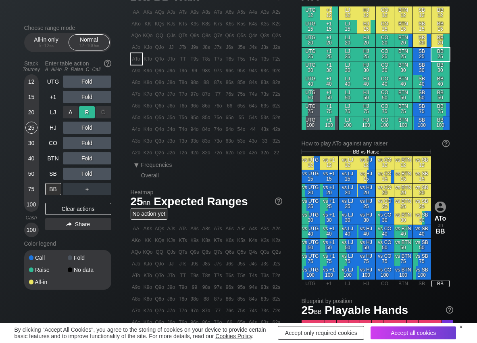
click at [87, 113] on div "R ✕" at bounding box center [87, 112] width 16 height 12
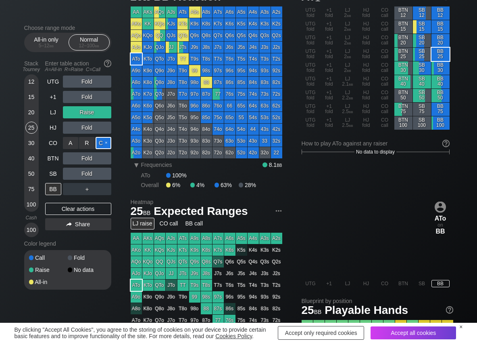
click at [97, 143] on div "C ✕" at bounding box center [104, 143] width 16 height 12
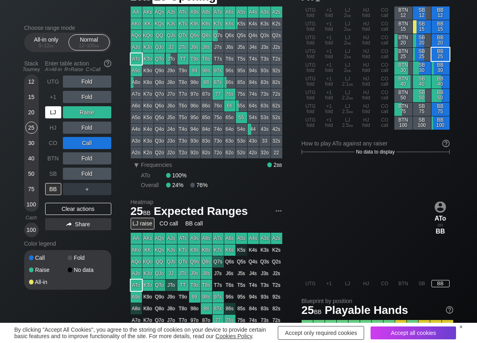
click at [61, 114] on div "LJ" at bounding box center [53, 112] width 16 height 12
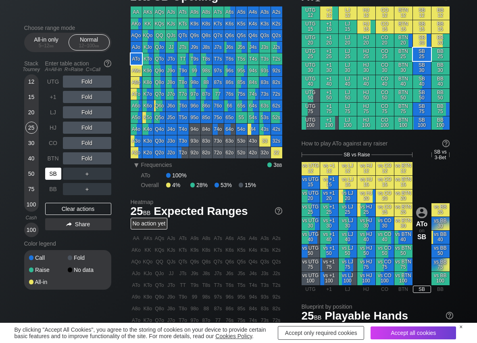
click at [61, 171] on div "SB" at bounding box center [54, 173] width 18 height 15
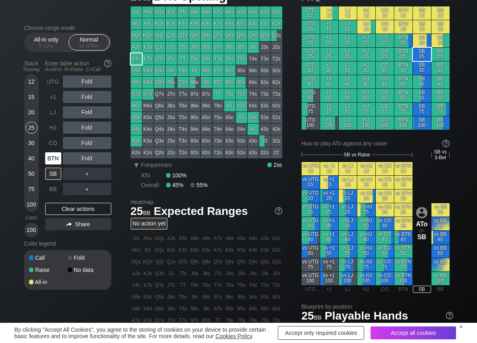
click at [53, 157] on div "BTN" at bounding box center [53, 158] width 16 height 12
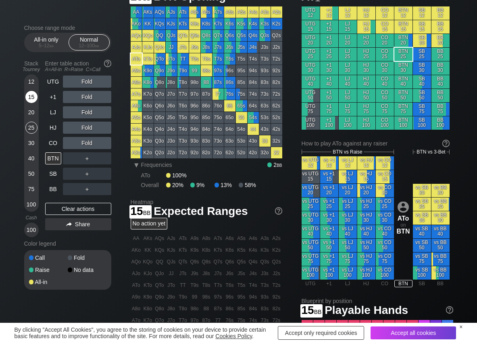
click at [29, 95] on div "15" at bounding box center [31, 97] width 12 height 12
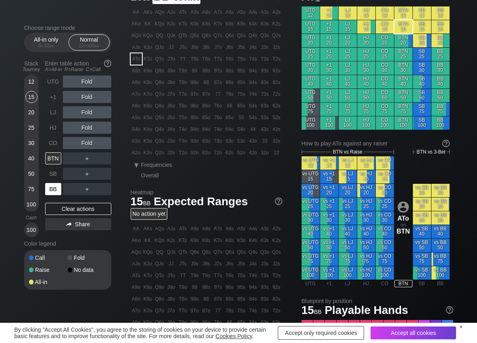
click at [48, 183] on div "BB" at bounding box center [53, 189] width 16 height 12
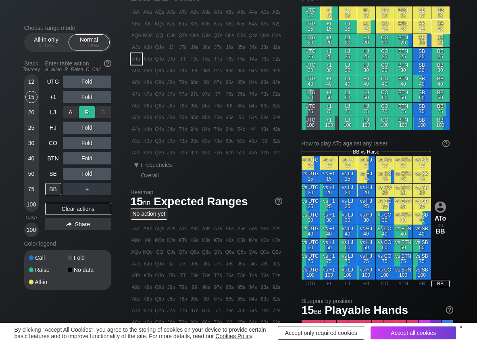
click at [83, 113] on div "R ✕" at bounding box center [87, 112] width 16 height 12
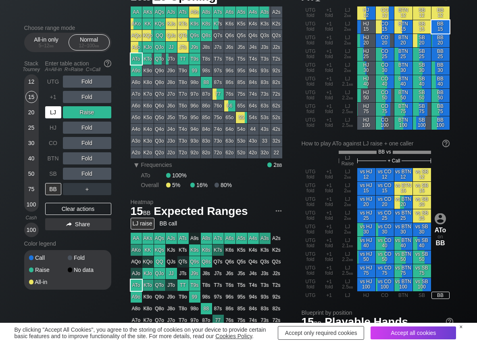
click at [50, 110] on div "LJ" at bounding box center [53, 112] width 16 height 12
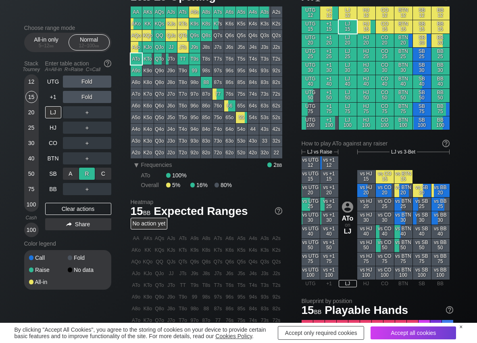
click at [85, 170] on div "R ✕" at bounding box center [87, 173] width 16 height 12
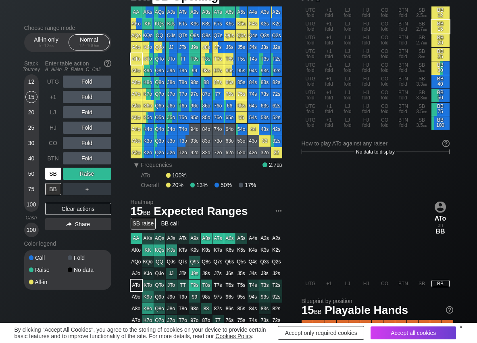
click at [50, 174] on div "SB" at bounding box center [53, 173] width 16 height 12
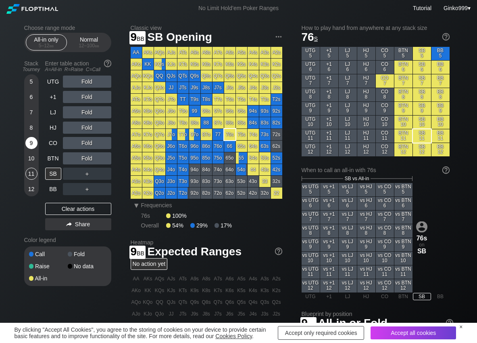
click at [31, 143] on div "9" at bounding box center [31, 143] width 12 height 12
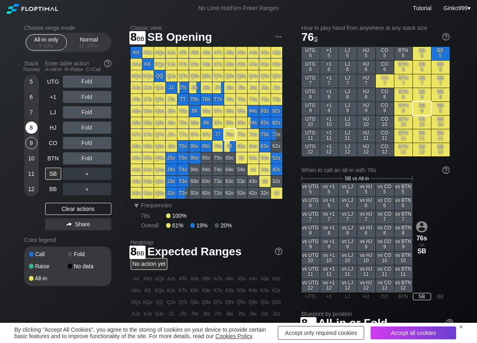
click at [30, 128] on div "8" at bounding box center [31, 127] width 12 height 12
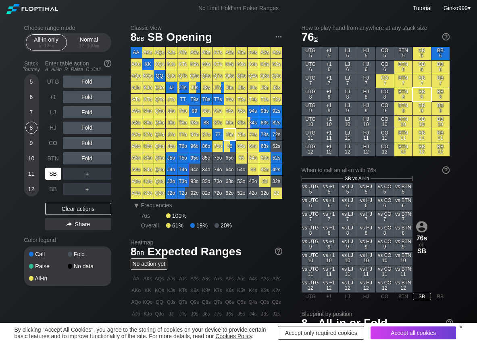
click at [54, 170] on div "SB" at bounding box center [53, 173] width 16 height 12
